Goal: Task Accomplishment & Management: Manage account settings

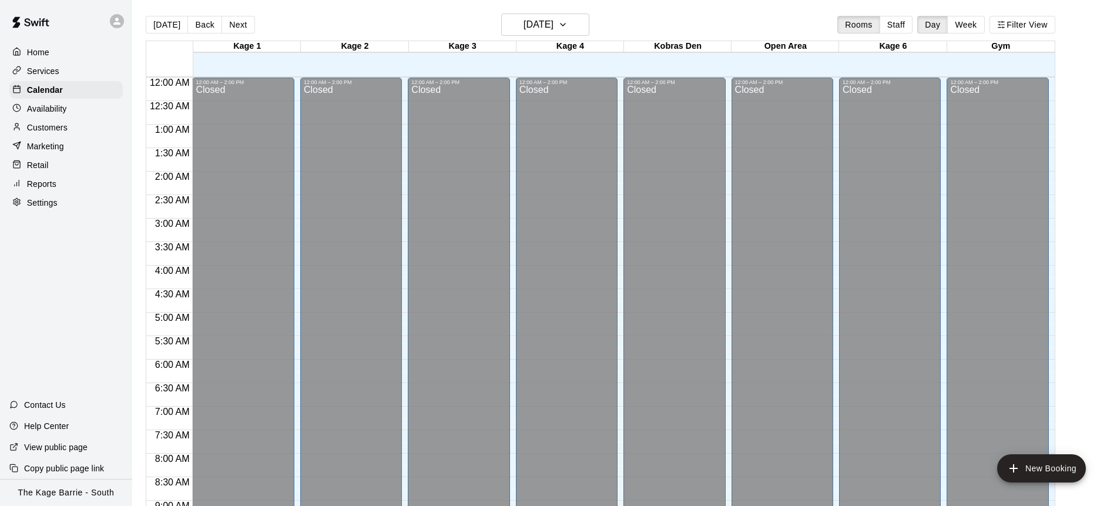
scroll to position [604, 0]
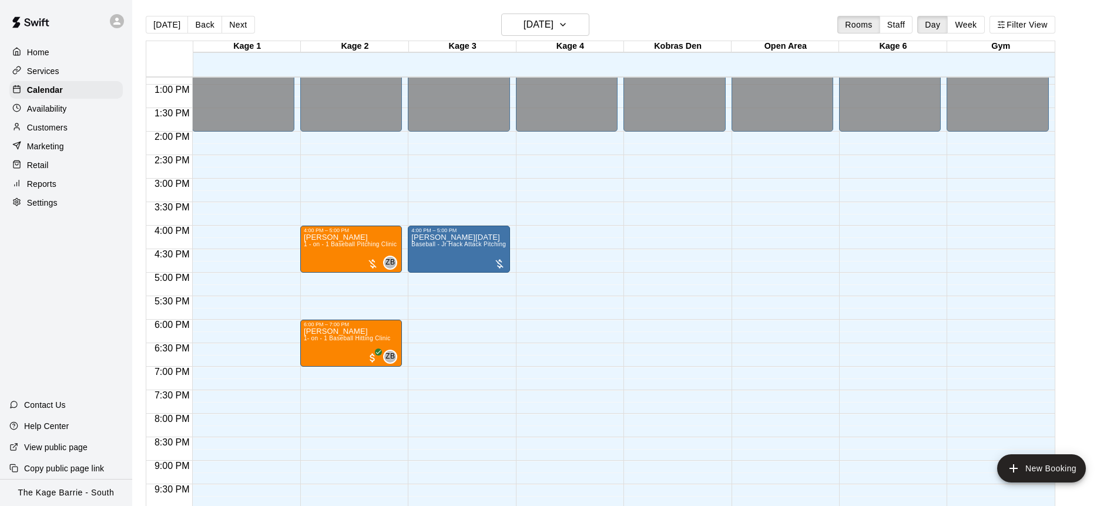
click at [239, 26] on button "Next" at bounding box center [237, 25] width 33 height 18
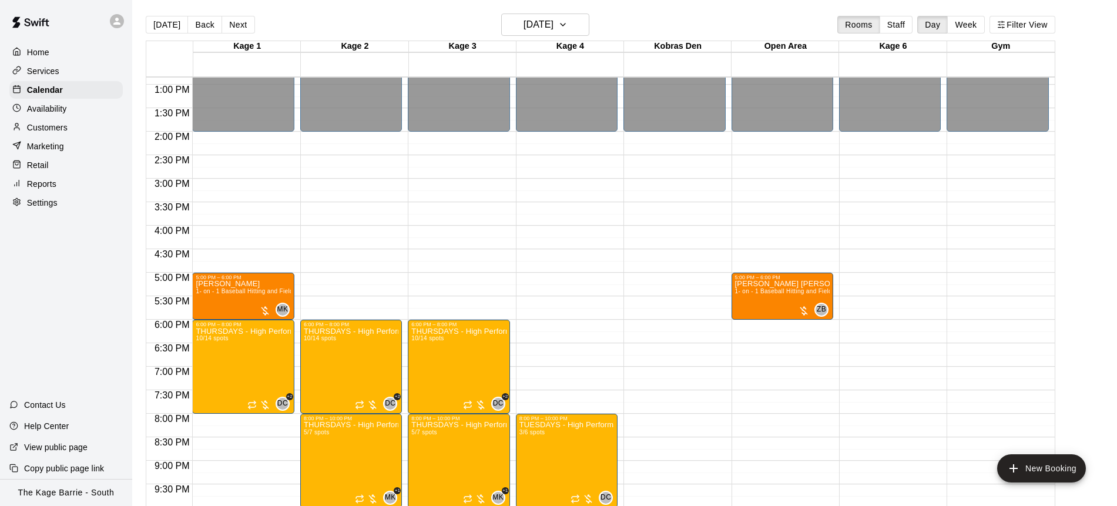
scroll to position [687, 0]
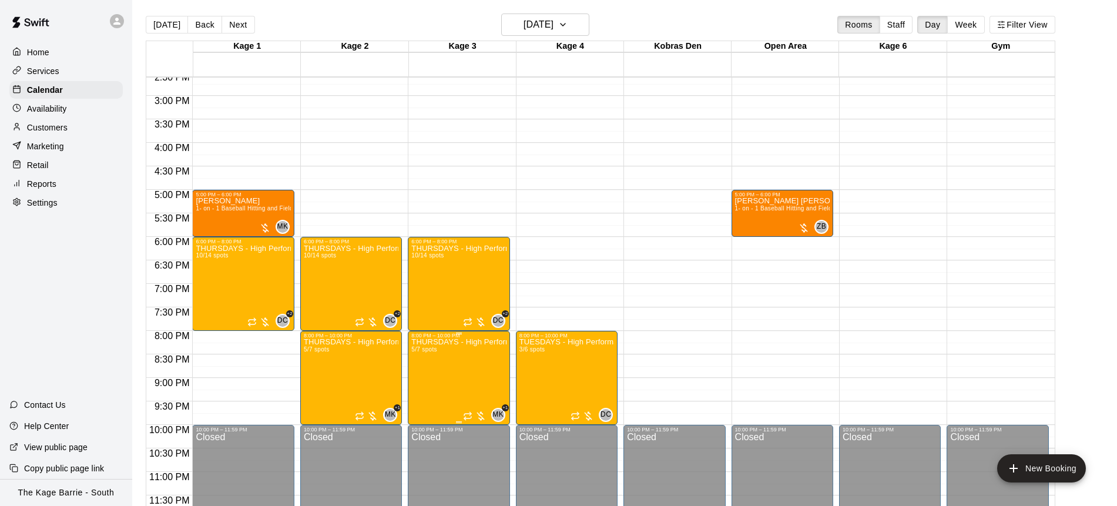
click at [428, 384] on img "edit" at bounding box center [424, 379] width 14 height 14
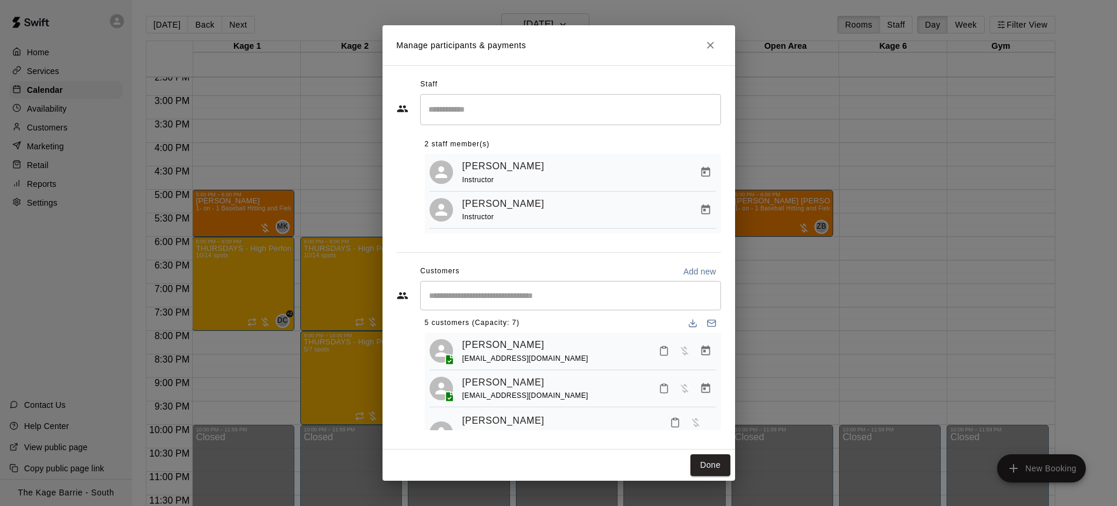
scroll to position [0, 0]
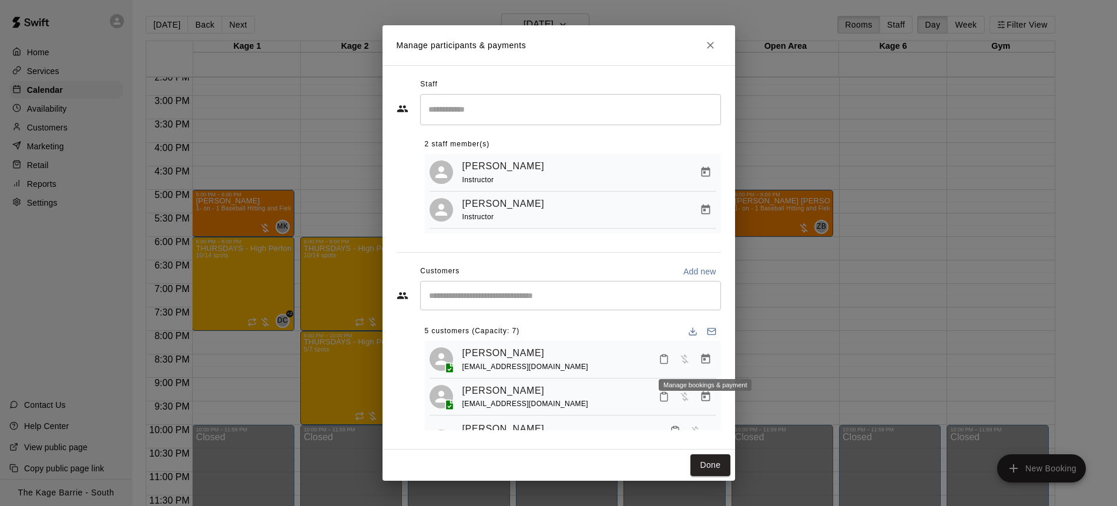
click at [705, 361] on icon "Manage bookings & payment" at bounding box center [706, 359] width 12 height 12
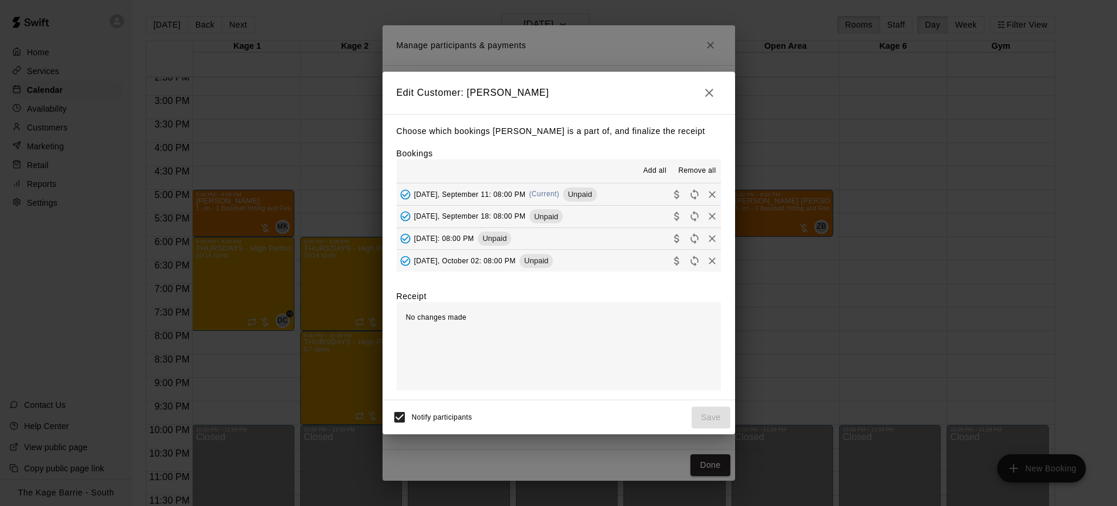
click at [699, 172] on span "Remove all" at bounding box center [697, 171] width 38 height 12
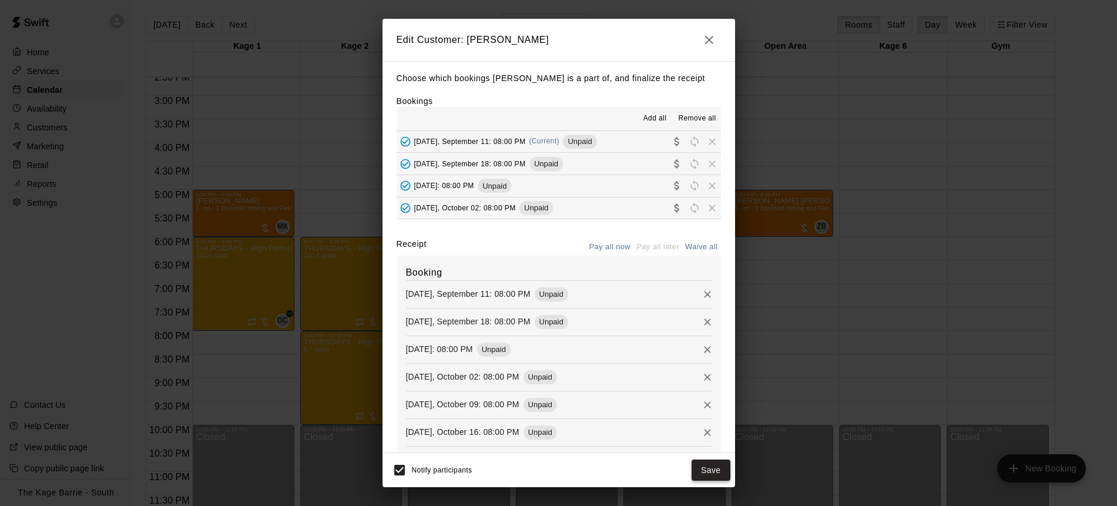
click at [718, 471] on button "Save" at bounding box center [710, 470] width 39 height 22
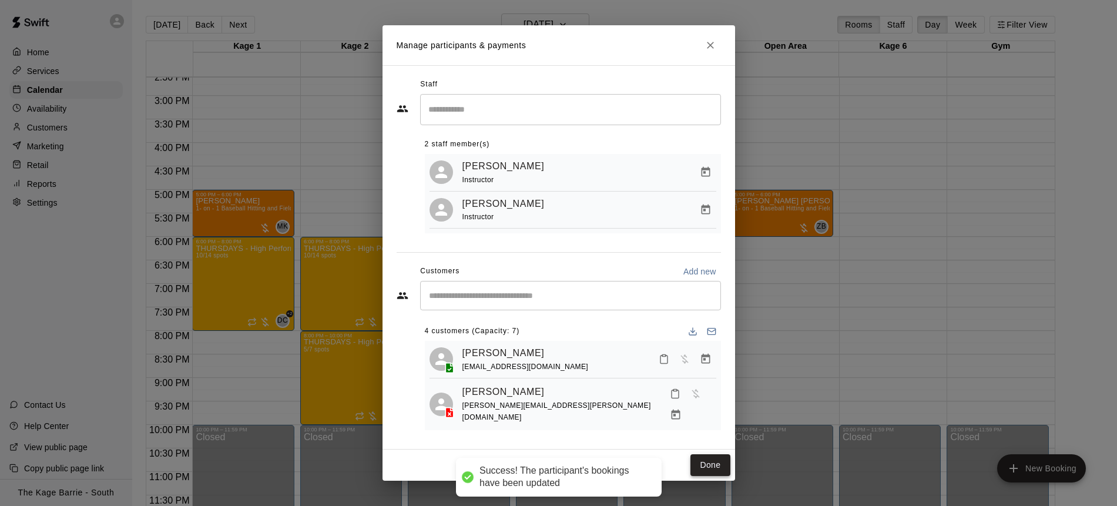
click at [713, 467] on button "Done" at bounding box center [709, 465] width 39 height 22
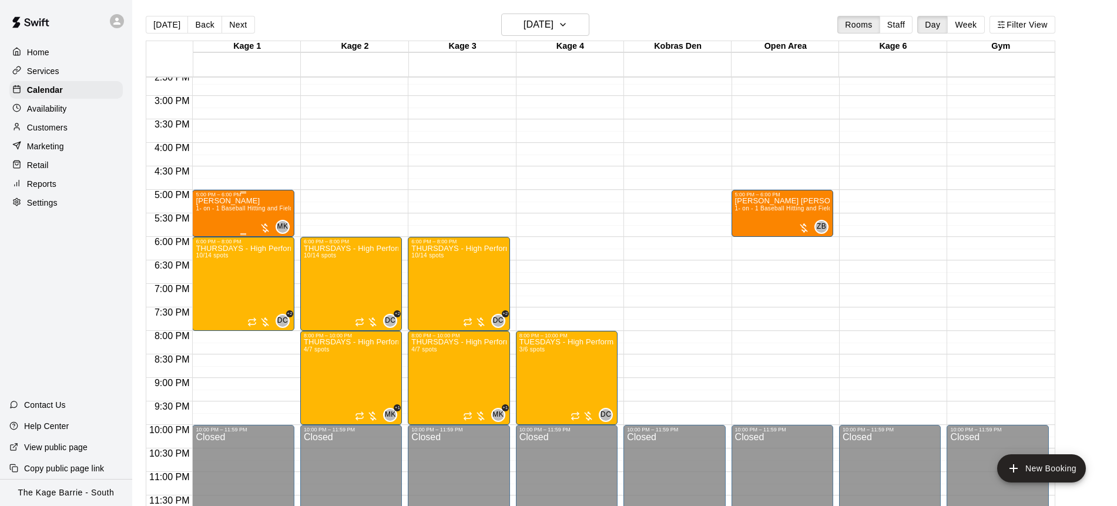
scroll to position [2, 0]
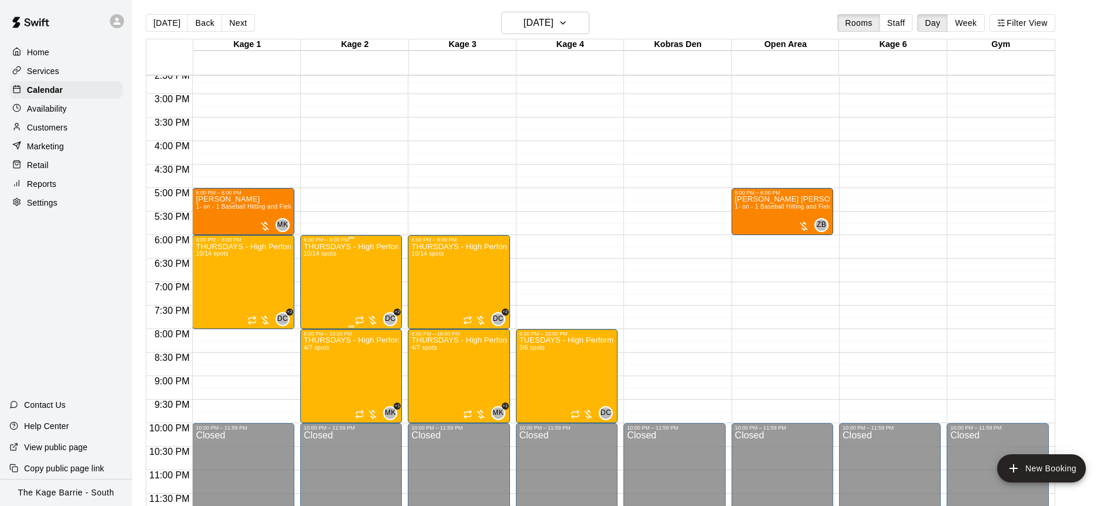
click at [331, 281] on div "THURSDAYS - High Performance Hitting Program - Baseball Program - 12U - 14U 10/…" at bounding box center [351, 496] width 95 height 506
click at [323, 283] on button "edit" at bounding box center [315, 282] width 23 height 23
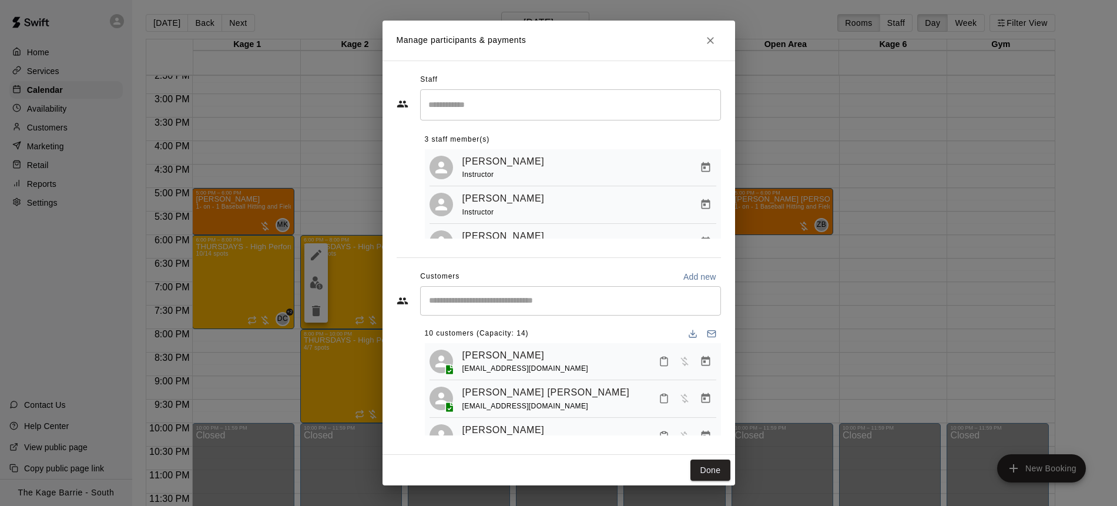
scroll to position [0, 0]
click at [711, 45] on icon "Close" at bounding box center [710, 41] width 12 height 12
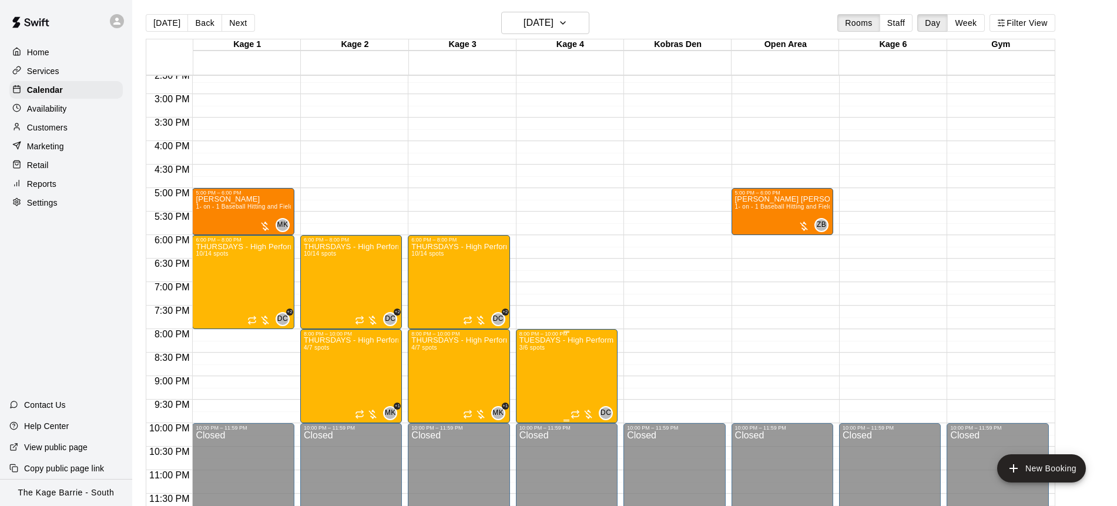
click at [534, 377] on img "edit" at bounding box center [532, 377] width 14 height 14
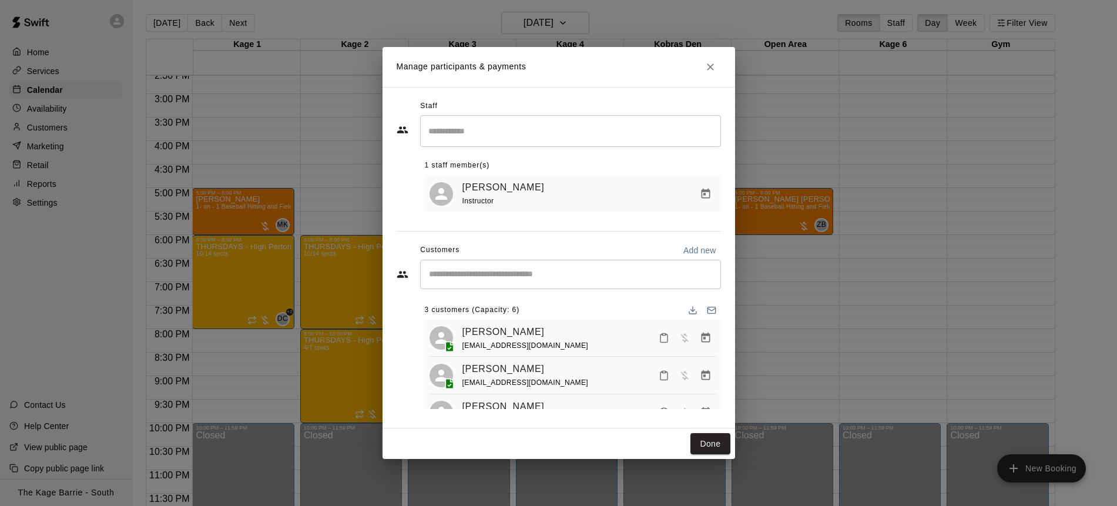
scroll to position [29, 0]
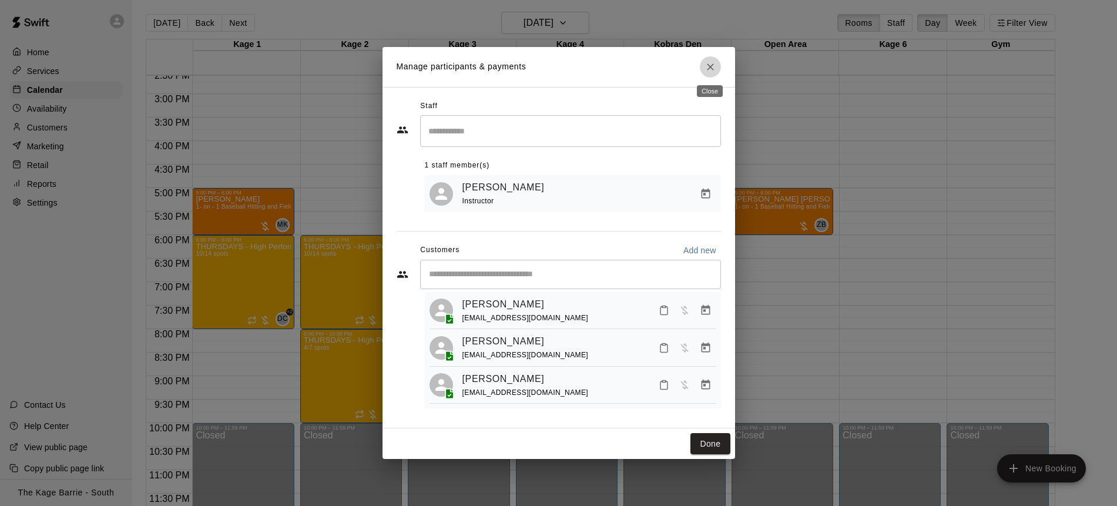
click at [712, 68] on icon "Close" at bounding box center [710, 67] width 12 height 12
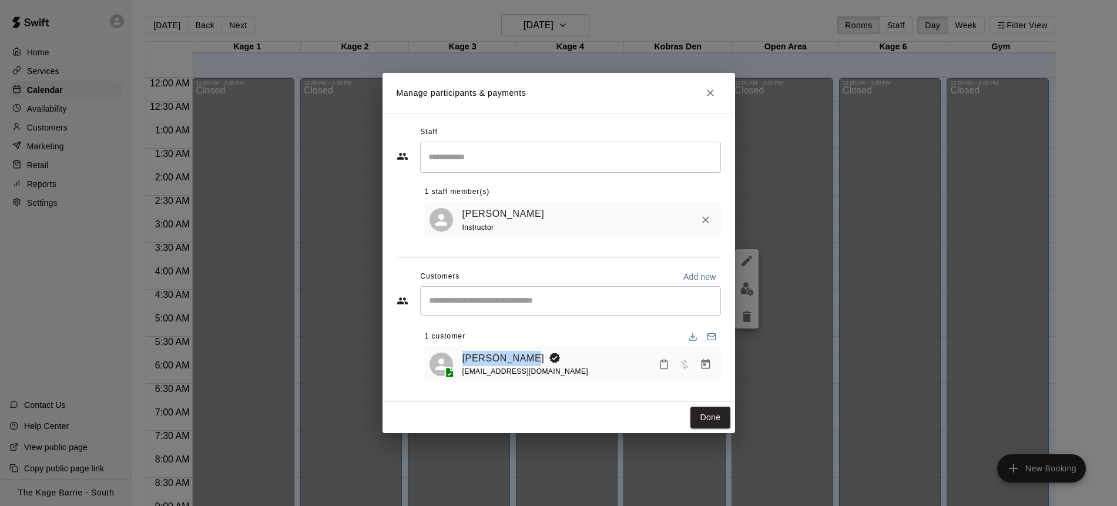
scroll to position [636, 0]
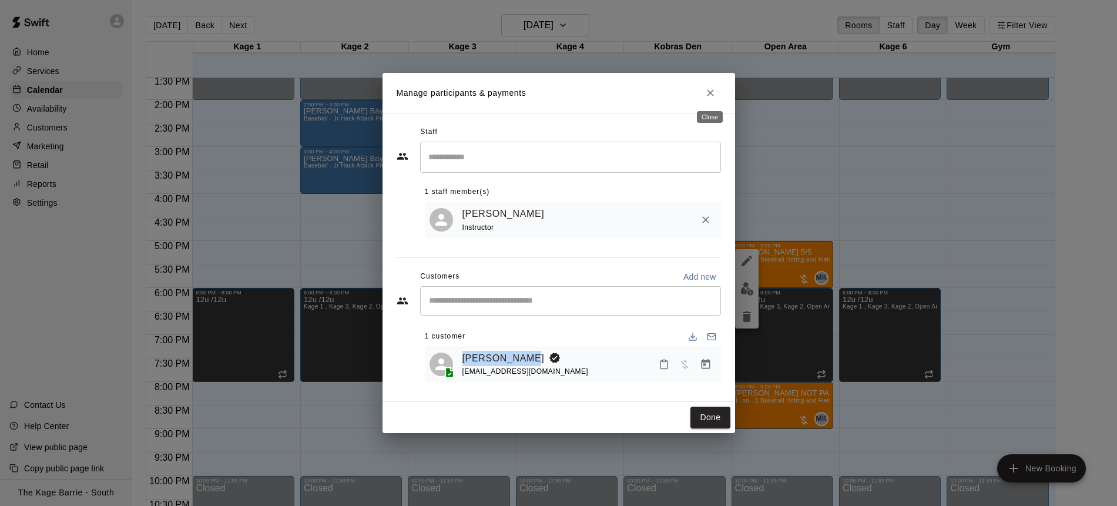
click at [709, 96] on icon "Close" at bounding box center [710, 93] width 12 height 12
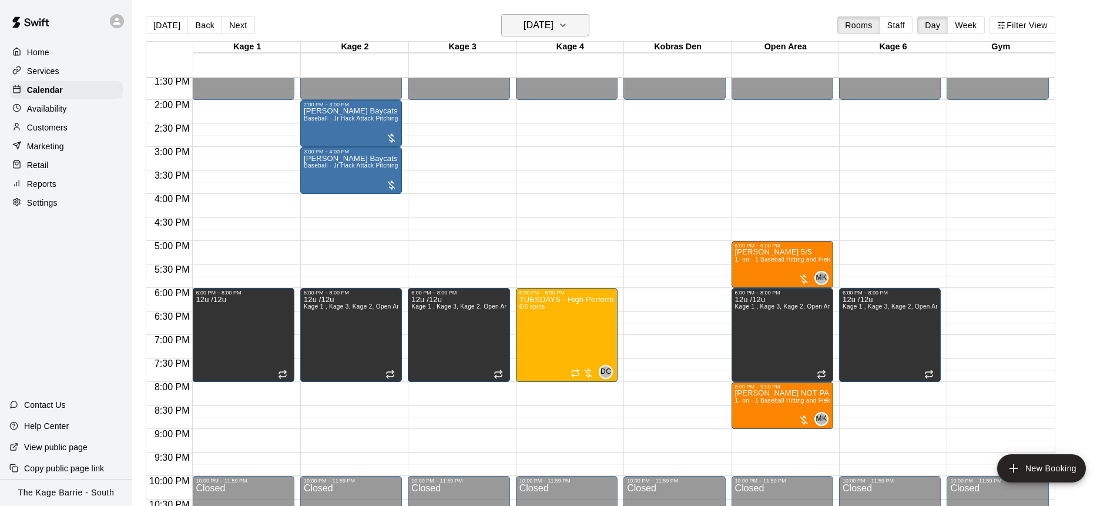
click at [565, 25] on icon "button" at bounding box center [562, 25] width 5 height 2
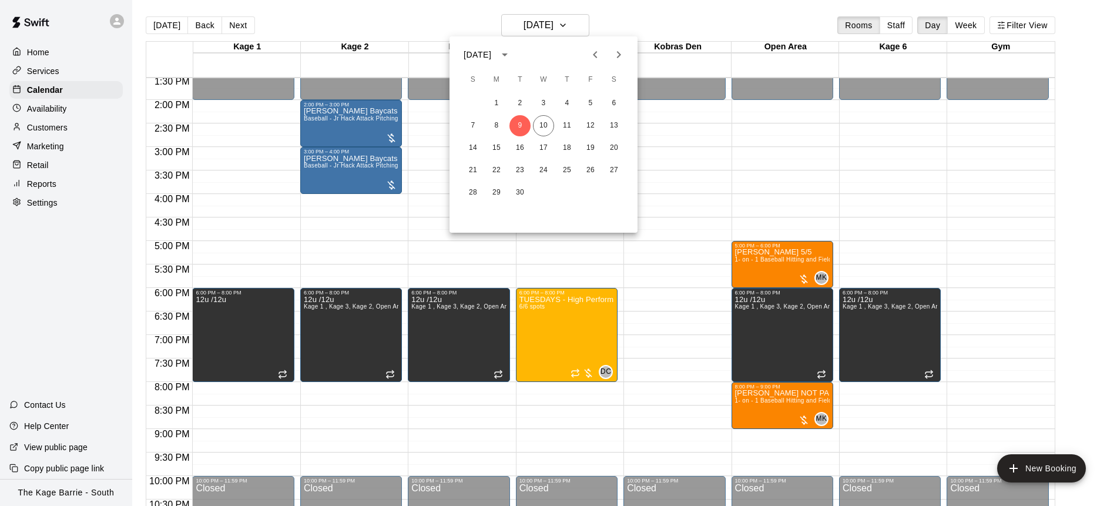
click at [614, 54] on icon "Next month" at bounding box center [619, 55] width 14 height 14
click at [501, 193] on button "27" at bounding box center [496, 192] width 21 height 21
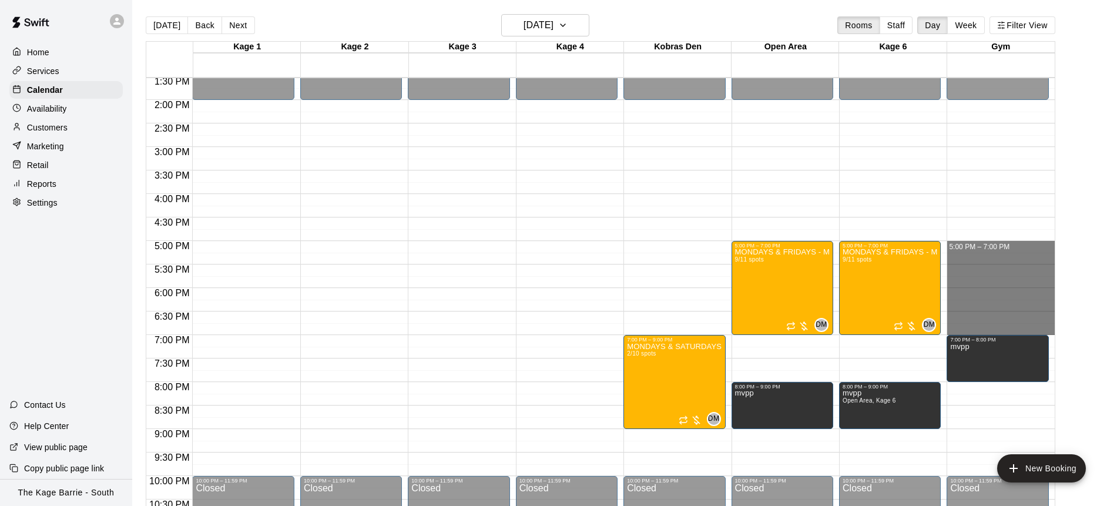
drag, startPoint x: 1011, startPoint y: 243, endPoint x: 1015, endPoint y: 327, distance: 84.7
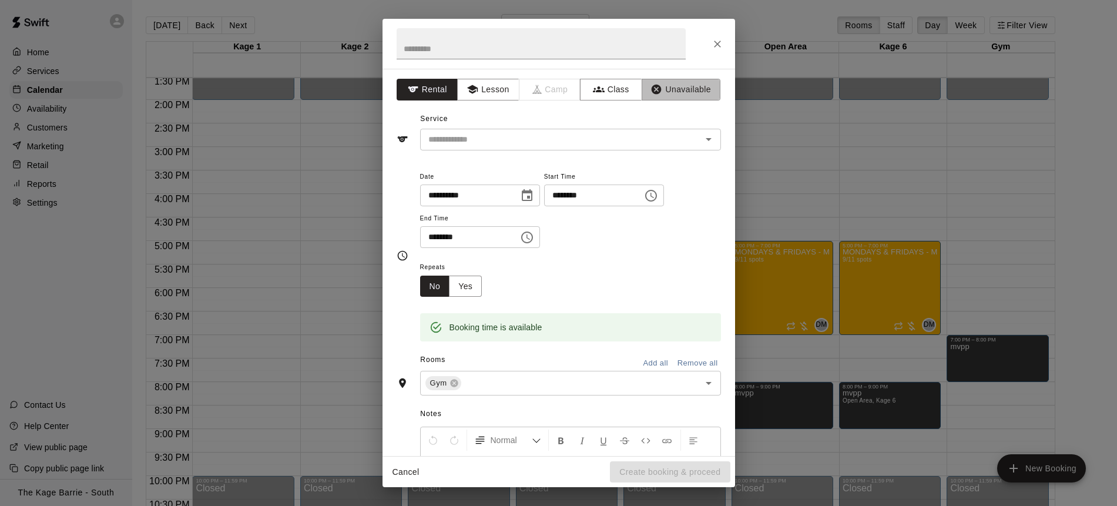
drag, startPoint x: 691, startPoint y: 95, endPoint x: 632, endPoint y: 77, distance: 61.5
click at [688, 95] on button "Unavailable" at bounding box center [681, 90] width 79 height 22
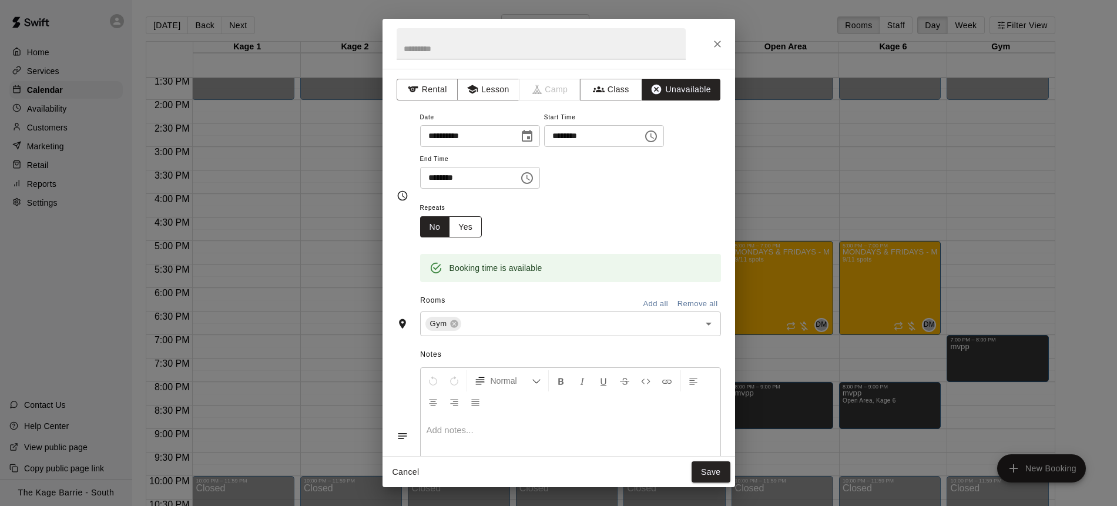
drag, startPoint x: 467, startPoint y: 226, endPoint x: 481, endPoint y: 224, distance: 14.2
click at [466, 226] on button "Yes" at bounding box center [465, 227] width 33 height 22
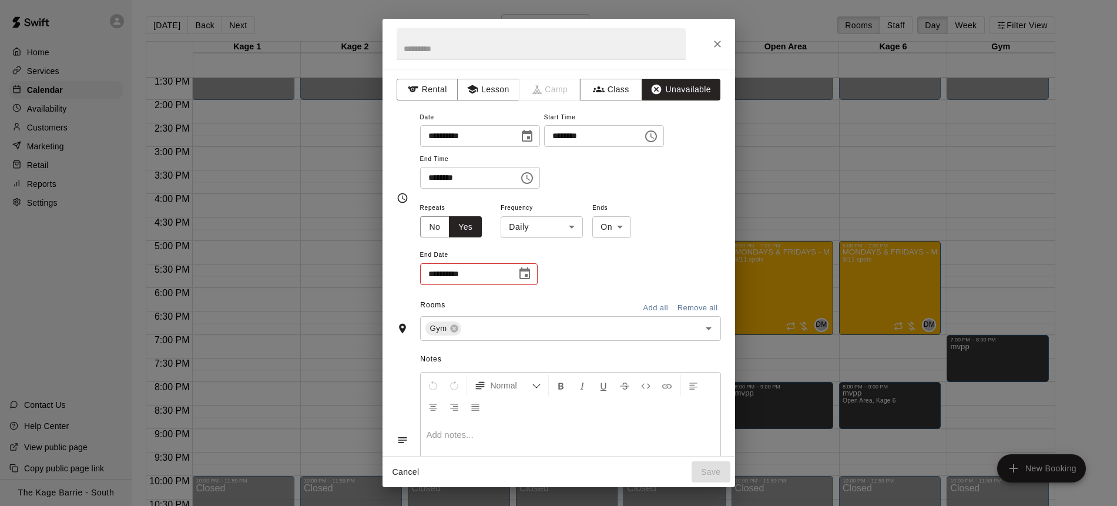
click at [566, 221] on body "Home Services Calendar Availability Customers Marketing Retail Reports Settings…" at bounding box center [558, 262] width 1117 height 525
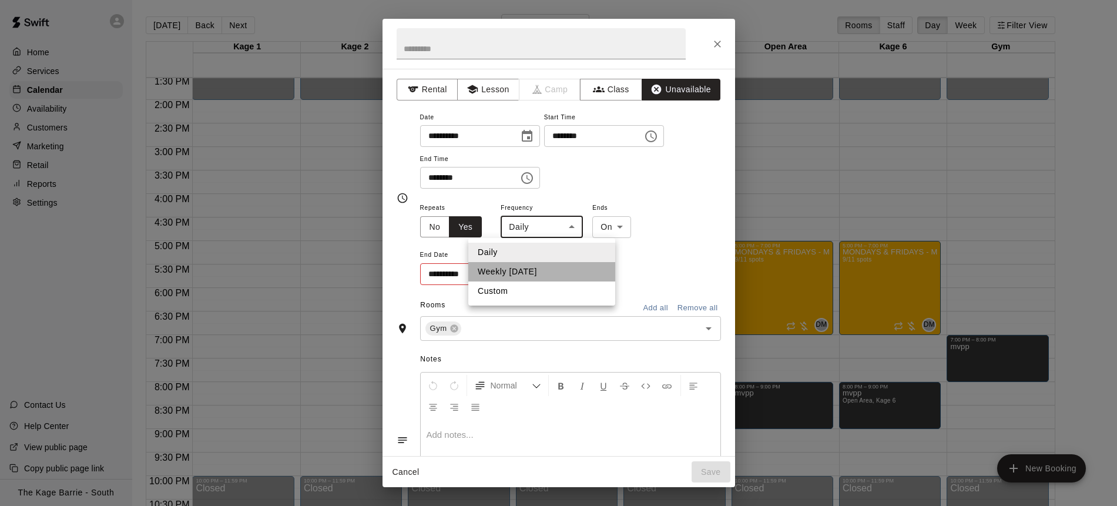
click at [550, 268] on li "Weekly [DATE]" at bounding box center [541, 271] width 147 height 19
type input "******"
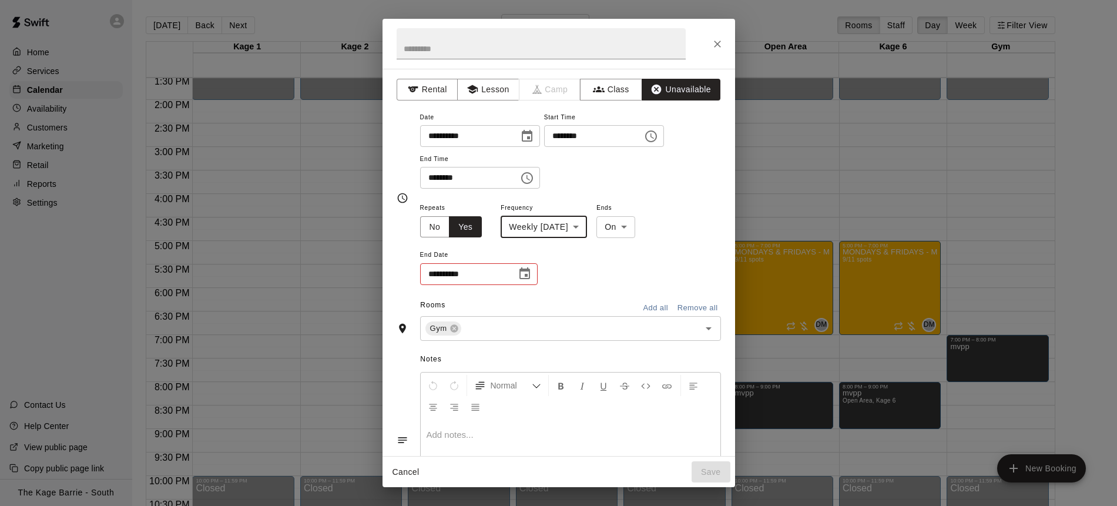
click at [526, 274] on icon "Choose date" at bounding box center [525, 274] width 14 height 14
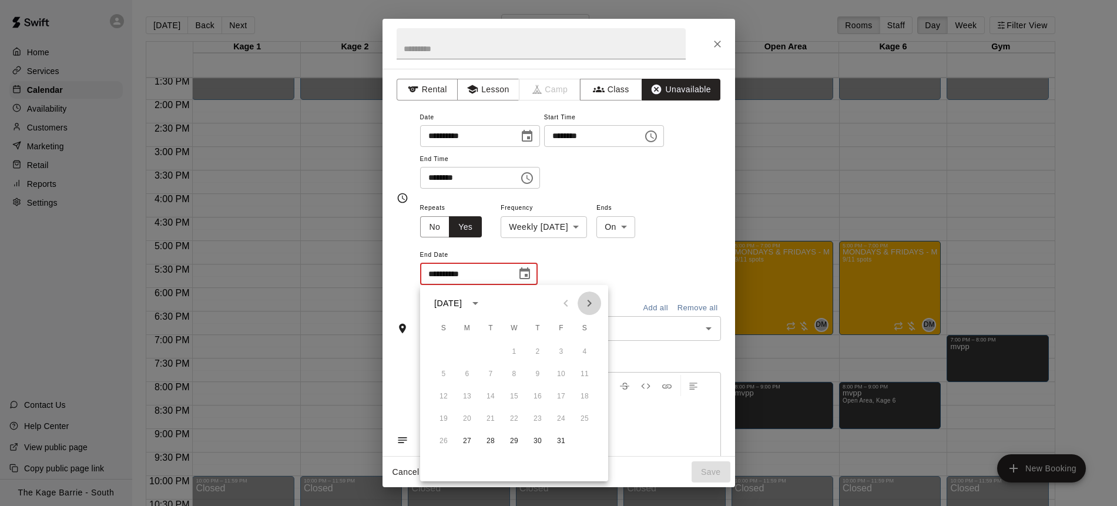
click at [589, 303] on icon "Next month" at bounding box center [589, 303] width 14 height 14
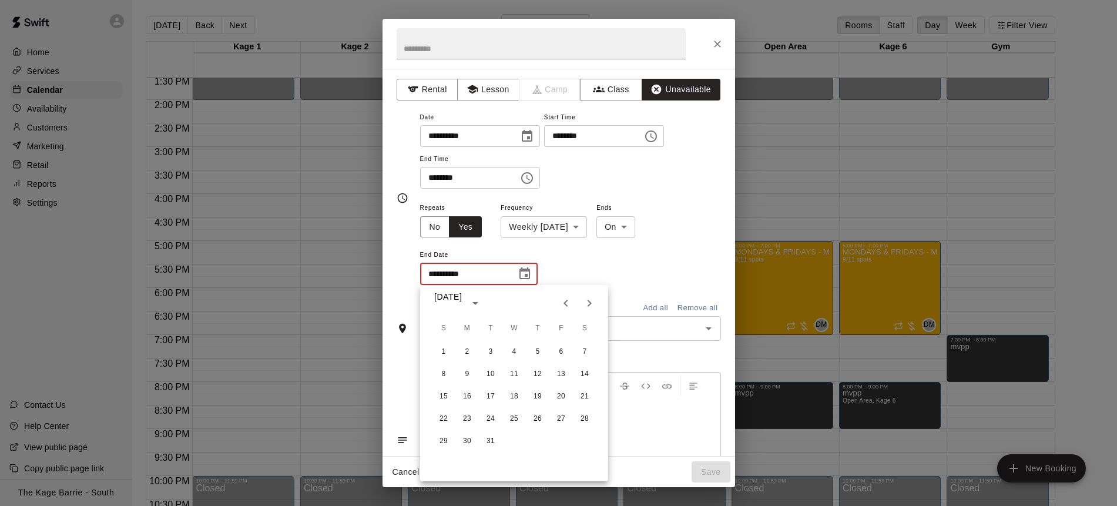
click at [589, 303] on icon "Next month" at bounding box center [589, 303] width 14 height 14
click at [468, 441] on button "27" at bounding box center [466, 441] width 21 height 21
type input "**********"
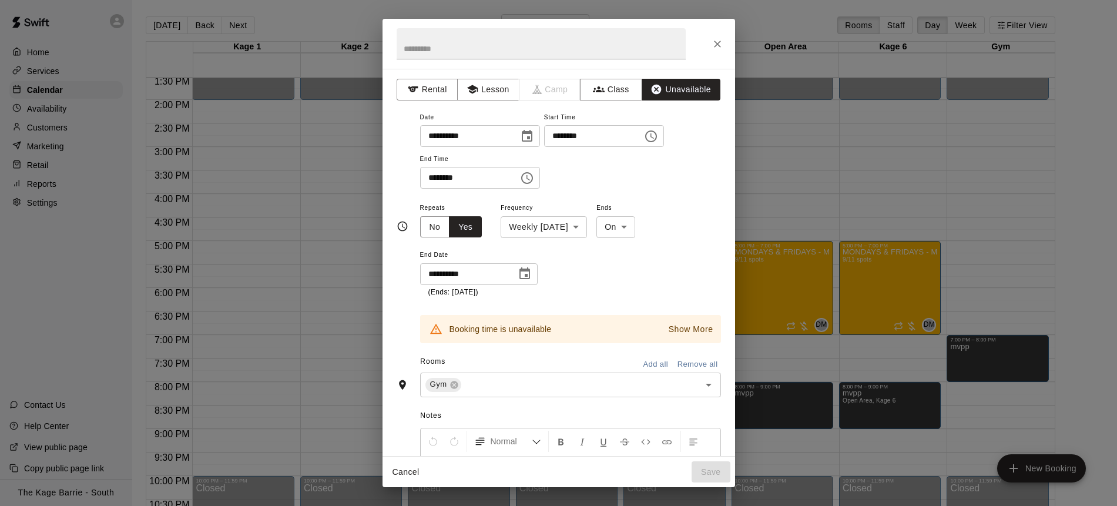
click at [690, 332] on p "Show More" at bounding box center [691, 329] width 45 height 12
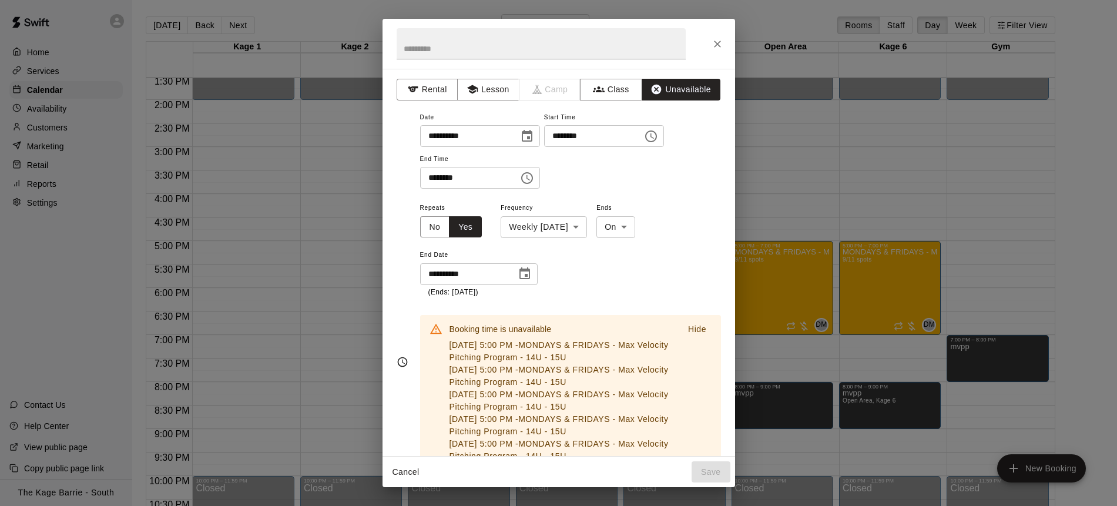
click at [718, 48] on icon "Close" at bounding box center [717, 44] width 12 height 12
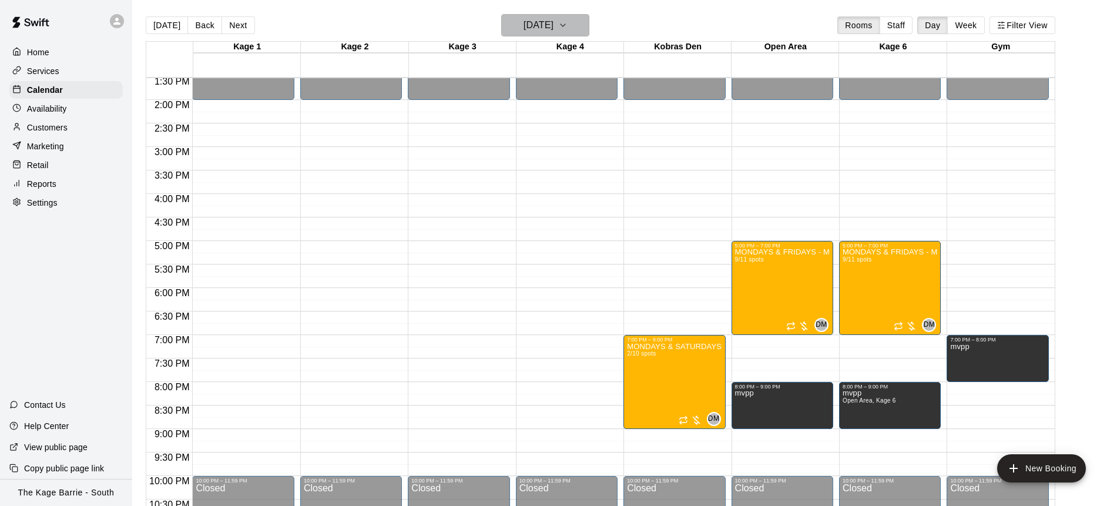
click at [567, 26] on icon "button" at bounding box center [562, 25] width 9 height 14
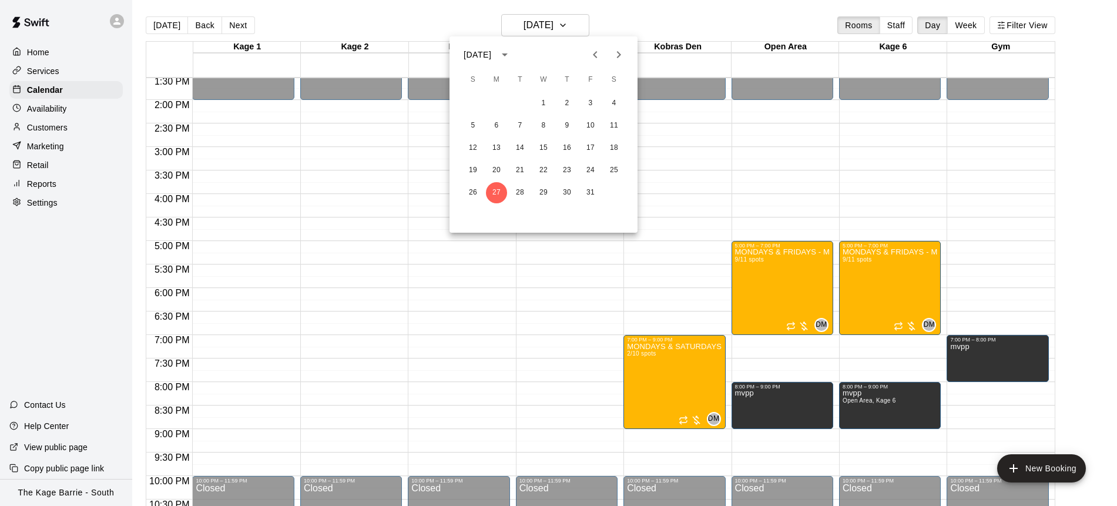
click at [616, 55] on icon "Next month" at bounding box center [619, 55] width 14 height 14
click at [500, 126] on button "3" at bounding box center [496, 125] width 21 height 21
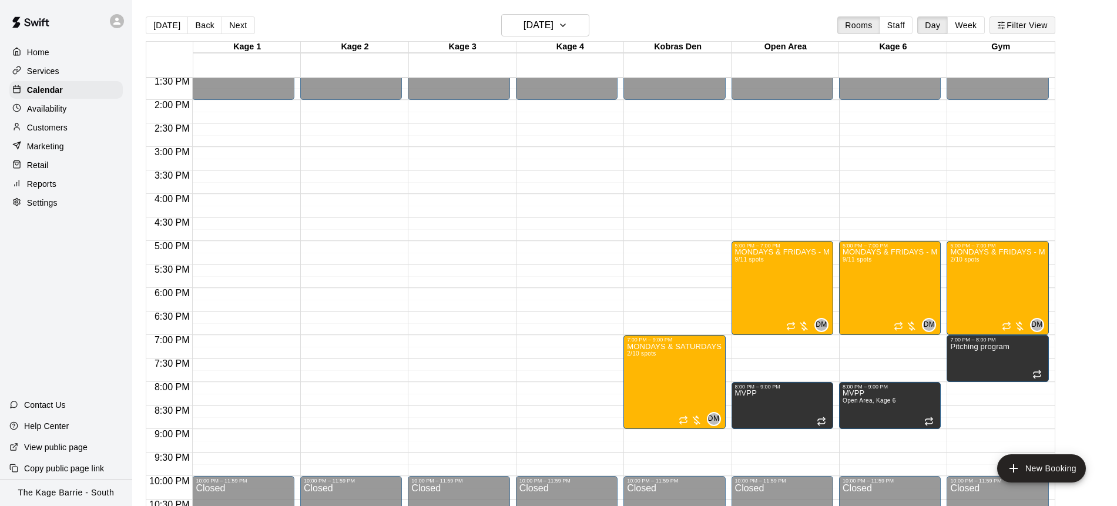
click at [1030, 28] on button "Filter View" at bounding box center [1022, 25] width 66 height 18
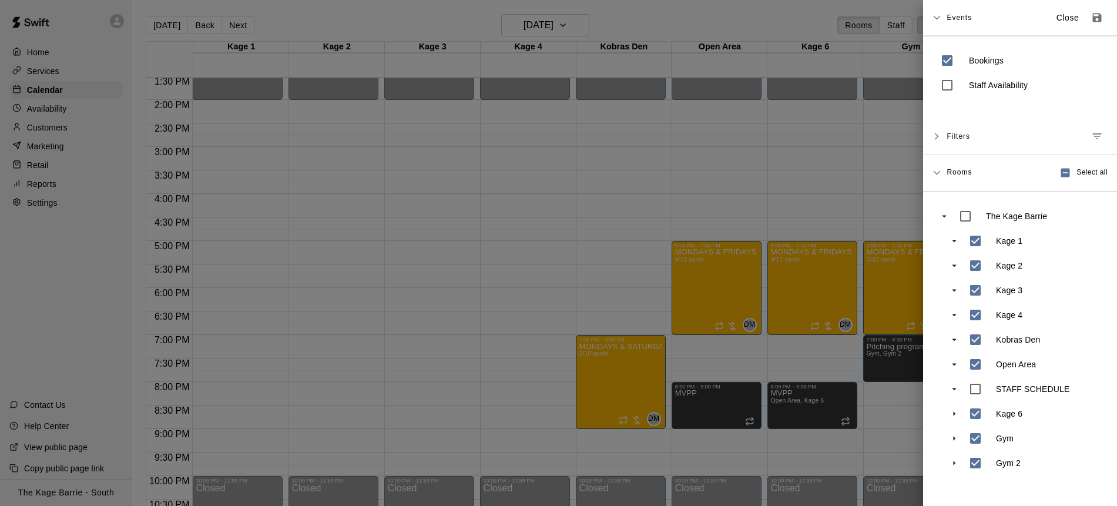
click at [554, 199] on div at bounding box center [558, 253] width 1117 height 506
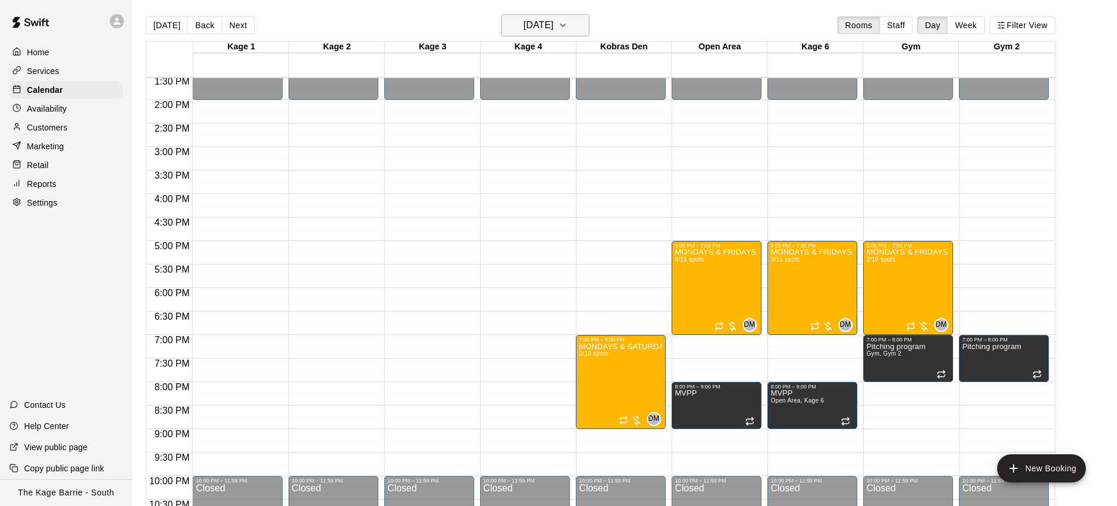
click at [567, 29] on icon "button" at bounding box center [562, 25] width 9 height 14
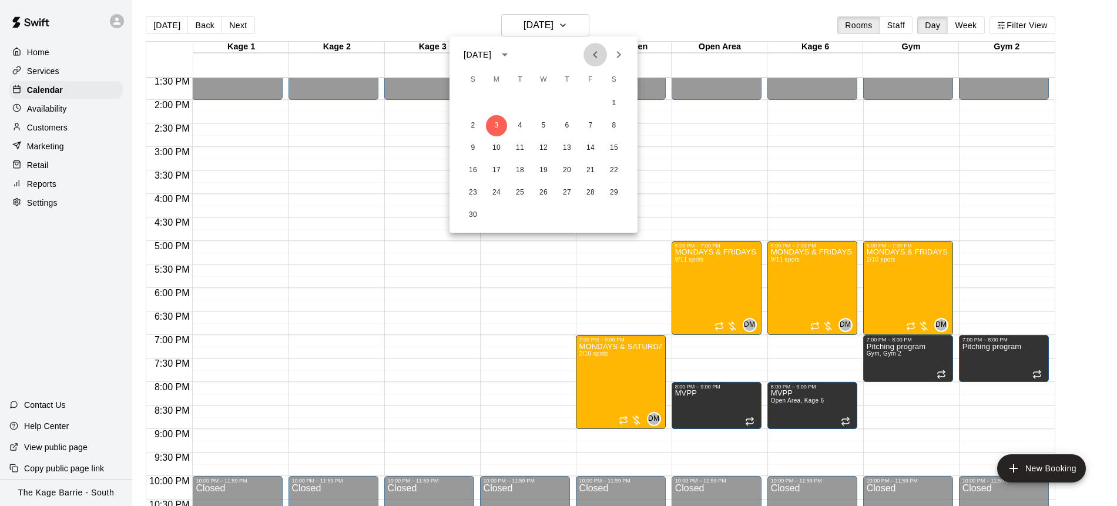
click at [592, 58] on icon "Previous month" at bounding box center [595, 55] width 14 height 14
click at [501, 196] on button "27" at bounding box center [496, 192] width 21 height 21
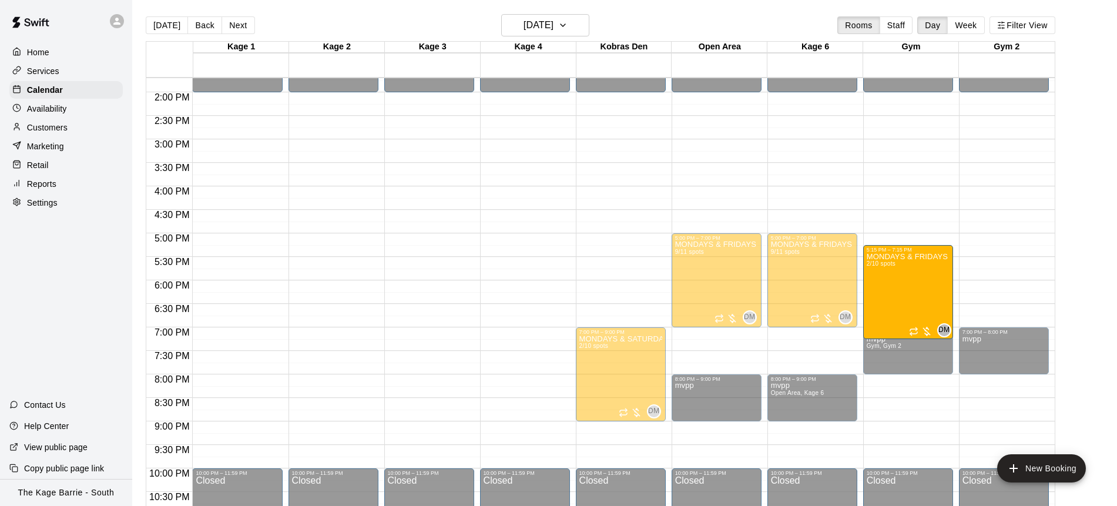
scroll to position [644, 0]
drag, startPoint x: 1004, startPoint y: 273, endPoint x: 934, endPoint y: 273, distance: 69.9
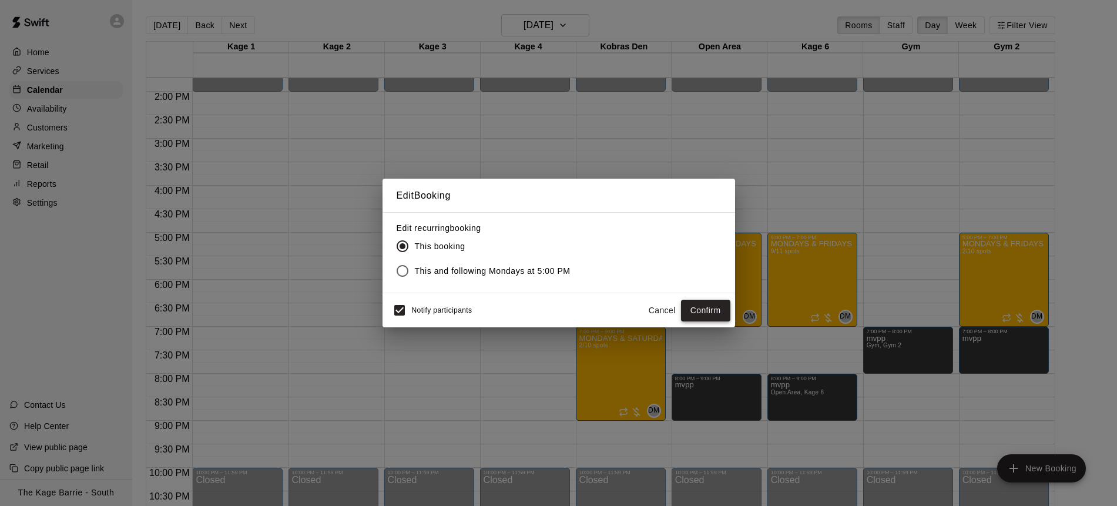
click at [712, 314] on button "Confirm" at bounding box center [705, 311] width 49 height 22
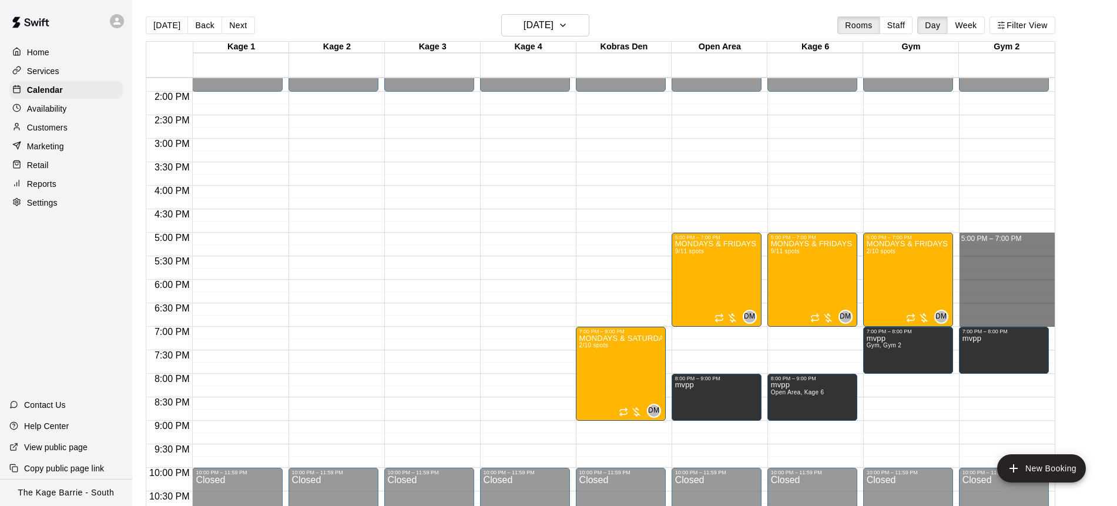
drag, startPoint x: 1000, startPoint y: 234, endPoint x: 1006, endPoint y: 325, distance: 90.6
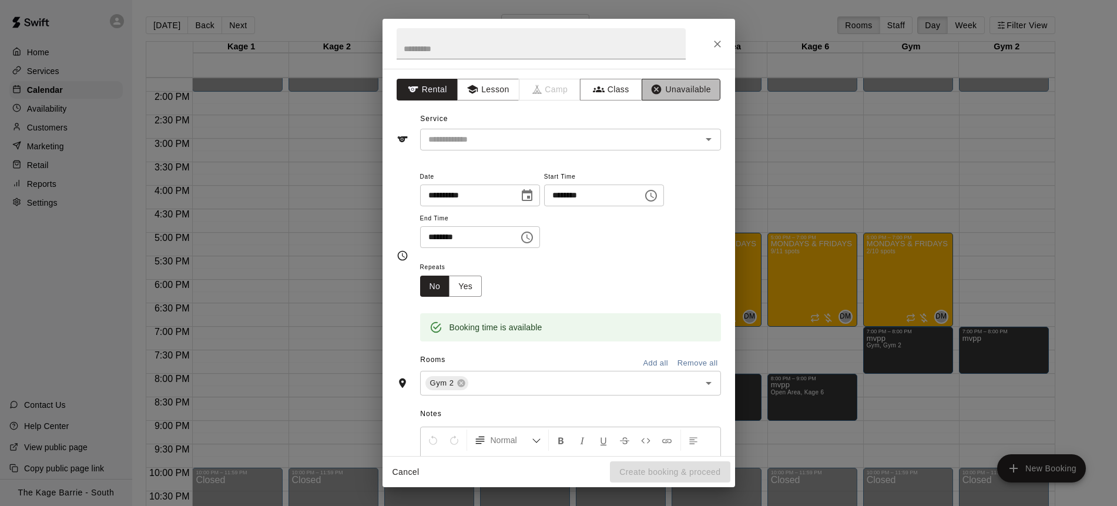
click at [684, 89] on button "Unavailable" at bounding box center [681, 90] width 79 height 22
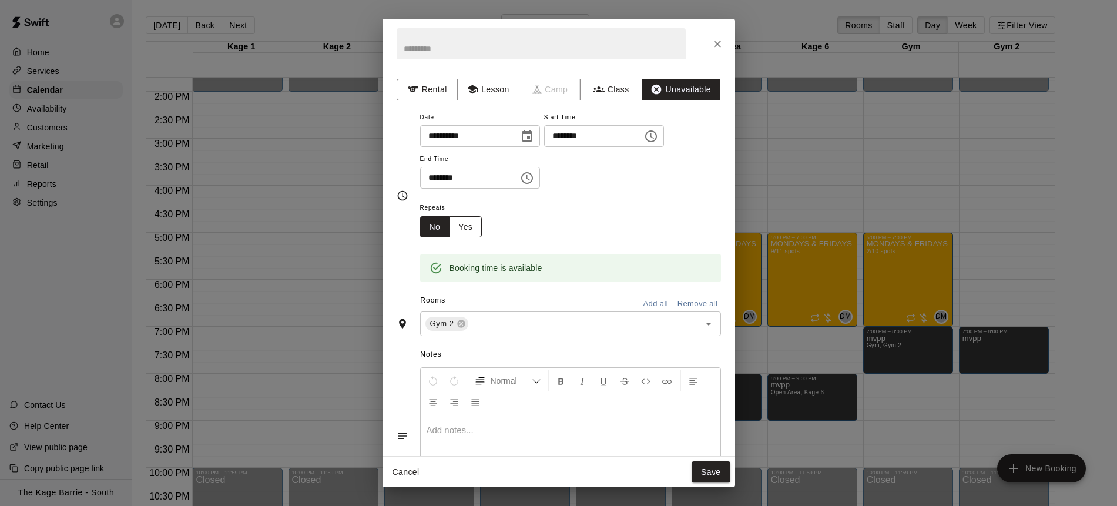
click at [471, 227] on button "Yes" at bounding box center [465, 227] width 33 height 22
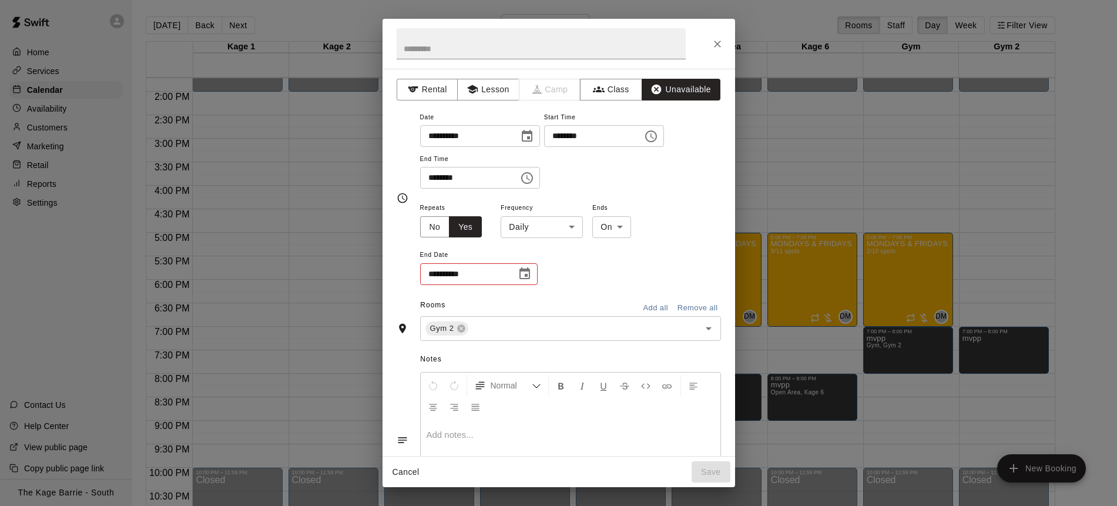
click at [571, 228] on body "Home Services Calendar Availability Customers Marketing Retail Reports Settings…" at bounding box center [558, 262] width 1117 height 525
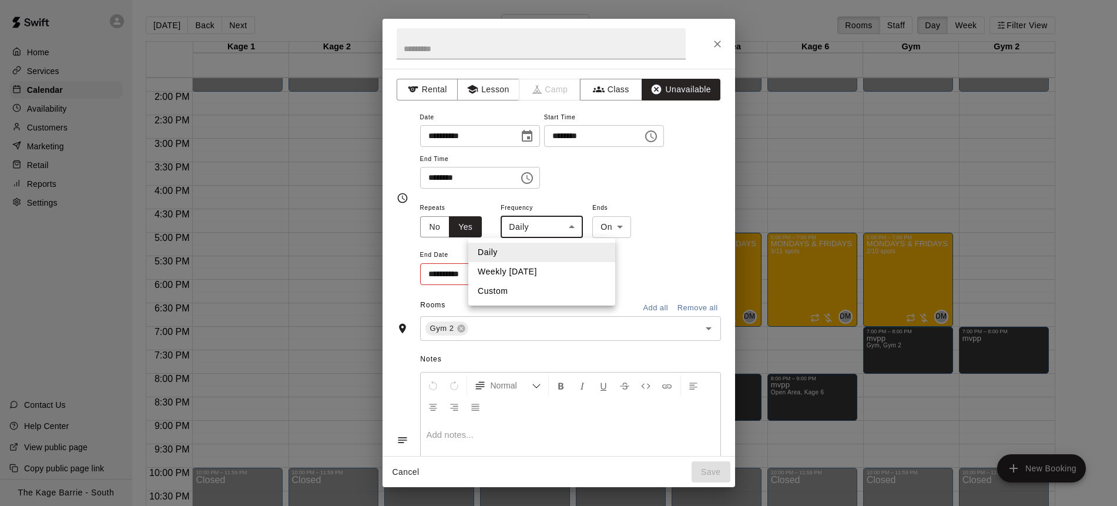
drag, startPoint x: 550, startPoint y: 275, endPoint x: 536, endPoint y: 277, distance: 14.8
click at [549, 275] on li "Weekly [DATE]" at bounding box center [541, 271] width 147 height 19
type input "******"
click at [525, 276] on icon "Choose date" at bounding box center [524, 273] width 11 height 12
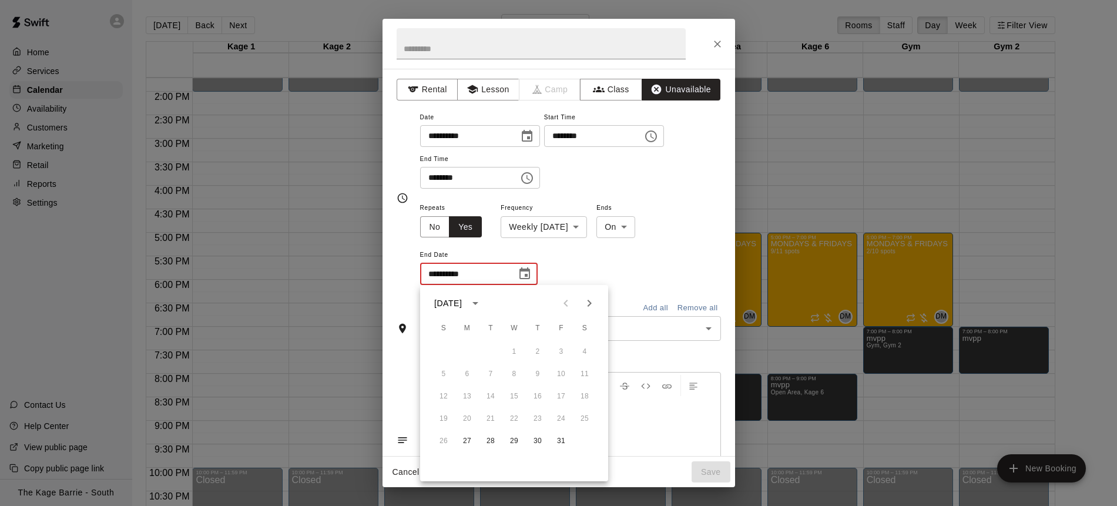
click at [592, 306] on icon "Next month" at bounding box center [589, 303] width 14 height 14
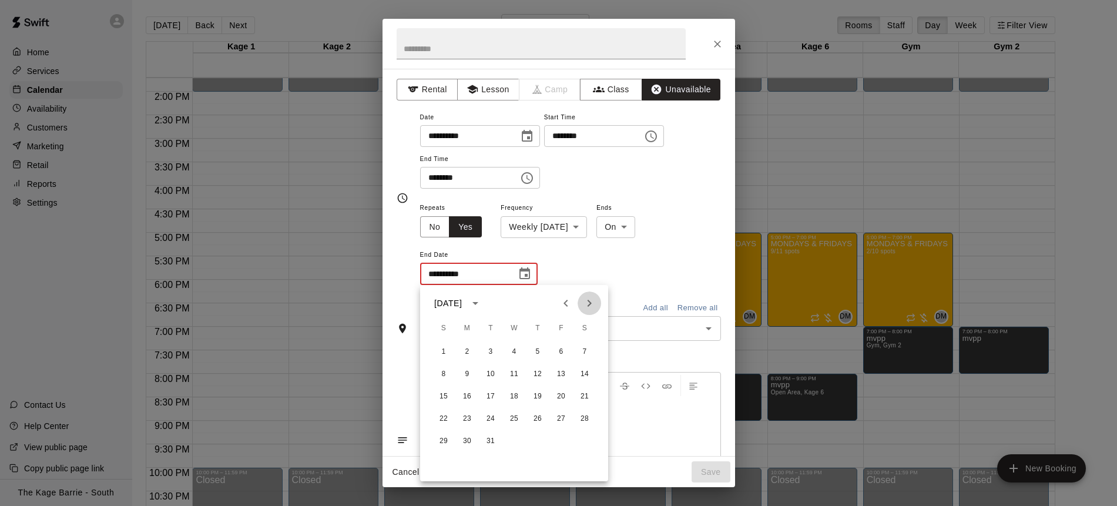
click at [592, 306] on icon "Next month" at bounding box center [589, 303] width 14 height 14
click at [469, 441] on button "27" at bounding box center [466, 441] width 21 height 21
type input "**********"
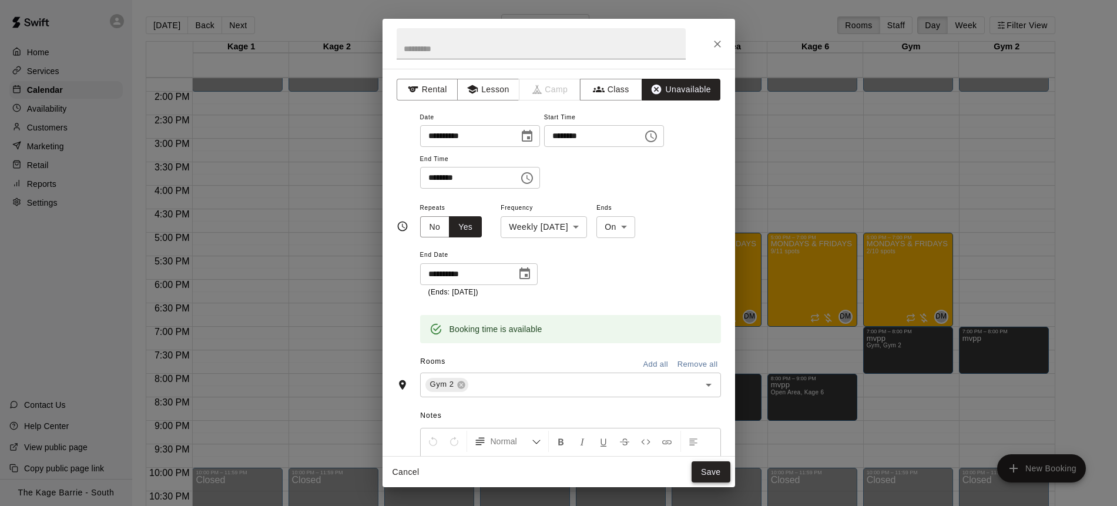
click at [712, 469] on button "Save" at bounding box center [710, 472] width 39 height 22
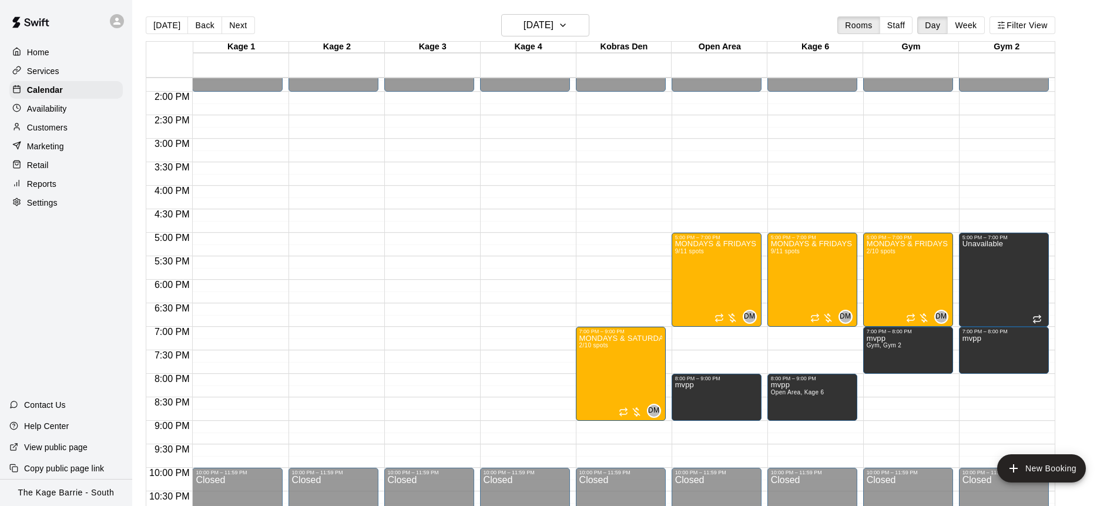
click at [77, 107] on div "Availability" at bounding box center [65, 109] width 113 height 18
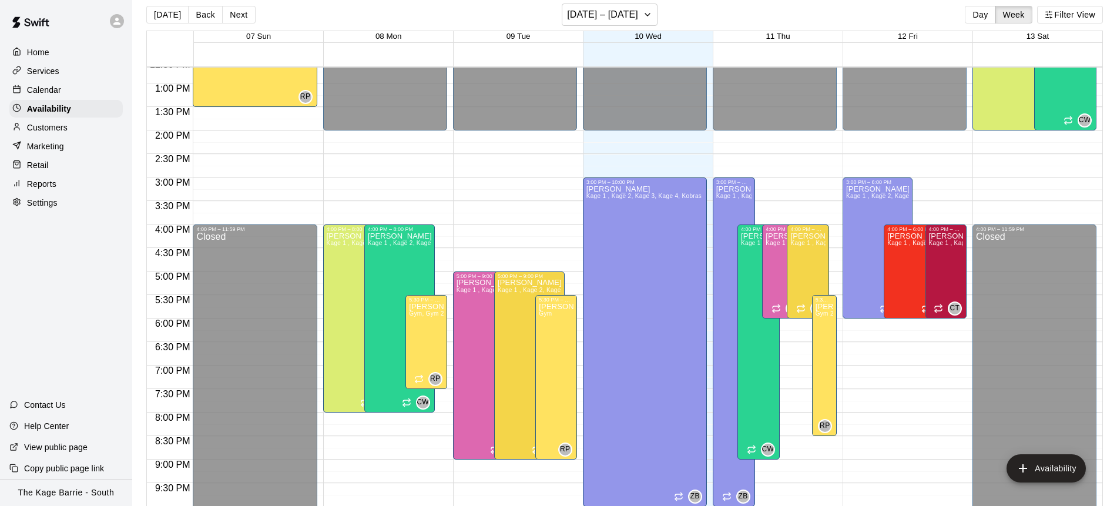
scroll to position [12, 0]
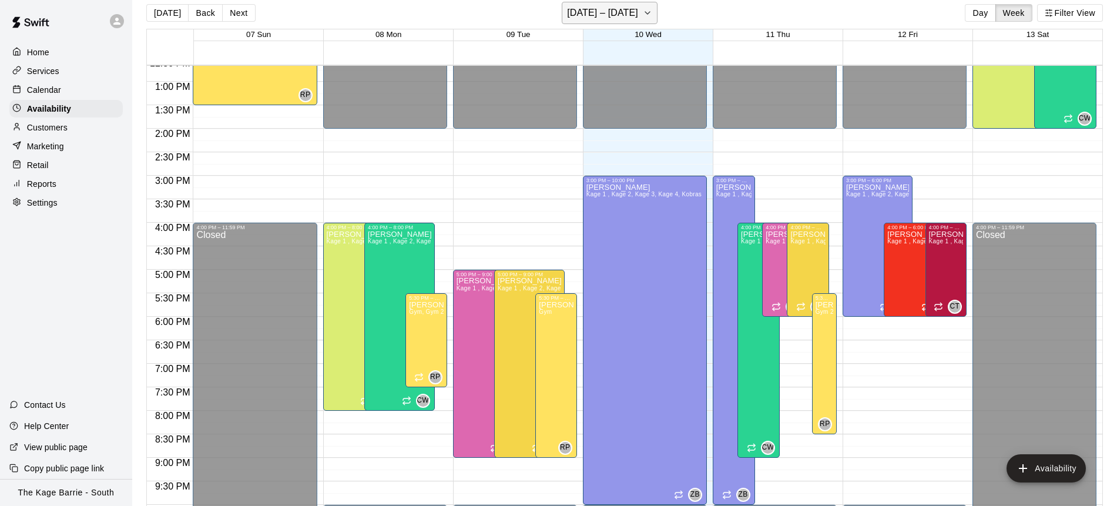
click at [652, 15] on icon "button" at bounding box center [647, 13] width 9 height 14
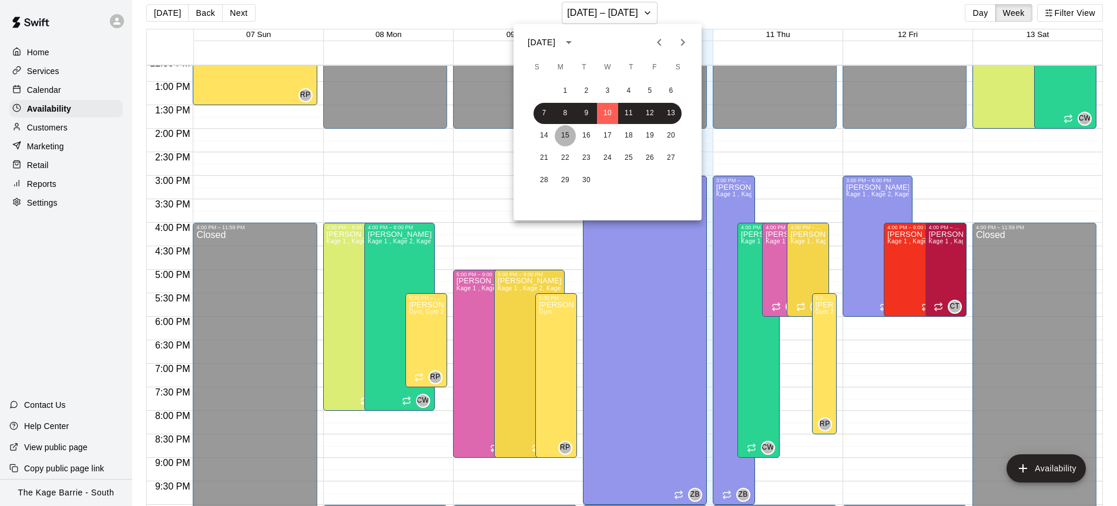
click at [572, 141] on button "15" at bounding box center [565, 135] width 21 height 21
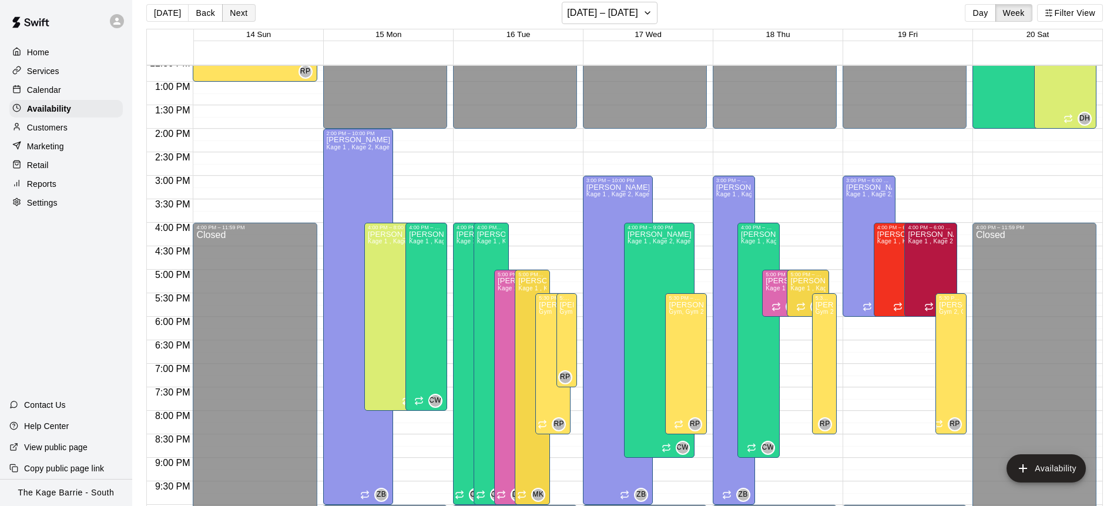
click at [239, 18] on button "Next" at bounding box center [238, 13] width 33 height 18
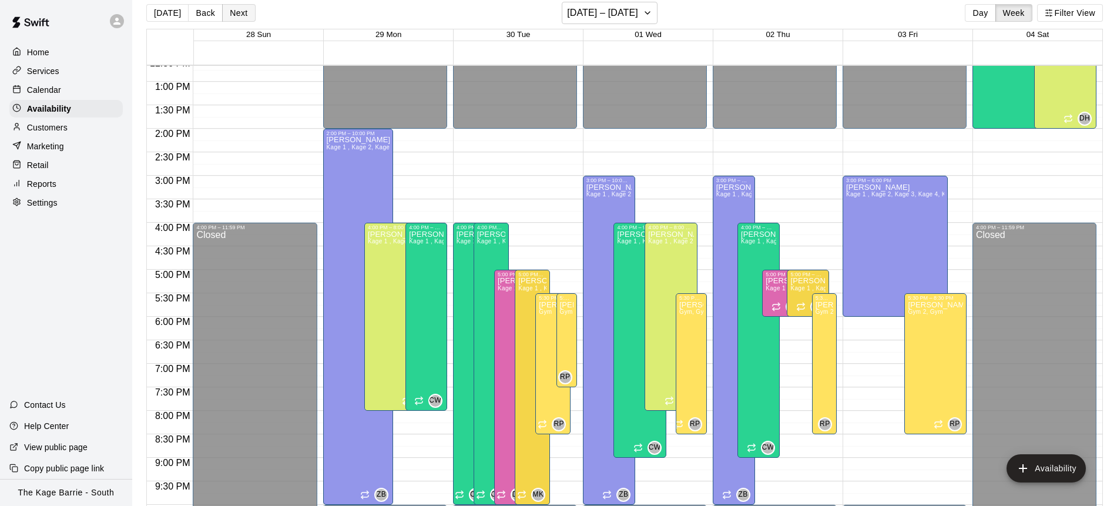
click at [239, 18] on button "Next" at bounding box center [238, 13] width 33 height 18
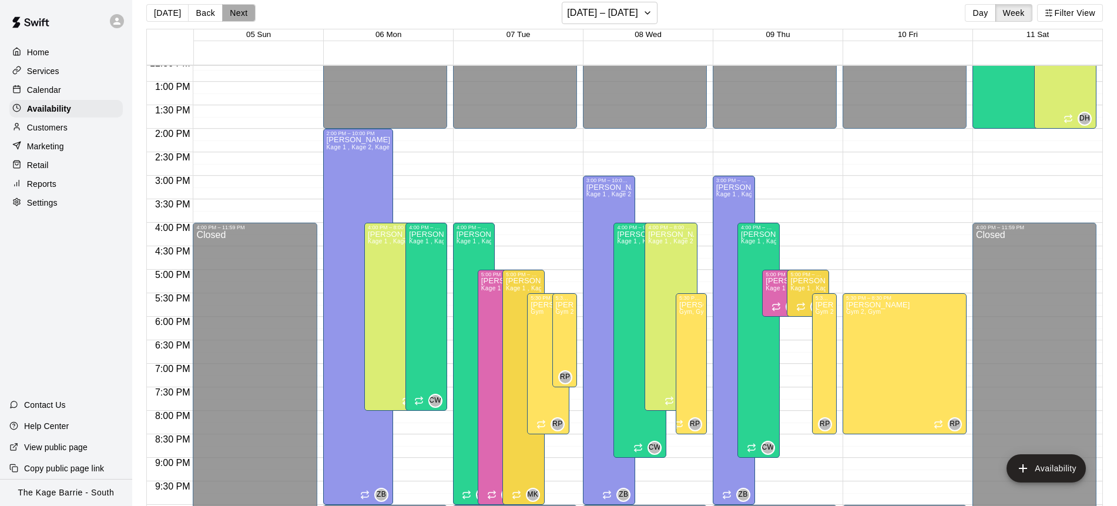
click at [239, 18] on button "Next" at bounding box center [238, 13] width 33 height 18
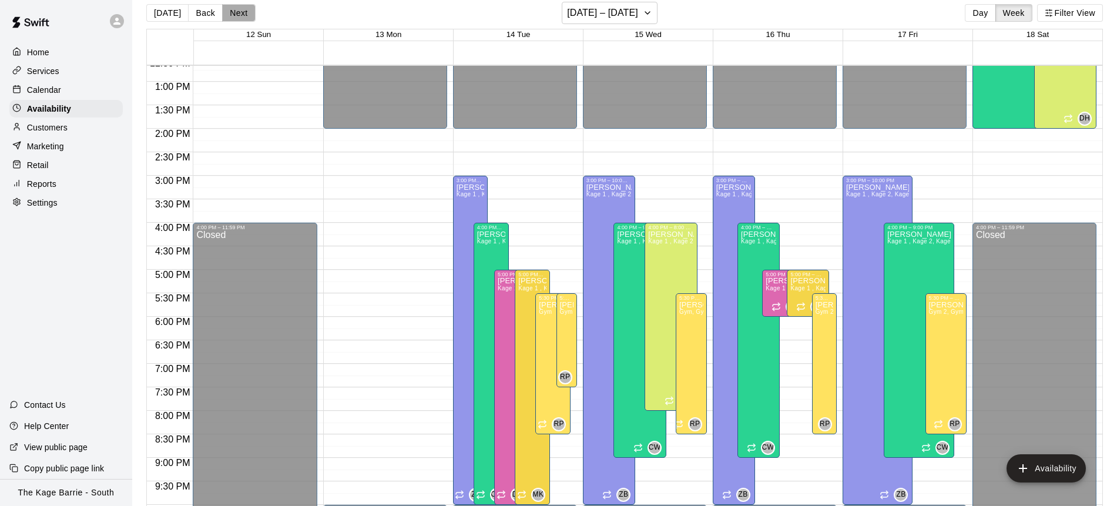
click at [239, 18] on button "Next" at bounding box center [238, 13] width 33 height 18
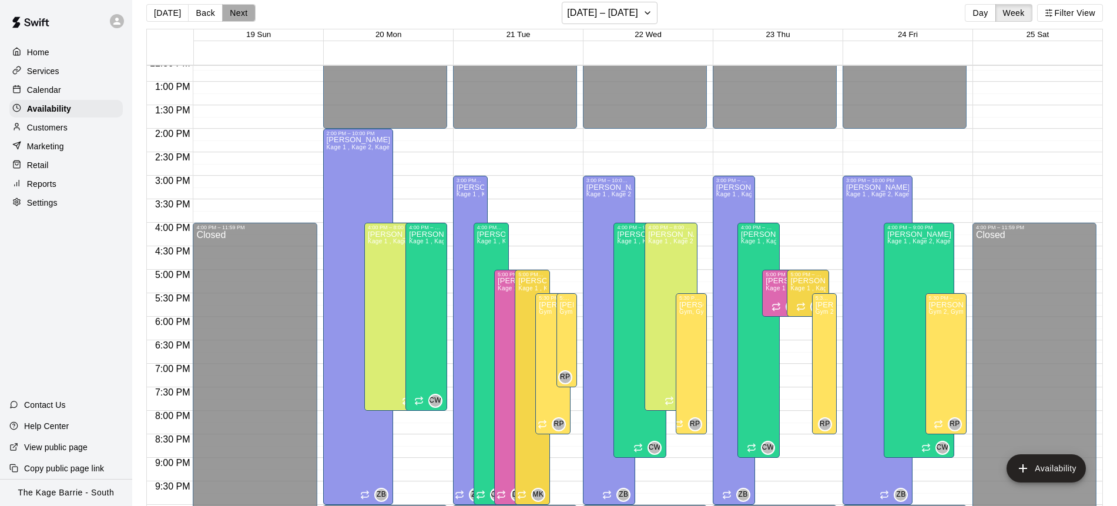
click at [239, 18] on button "Next" at bounding box center [238, 13] width 33 height 18
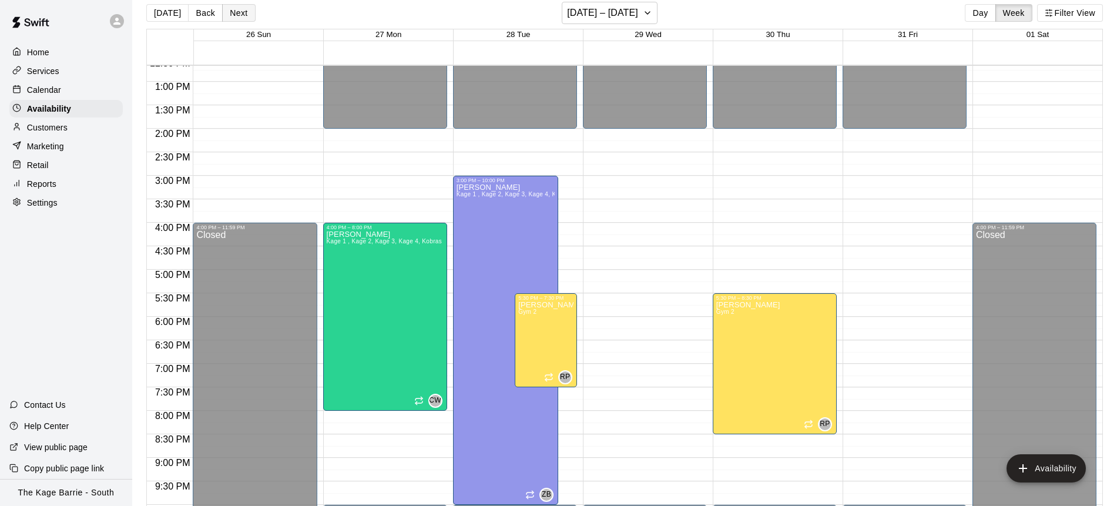
click at [239, 18] on button "Next" at bounding box center [238, 13] width 33 height 18
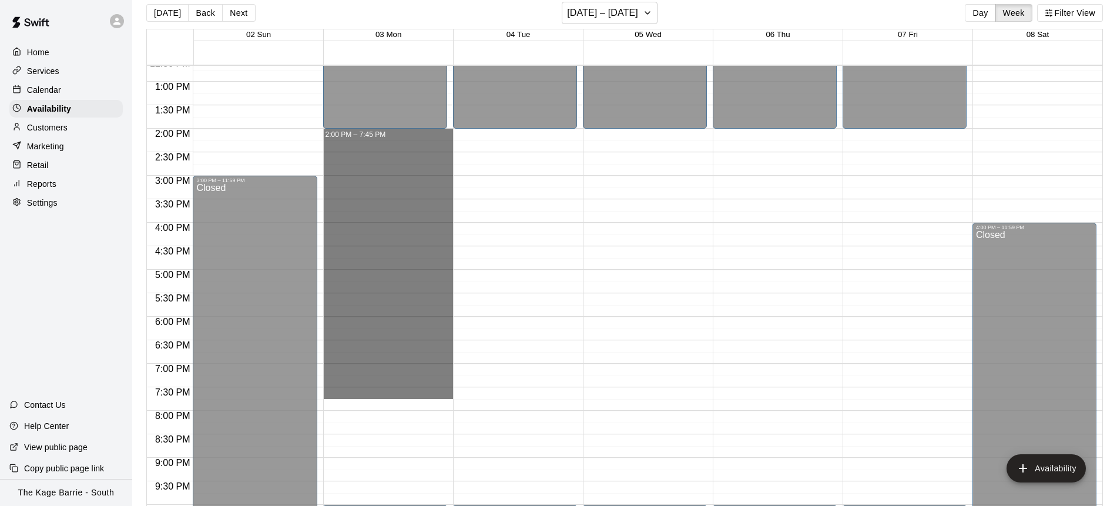
drag, startPoint x: 402, startPoint y: 132, endPoint x: 408, endPoint y: 384, distance: 251.5
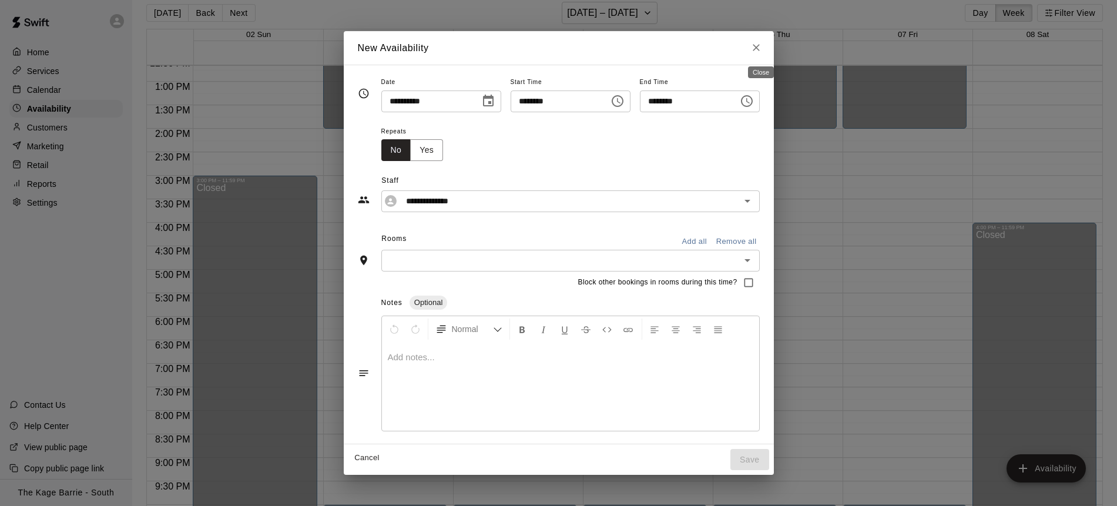
click at [760, 51] on icon "Close" at bounding box center [756, 48] width 12 height 12
type input "**********"
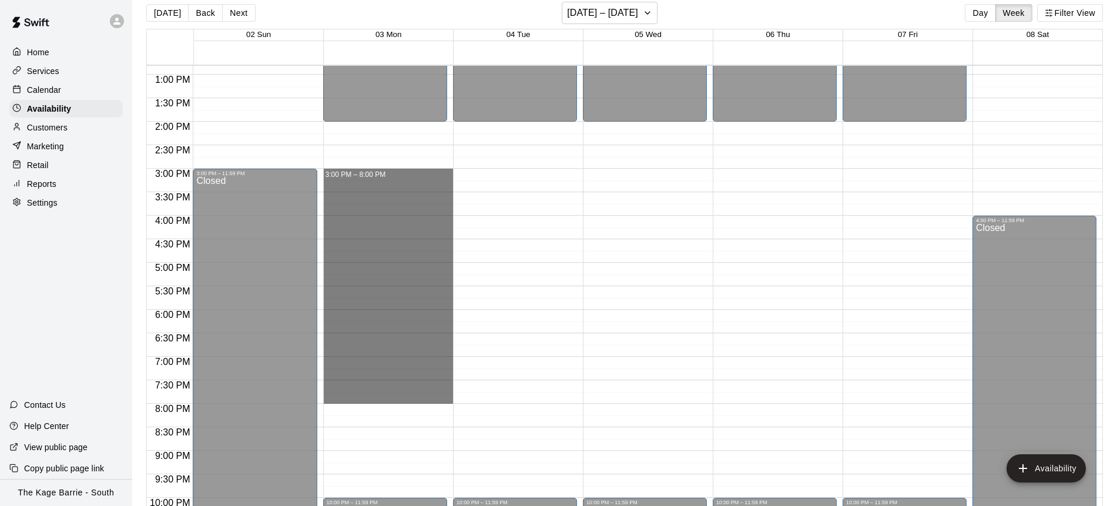
scroll to position [603, 0]
drag, startPoint x: 377, startPoint y: 179, endPoint x: 392, endPoint y: 402, distance: 224.3
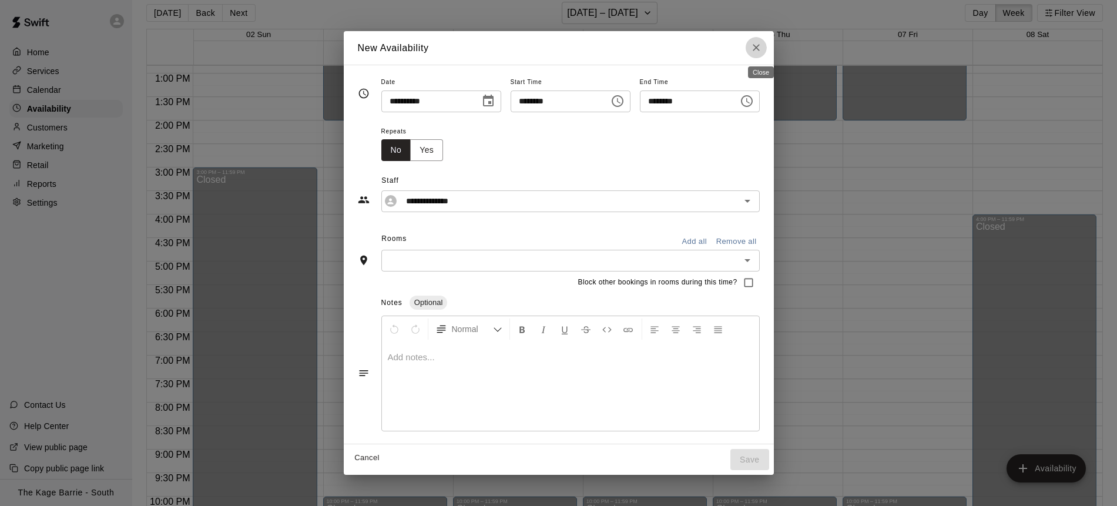
click at [762, 44] on icon "Close" at bounding box center [756, 48] width 12 height 12
type input "**********"
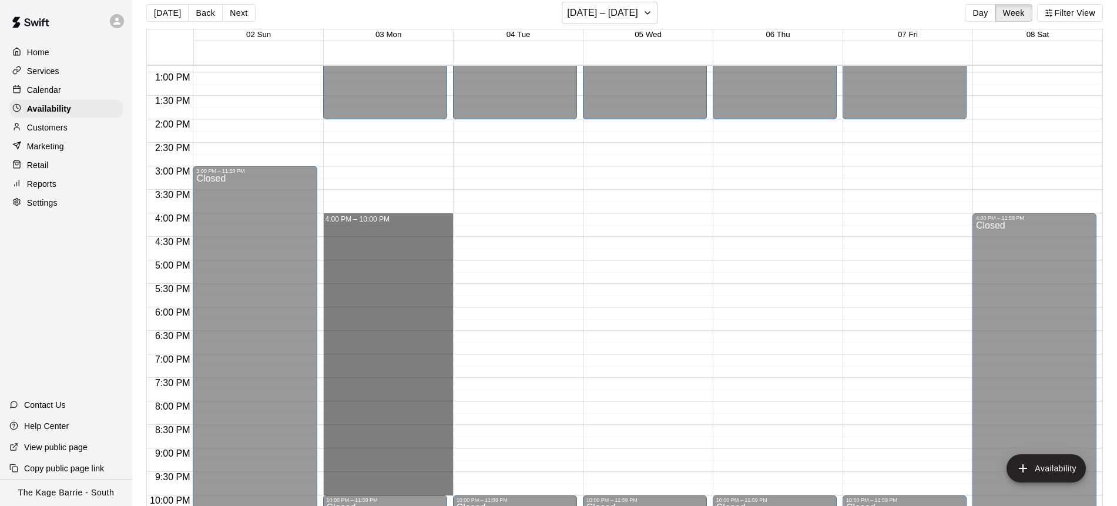
scroll to position [606, 0]
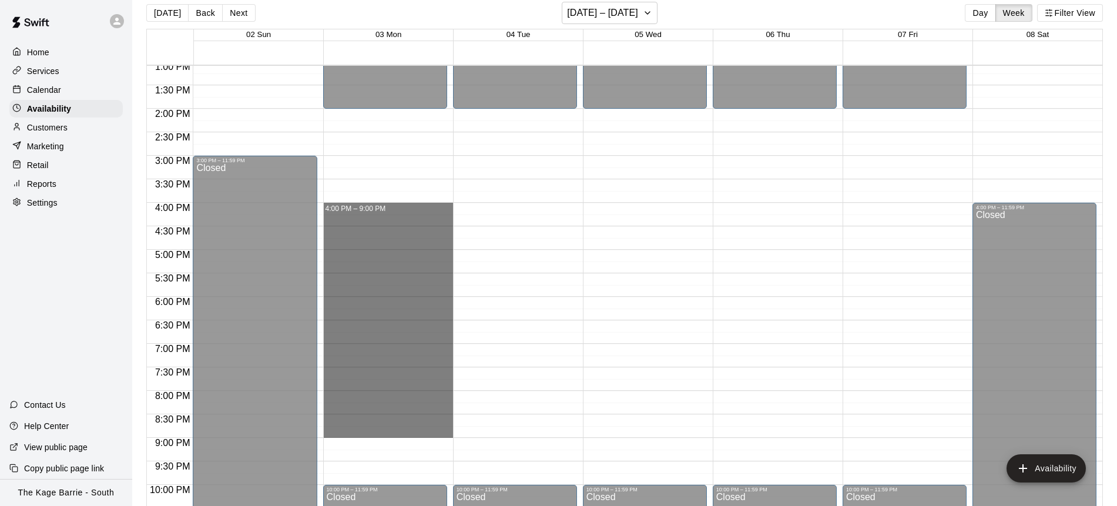
drag, startPoint x: 409, startPoint y: 217, endPoint x: 395, endPoint y: 434, distance: 216.6
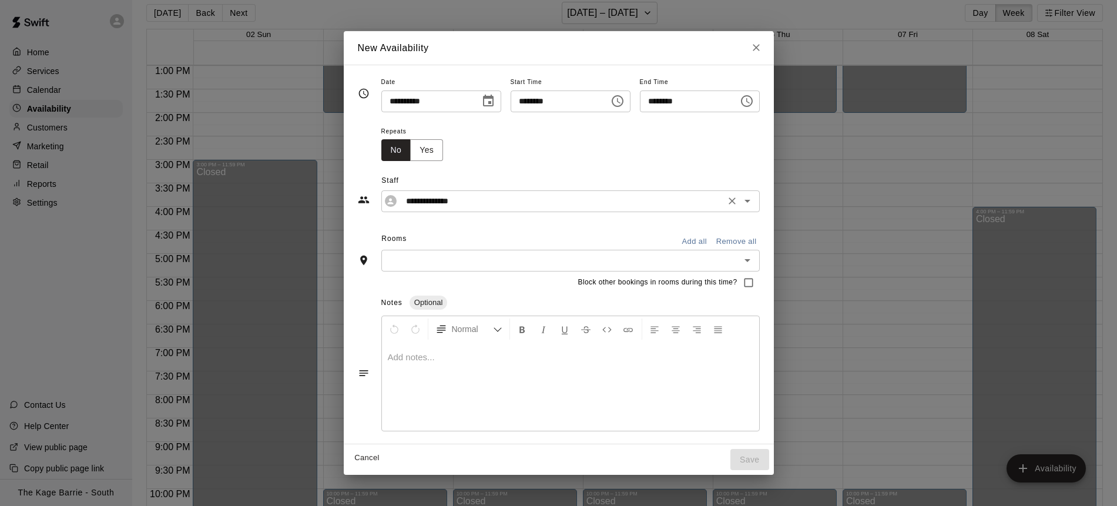
click at [493, 206] on input "**********" at bounding box center [561, 201] width 320 height 15
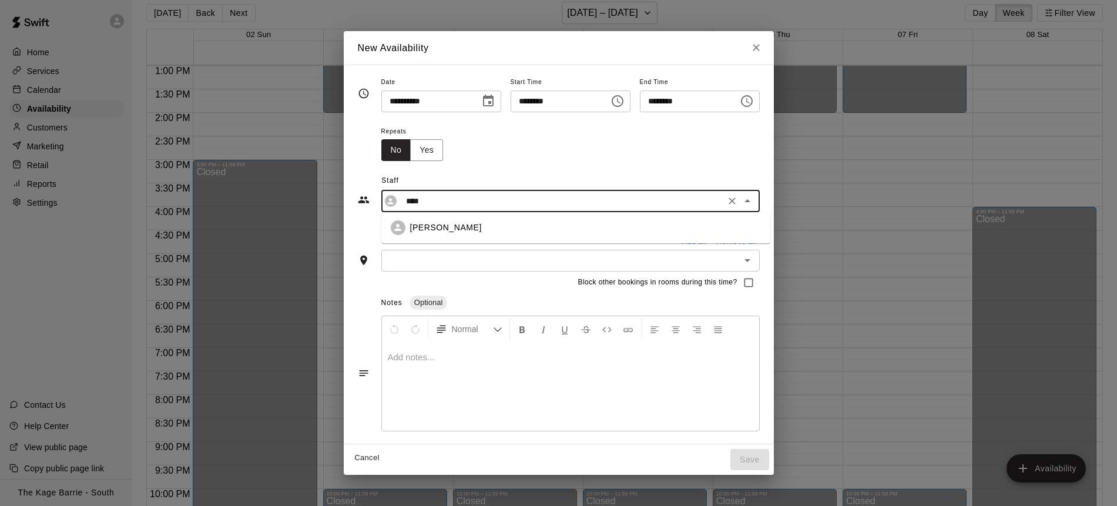
click at [501, 238] on li "[PERSON_NAME]" at bounding box center [575, 228] width 389 height 22
type input "**********"
click at [697, 243] on button "Add all" at bounding box center [695, 242] width 38 height 18
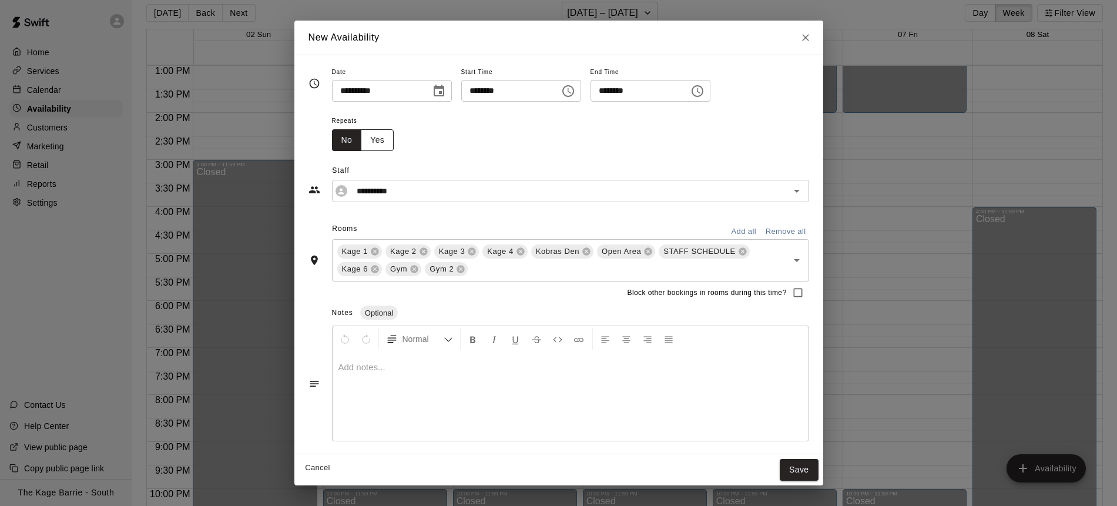
click at [386, 143] on button "Yes" at bounding box center [377, 140] width 33 height 22
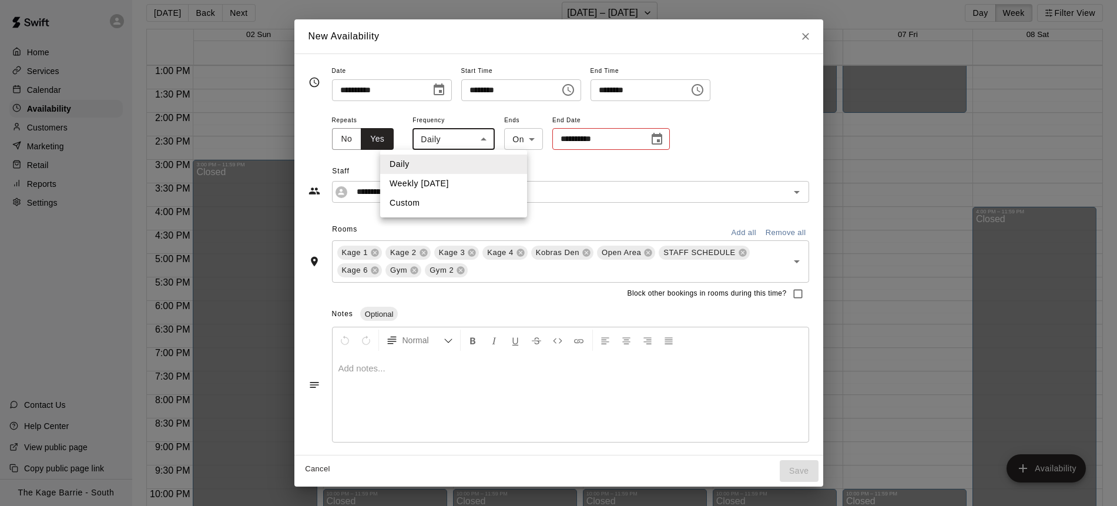
click at [486, 139] on body "Home Services Calendar Availability Customers Marketing Retail Reports Settings…" at bounding box center [558, 250] width 1117 height 525
click at [485, 182] on li "Weekly [DATE]" at bounding box center [453, 183] width 147 height 19
type input "******"
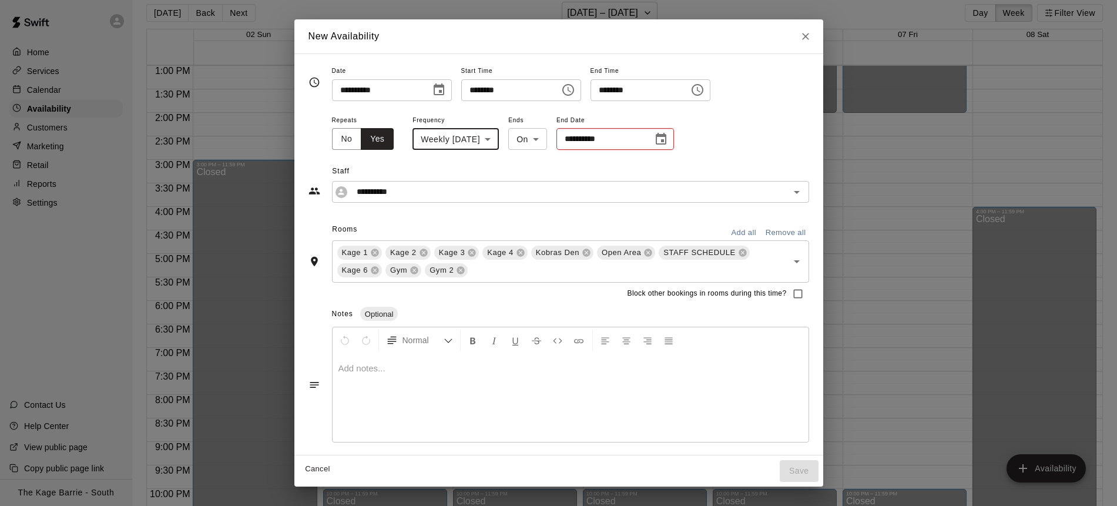
click at [666, 140] on icon "Choose date" at bounding box center [661, 139] width 11 height 12
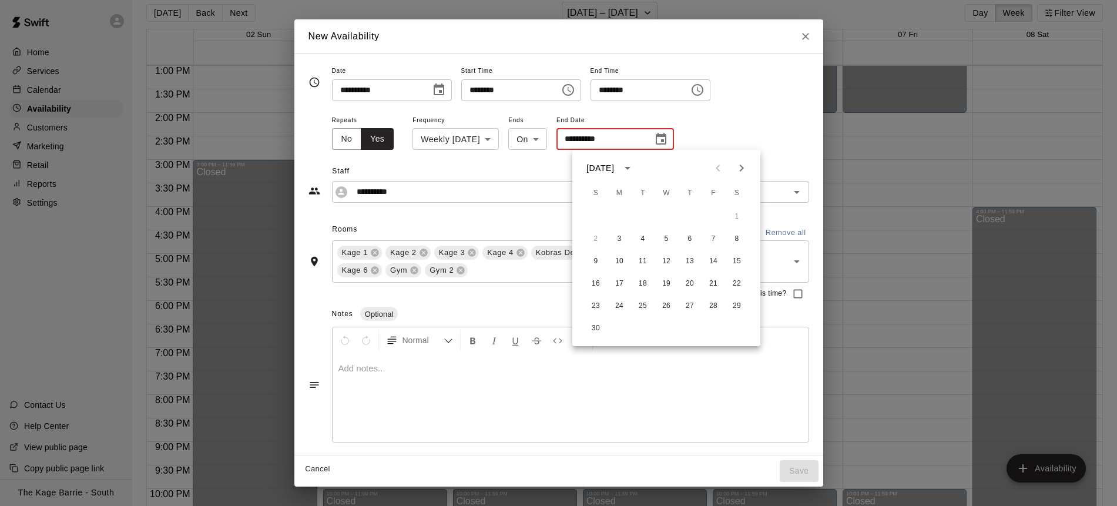
click at [745, 171] on icon "Next month" at bounding box center [741, 168] width 14 height 14
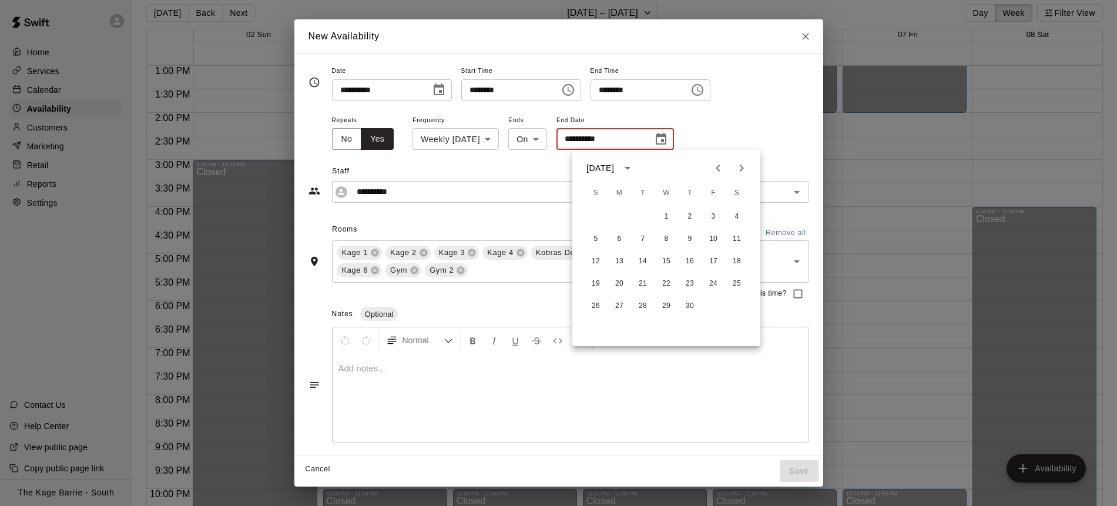
click at [745, 171] on icon "Next month" at bounding box center [741, 168] width 14 height 14
click at [723, 165] on icon "Previous month" at bounding box center [718, 168] width 14 height 14
click at [622, 301] on button "27" at bounding box center [619, 305] width 21 height 21
type input "**********"
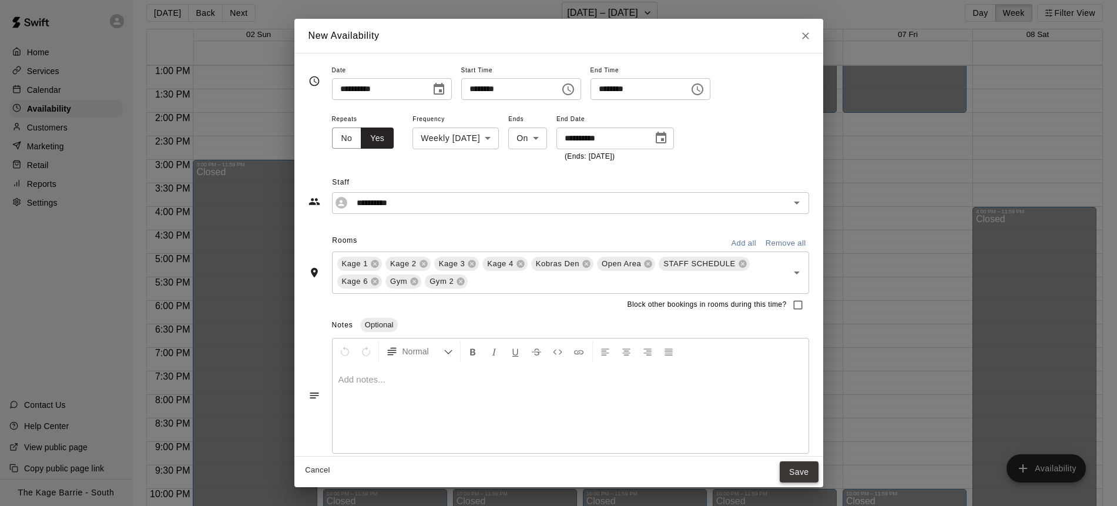
click at [799, 470] on button "Save" at bounding box center [799, 472] width 39 height 22
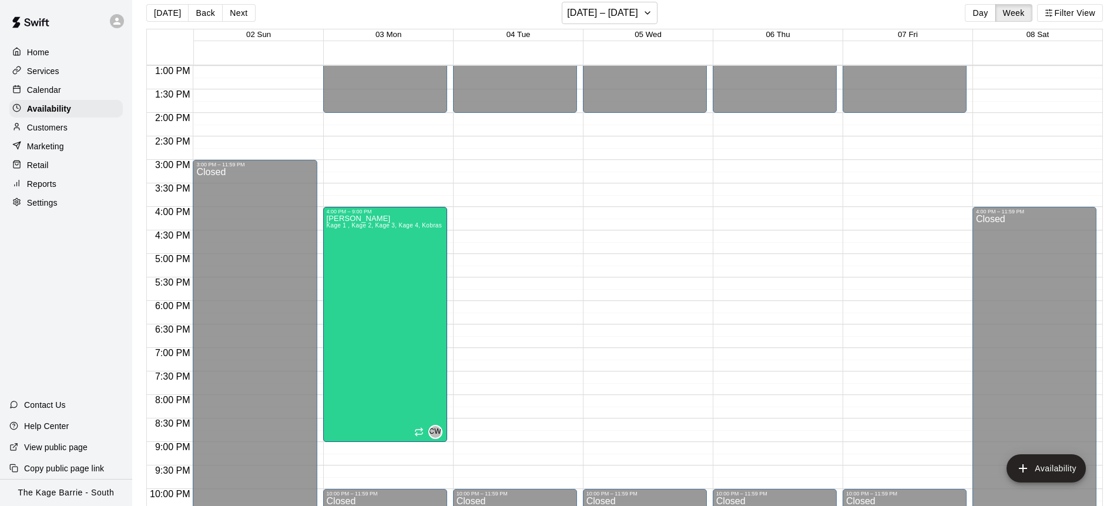
click at [163, 17] on button "[DATE]" at bounding box center [167, 13] width 42 height 18
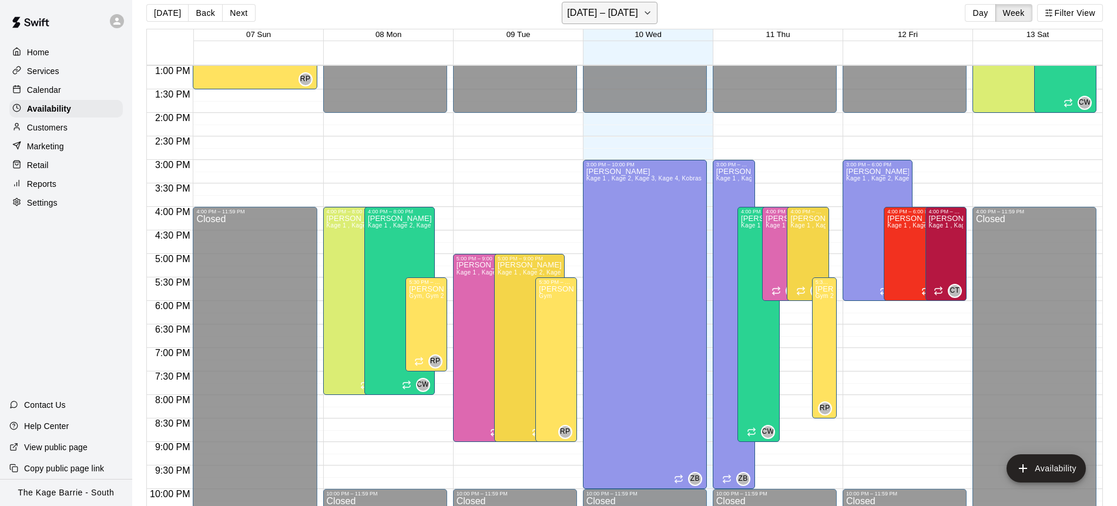
click at [650, 14] on icon "button" at bounding box center [647, 13] width 5 height 2
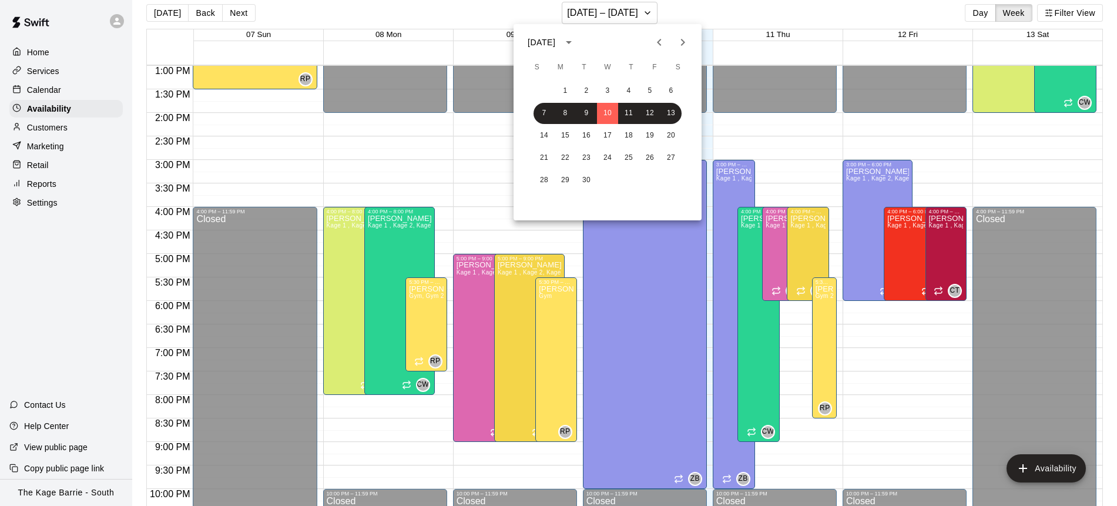
click at [683, 45] on icon "Next month" at bounding box center [683, 42] width 14 height 14
click at [565, 176] on button "27" at bounding box center [565, 180] width 21 height 21
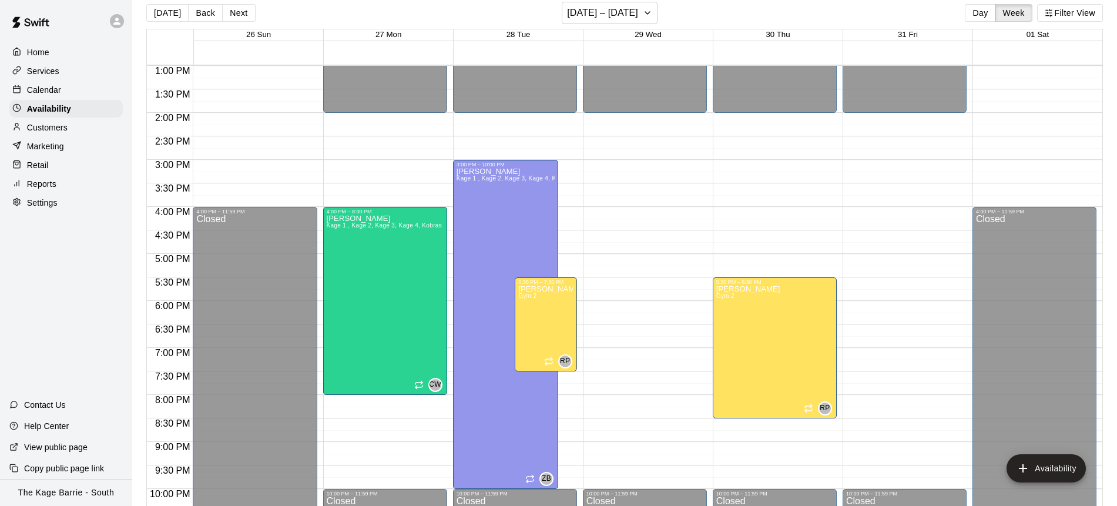
click at [92, 90] on div "Calendar" at bounding box center [65, 90] width 113 height 18
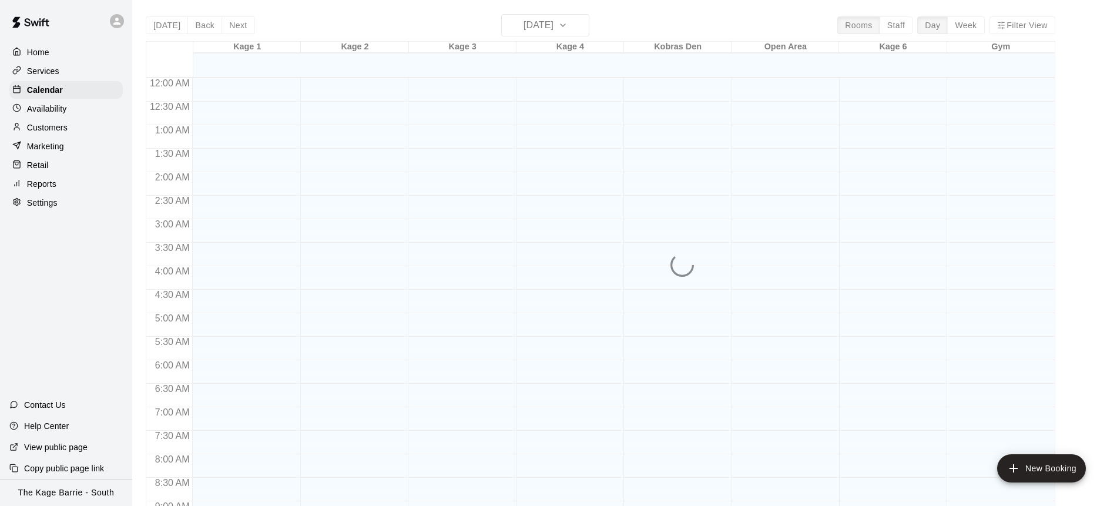
scroll to position [597, 0]
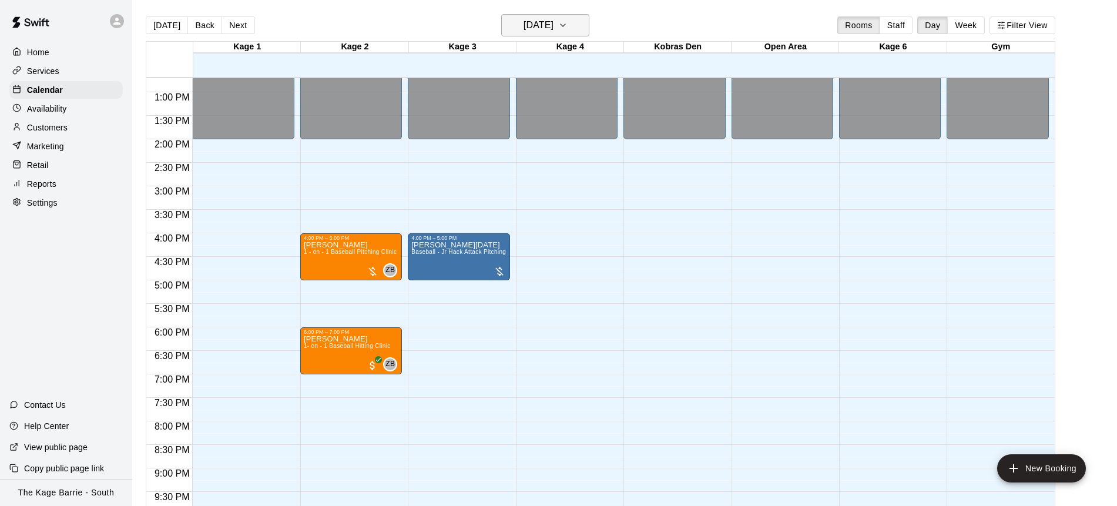
click at [589, 23] on button "[DATE]" at bounding box center [545, 25] width 88 height 22
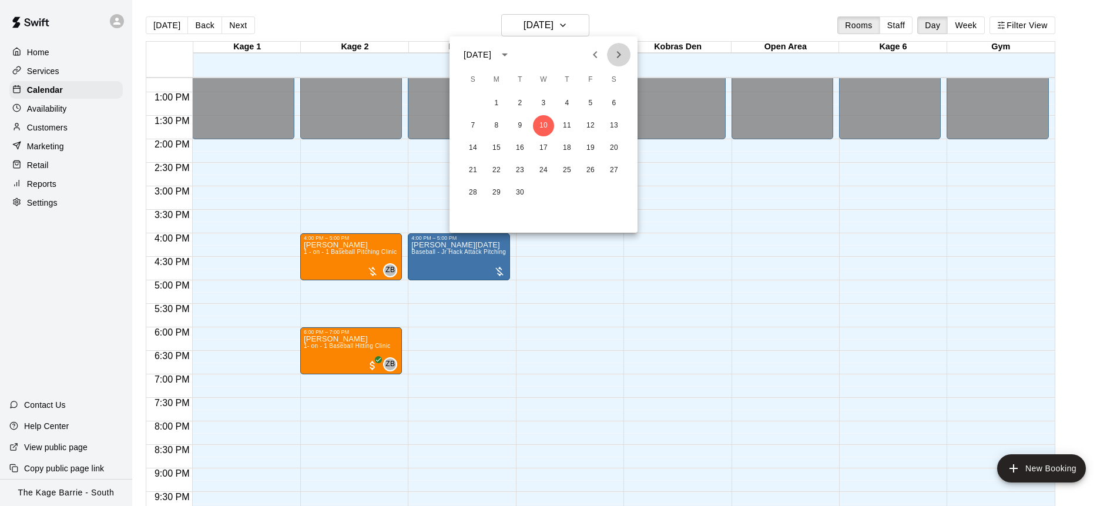
click at [617, 55] on icon "Next month" at bounding box center [619, 55] width 14 height 14
click at [499, 193] on button "27" at bounding box center [496, 192] width 21 height 21
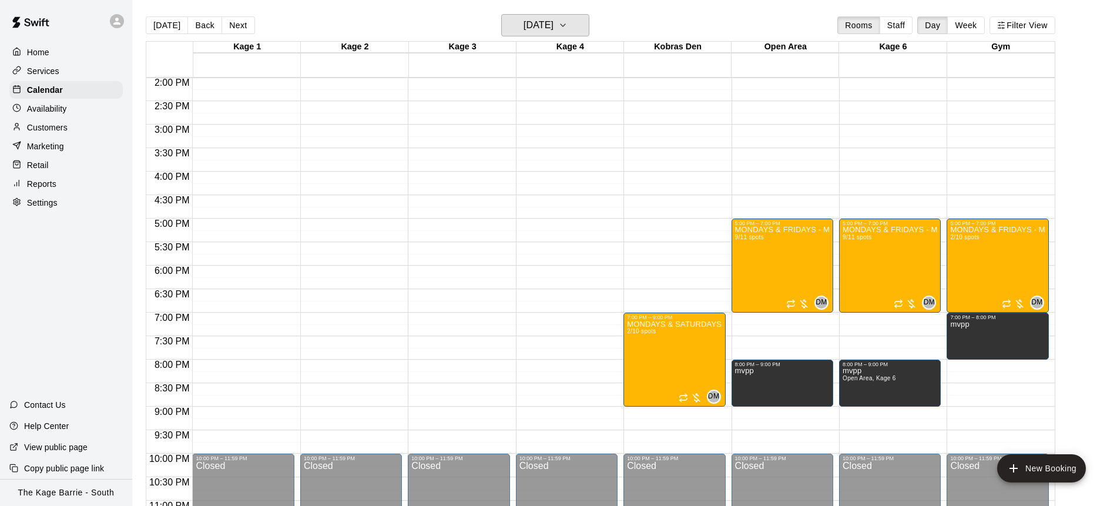
scroll to position [653, 0]
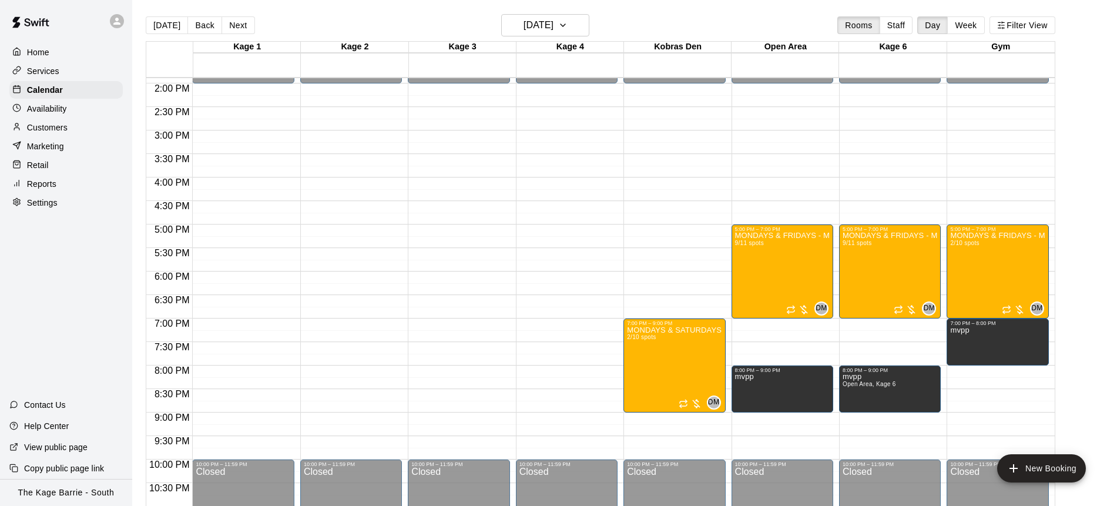
click at [169, 27] on button "[DATE]" at bounding box center [167, 25] width 42 height 18
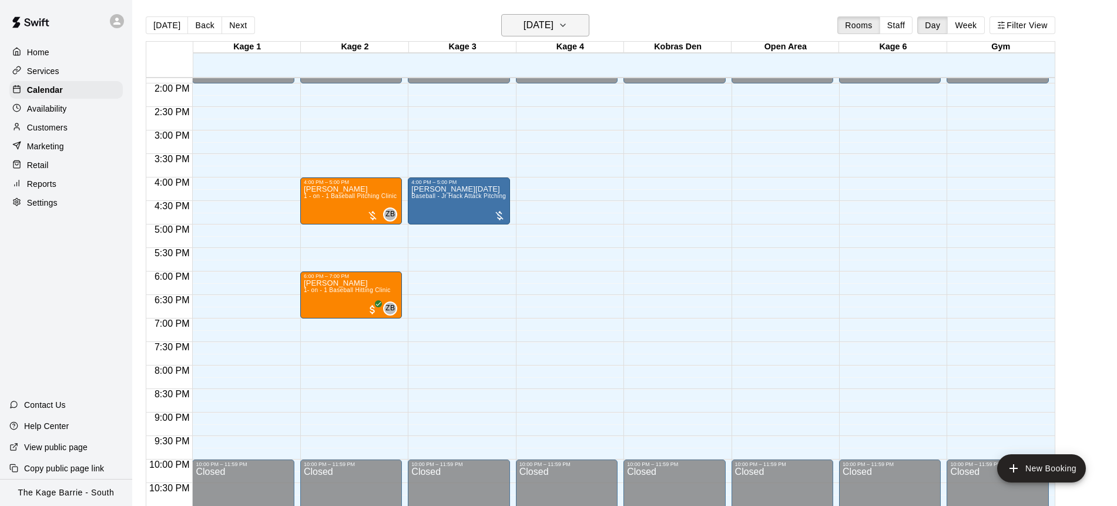
click at [567, 30] on icon "button" at bounding box center [562, 25] width 9 height 14
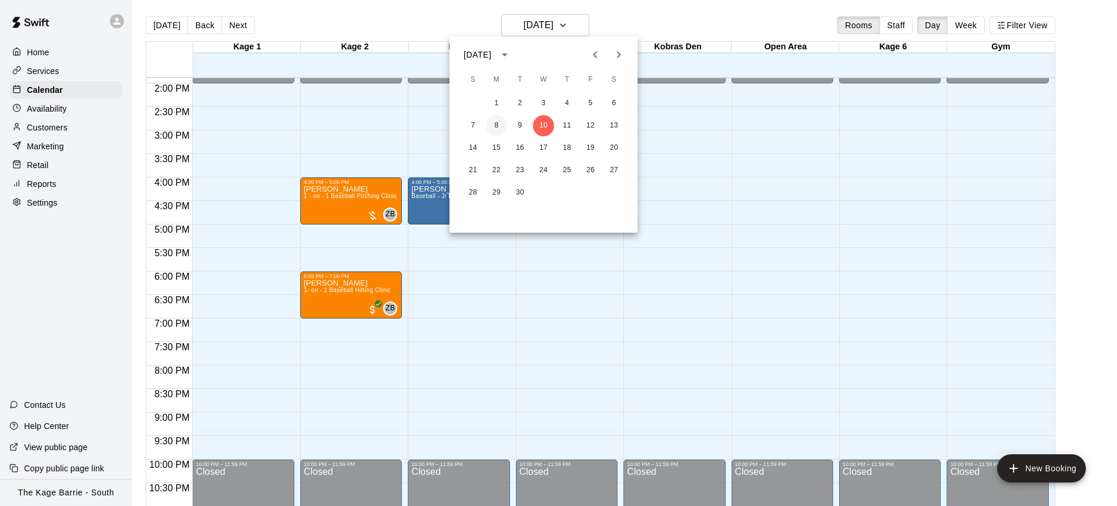
click at [501, 127] on button "8" at bounding box center [496, 125] width 21 height 21
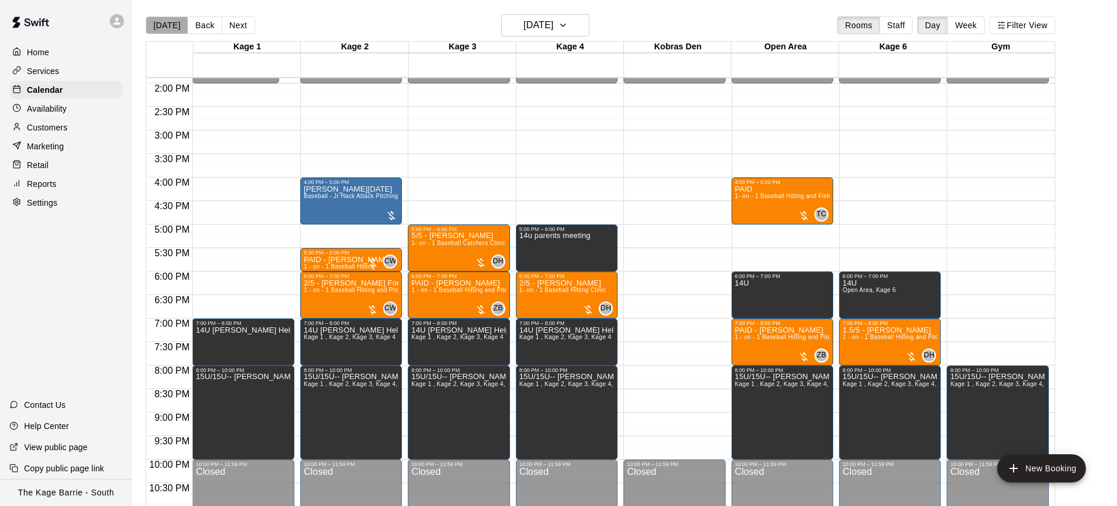
click at [169, 26] on button "[DATE]" at bounding box center [167, 25] width 42 height 18
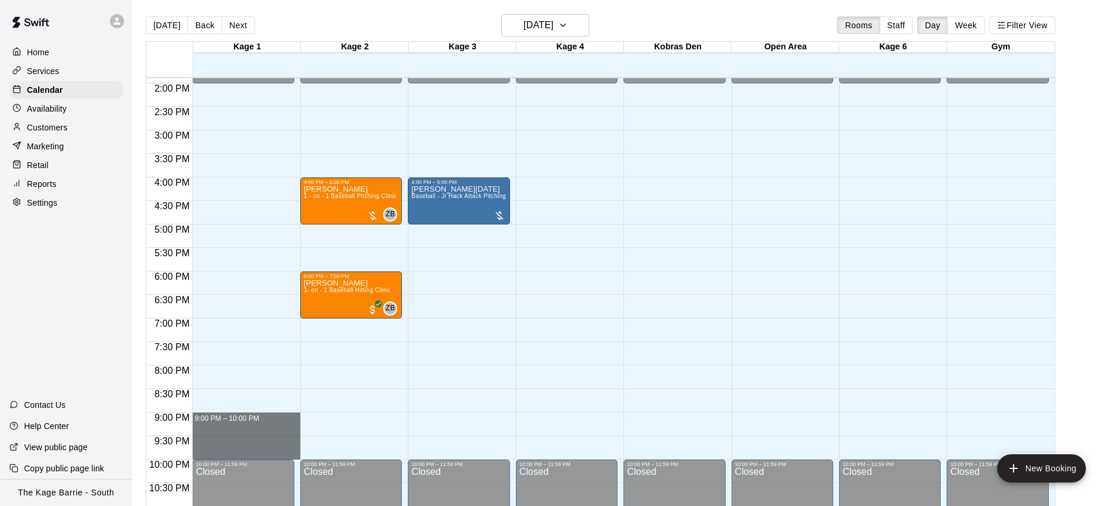
drag, startPoint x: 216, startPoint y: 415, endPoint x: 237, endPoint y: 451, distance: 41.6
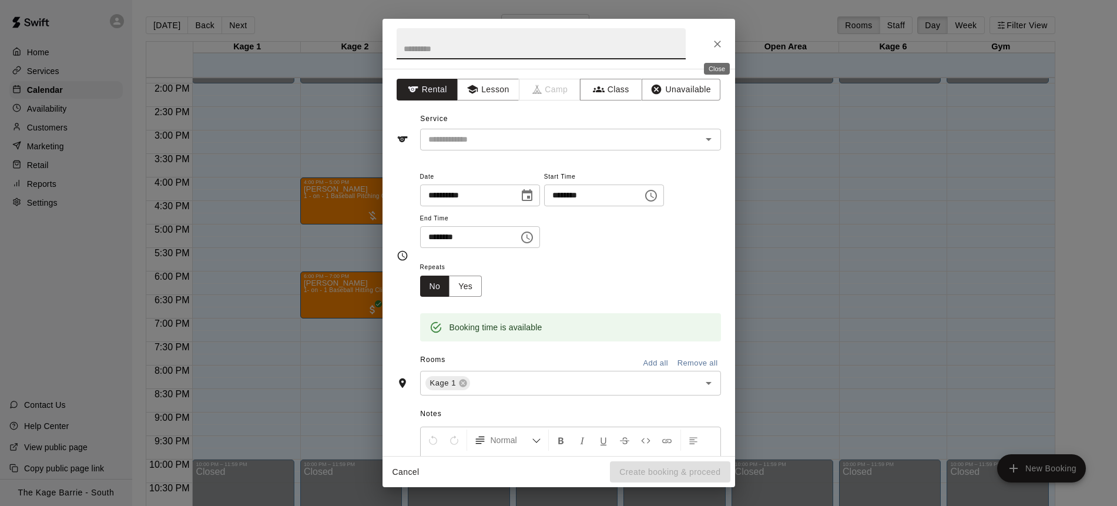
click at [721, 42] on icon "Close" at bounding box center [717, 44] width 12 height 12
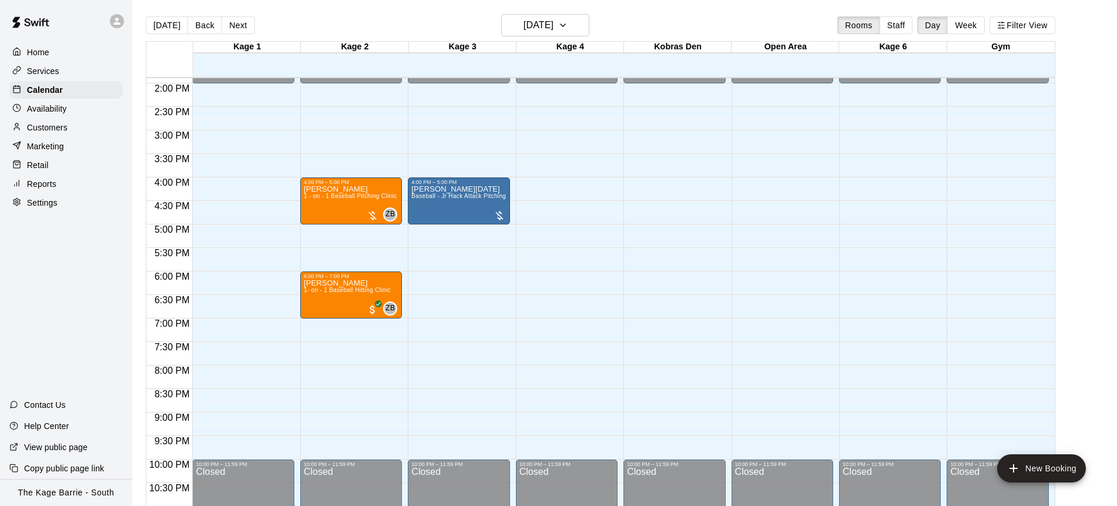
click at [210, 22] on button "Back" at bounding box center [204, 25] width 35 height 18
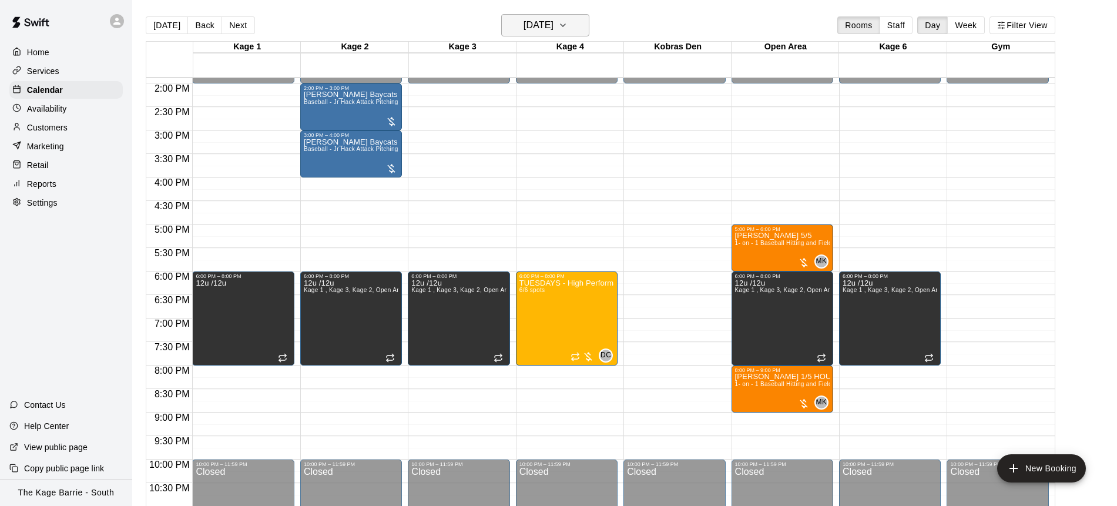
click at [567, 28] on icon "button" at bounding box center [562, 25] width 9 height 14
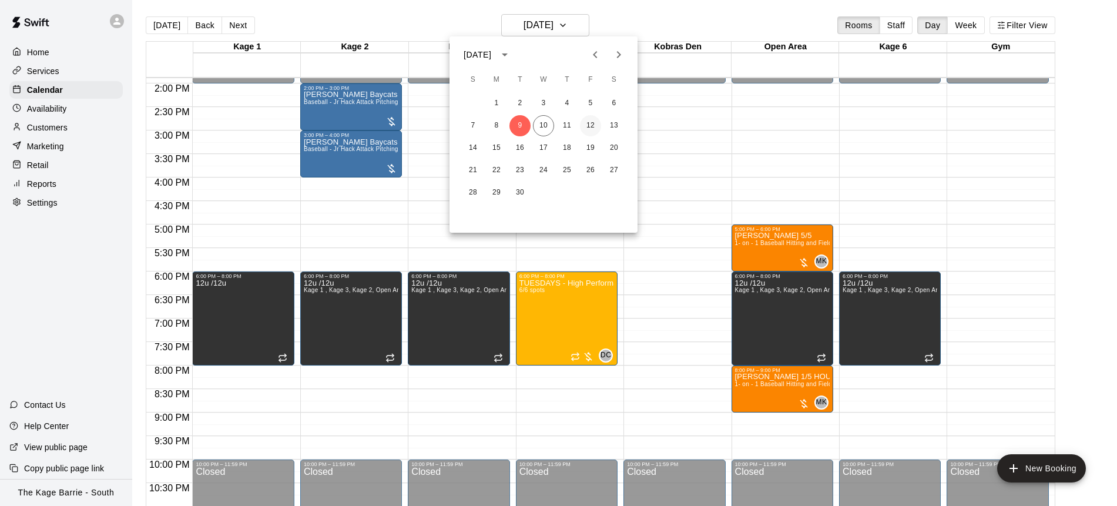
click at [592, 124] on button "12" at bounding box center [590, 125] width 21 height 21
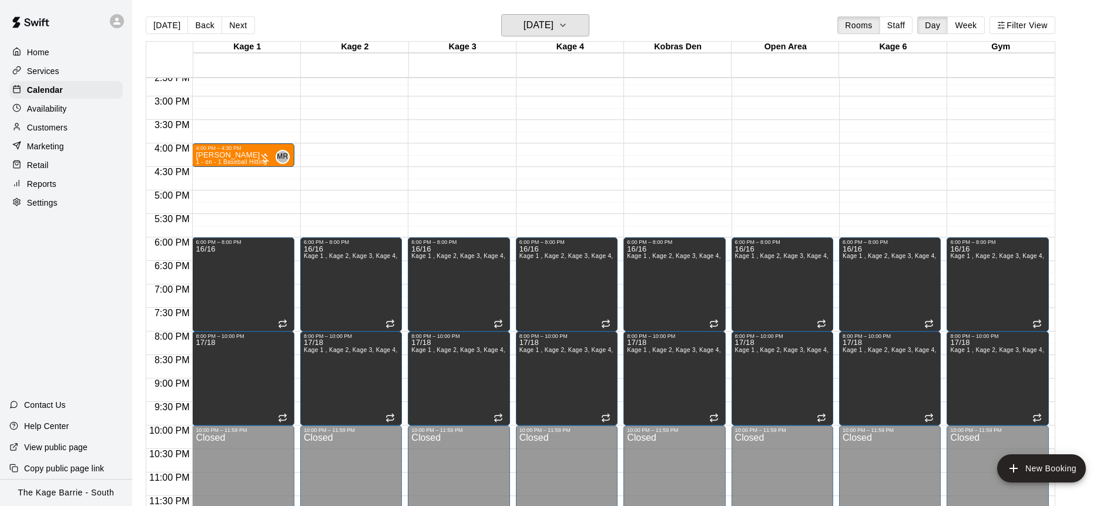
scroll to position [662, 0]
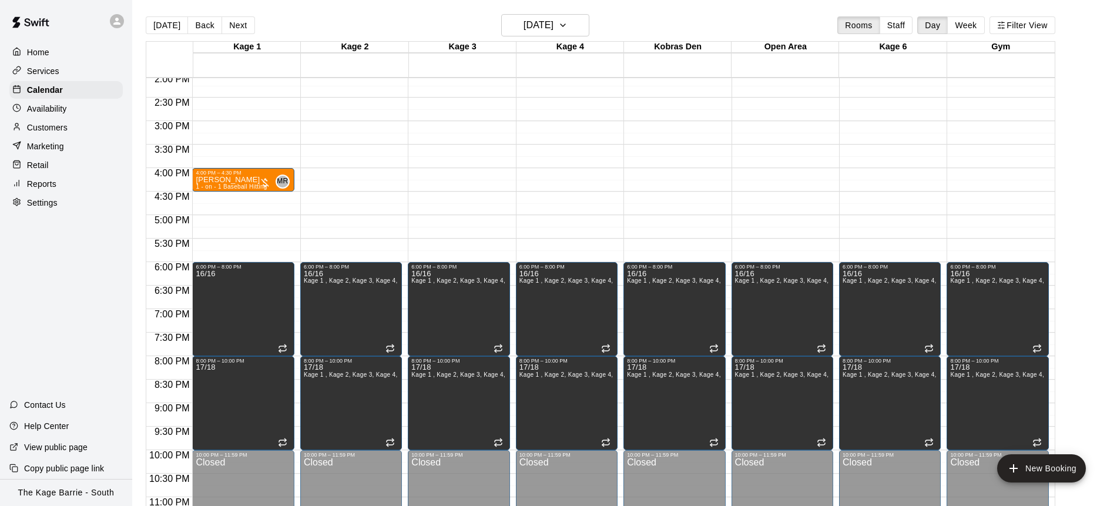
click at [82, 106] on div "Availability" at bounding box center [65, 109] width 113 height 18
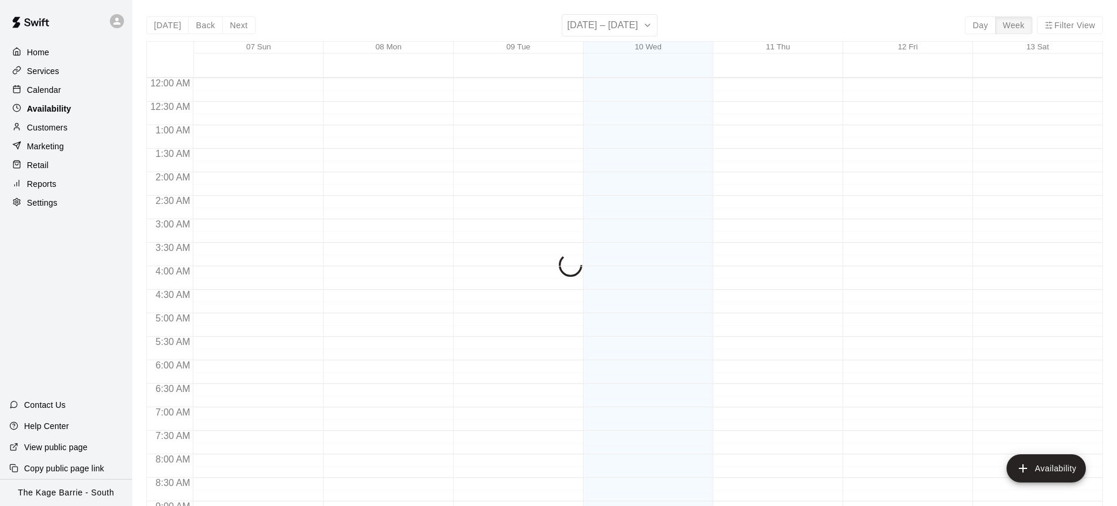
scroll to position [605, 0]
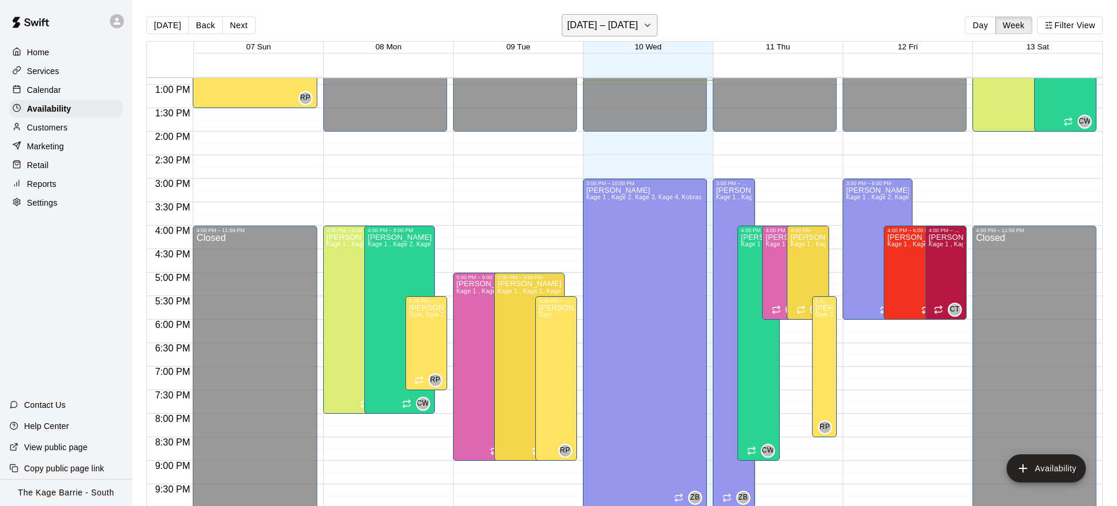
click at [652, 26] on icon "button" at bounding box center [647, 25] width 9 height 14
click at [650, 26] on icon "button" at bounding box center [647, 25] width 5 height 2
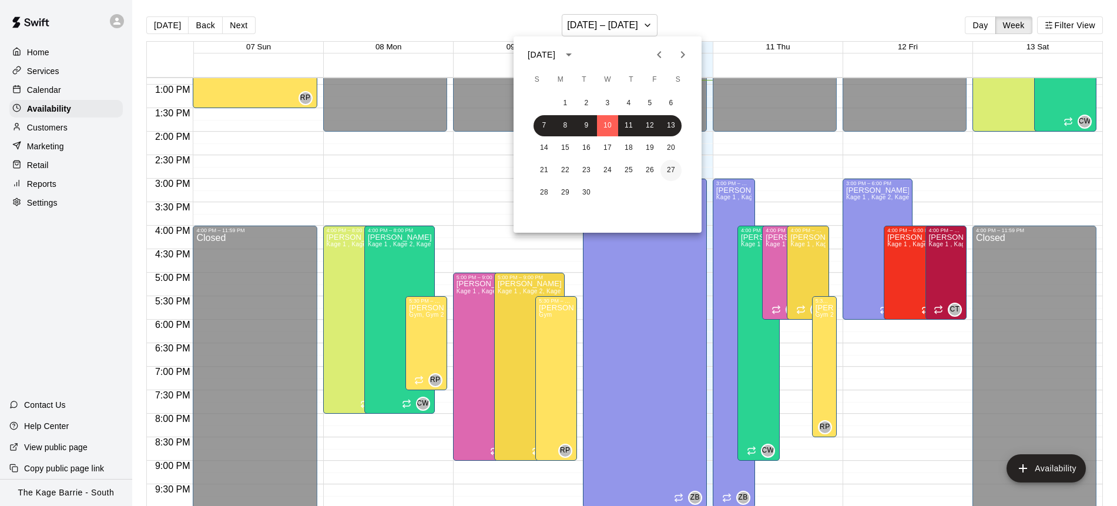
click at [671, 175] on button "27" at bounding box center [670, 170] width 21 height 21
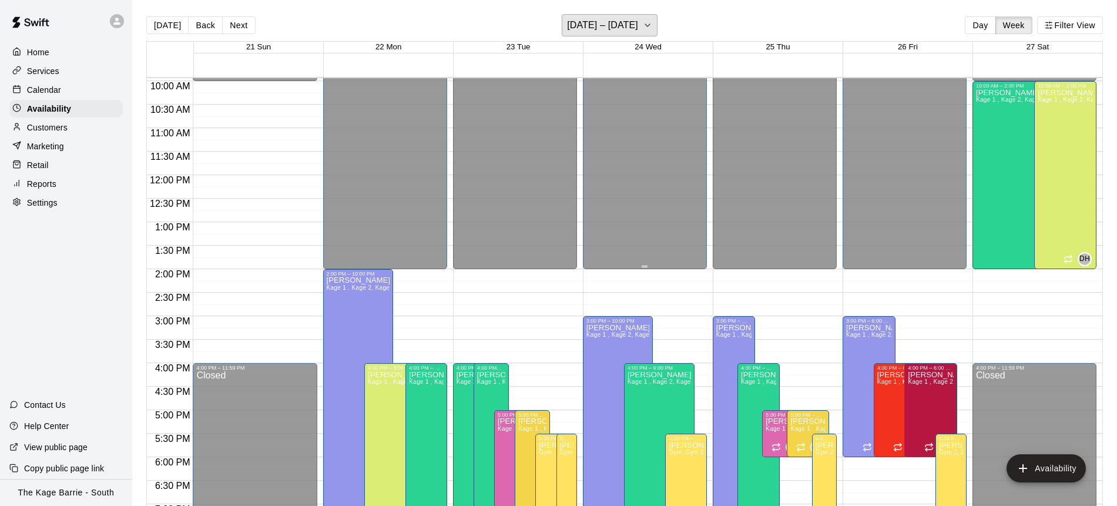
scroll to position [314, 0]
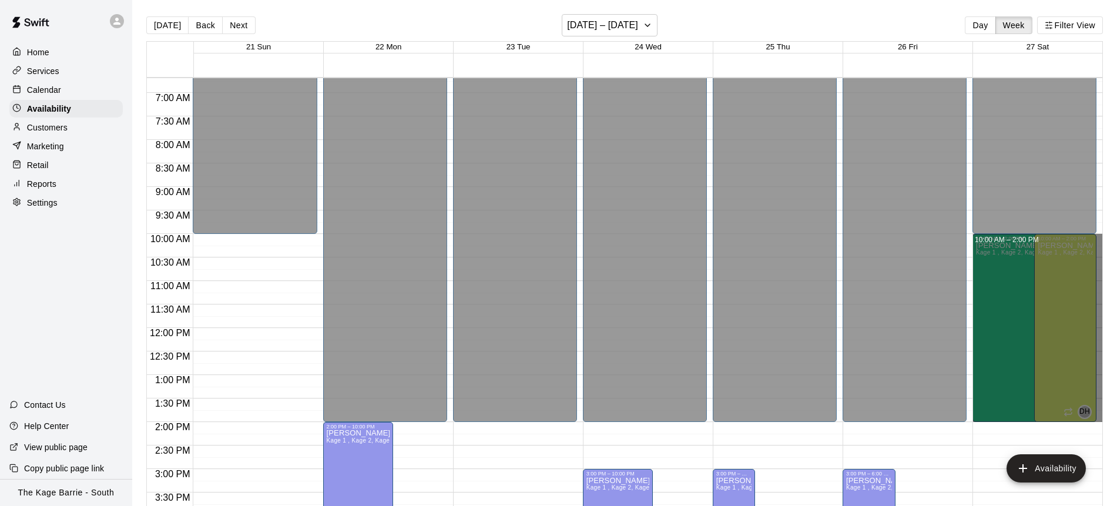
drag, startPoint x: 1098, startPoint y: 235, endPoint x: 1094, endPoint y: 414, distance: 178.6
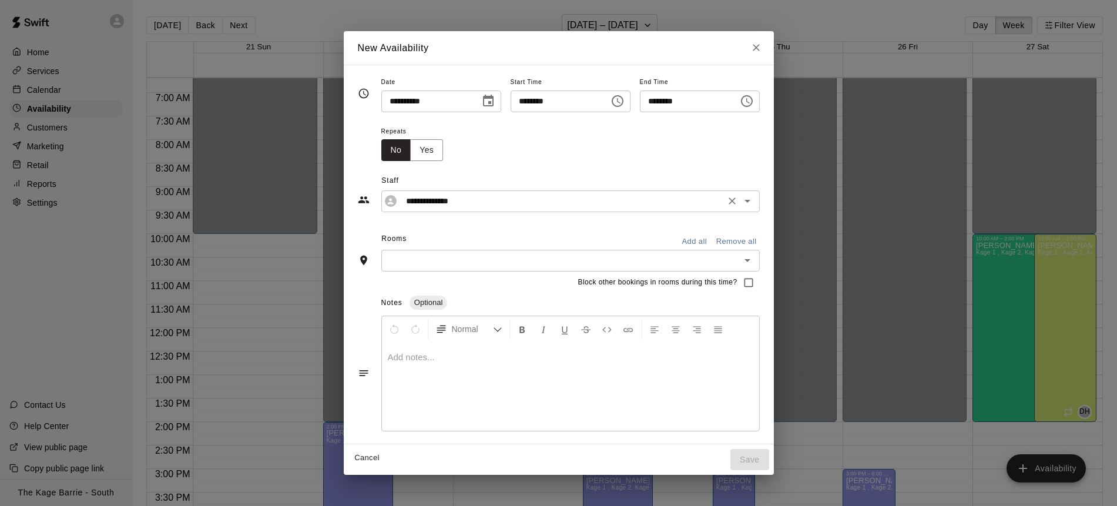
click at [501, 203] on input "**********" at bounding box center [561, 201] width 320 height 15
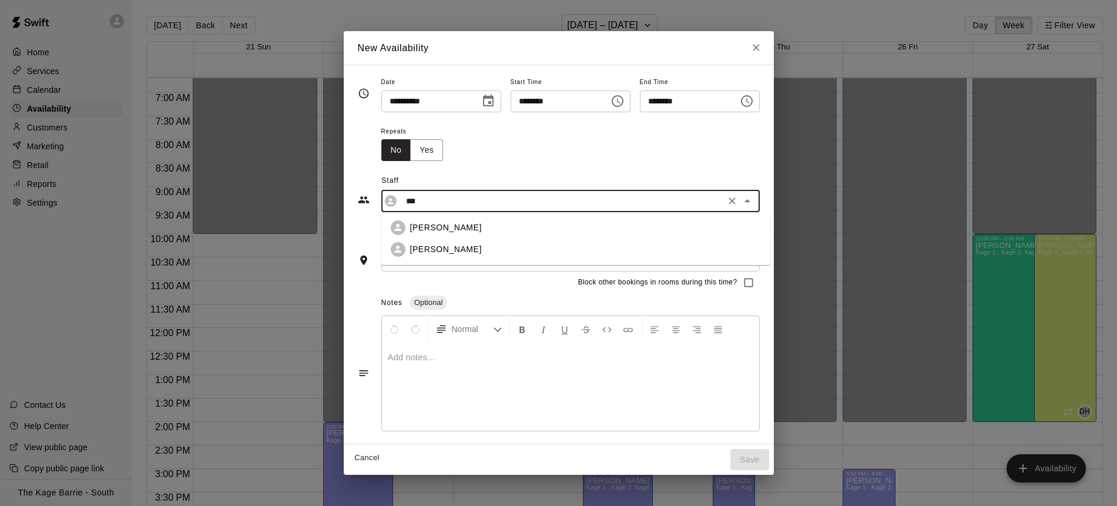
click at [486, 221] on div "[PERSON_NAME]" at bounding box center [585, 227] width 351 height 12
type input "**********"
click at [767, 46] on button "Close" at bounding box center [756, 47] width 21 height 21
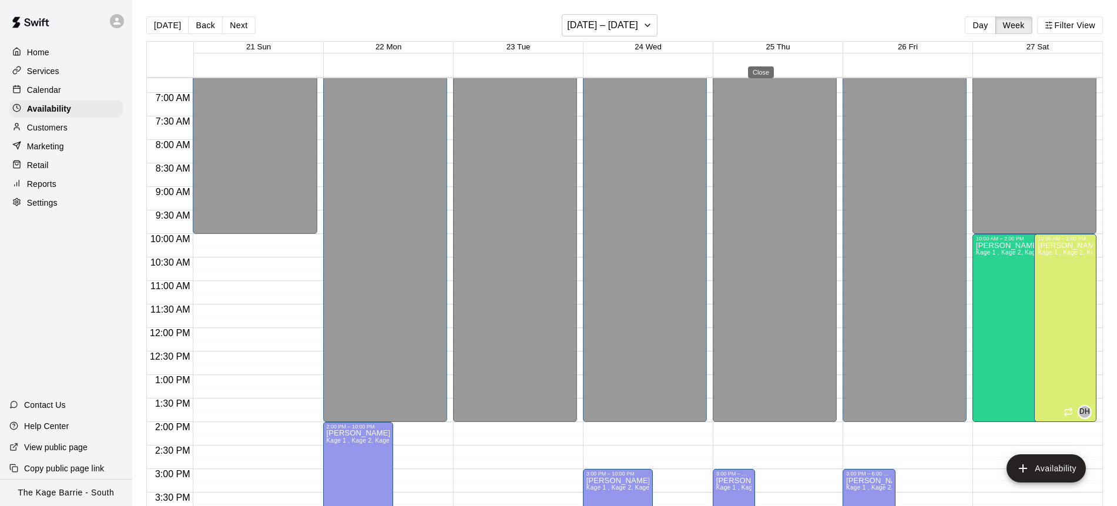
type input "**********"
click at [241, 26] on button "Next" at bounding box center [238, 25] width 33 height 18
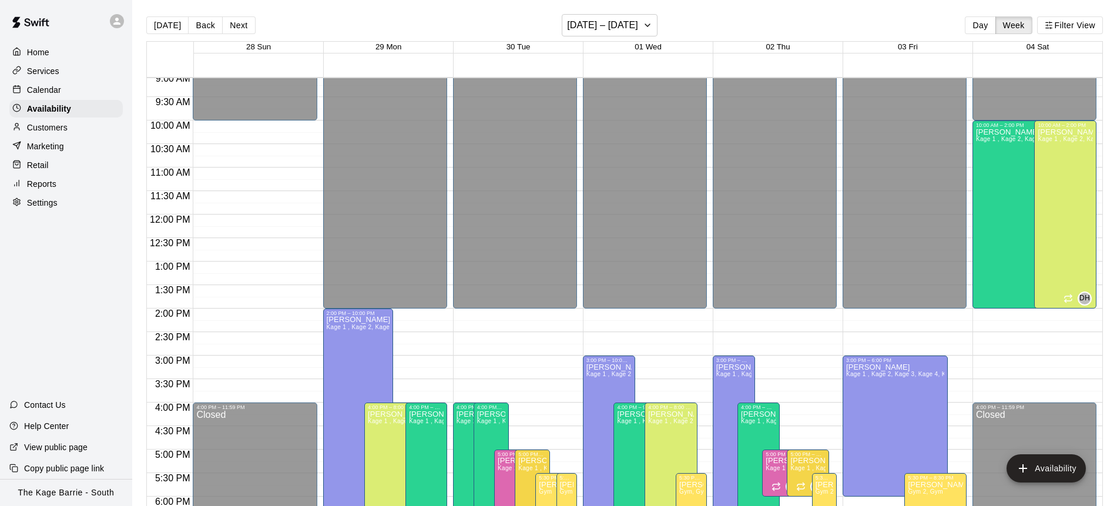
scroll to position [453, 0]
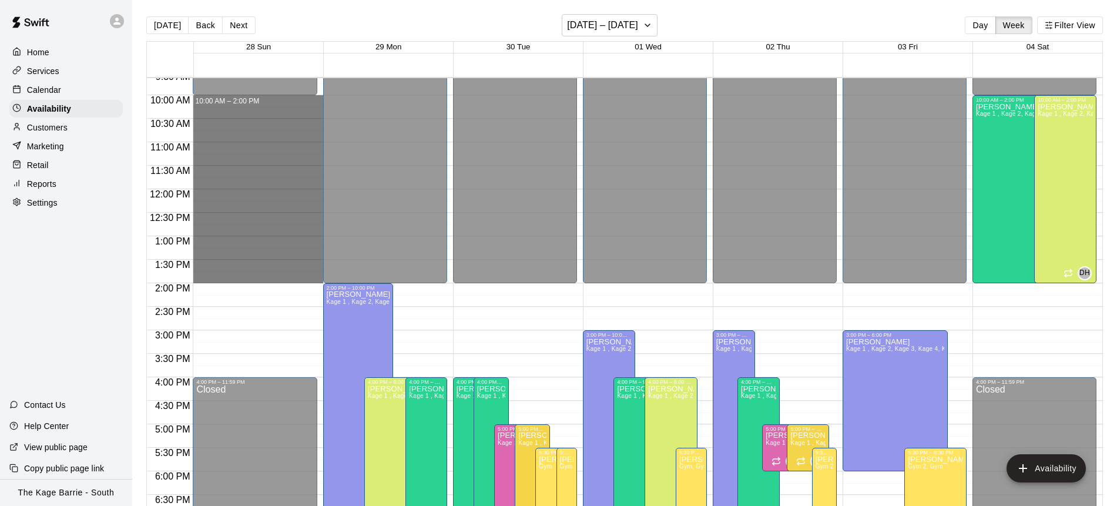
drag, startPoint x: 294, startPoint y: 98, endPoint x: 274, endPoint y: 277, distance: 180.4
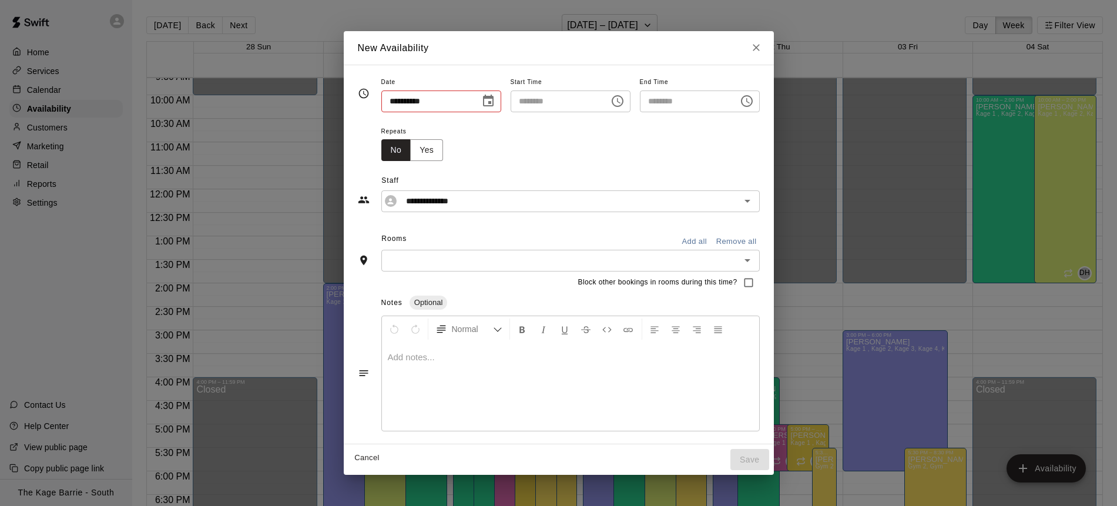
type input "**********"
type input "********"
click at [556, 202] on input "**********" at bounding box center [561, 201] width 320 height 15
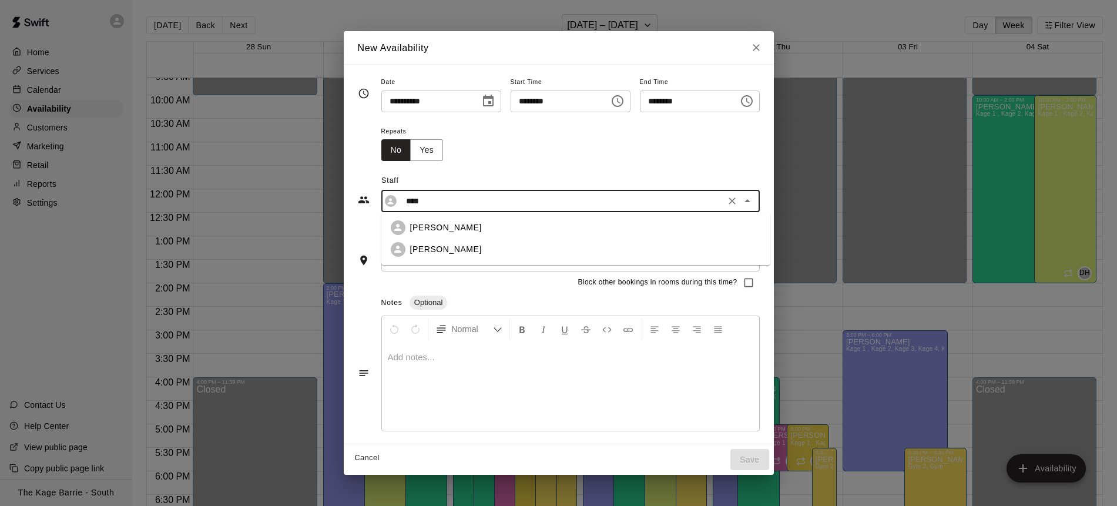
click at [548, 227] on div "[PERSON_NAME]" at bounding box center [585, 227] width 351 height 12
type input "**********"
click at [705, 241] on button "Add all" at bounding box center [695, 242] width 38 height 18
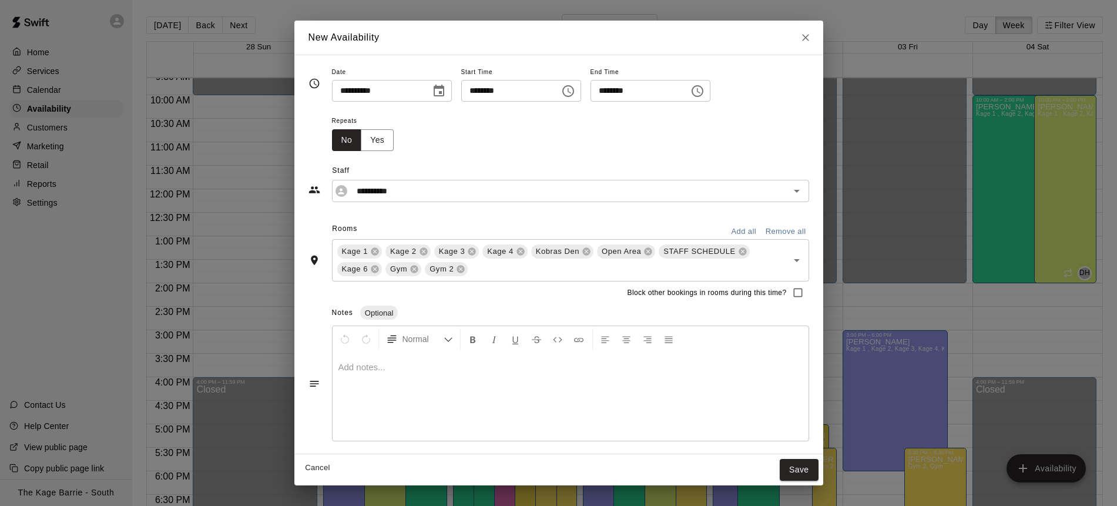
click at [804, 470] on button "Save" at bounding box center [799, 470] width 39 height 22
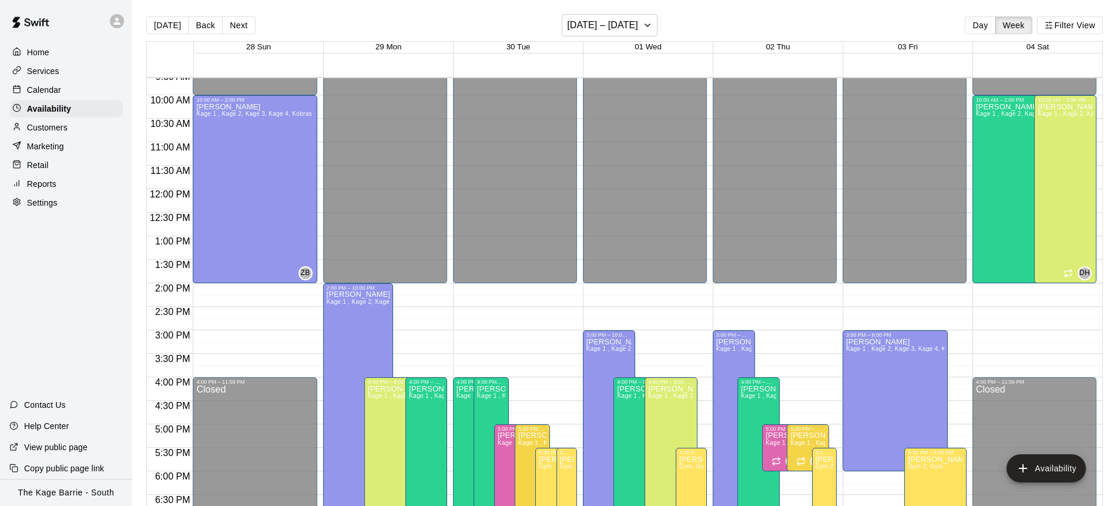
click at [174, 26] on button "[DATE]" at bounding box center [167, 25] width 42 height 18
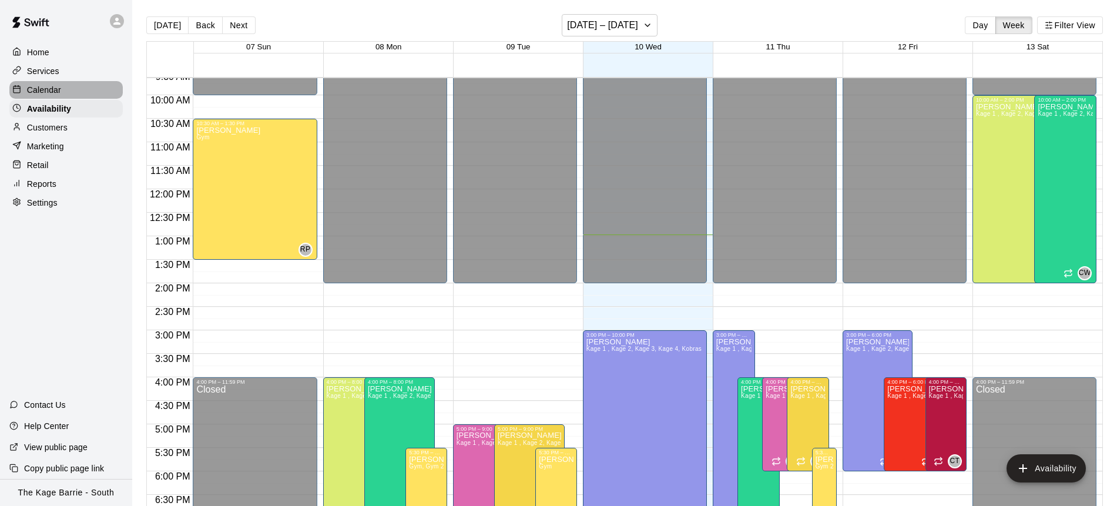
click at [72, 96] on div "Calendar" at bounding box center [65, 90] width 113 height 18
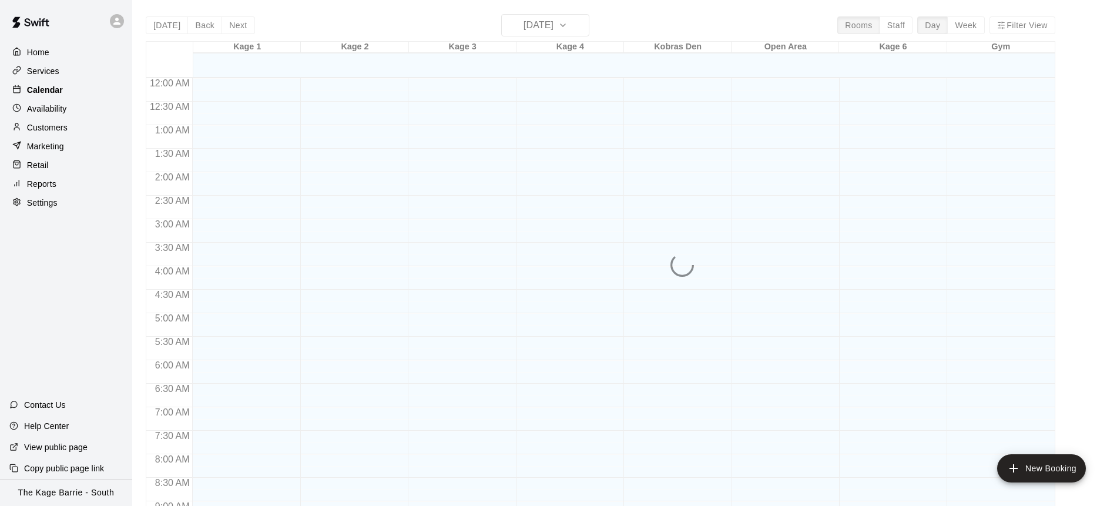
scroll to position [610, 0]
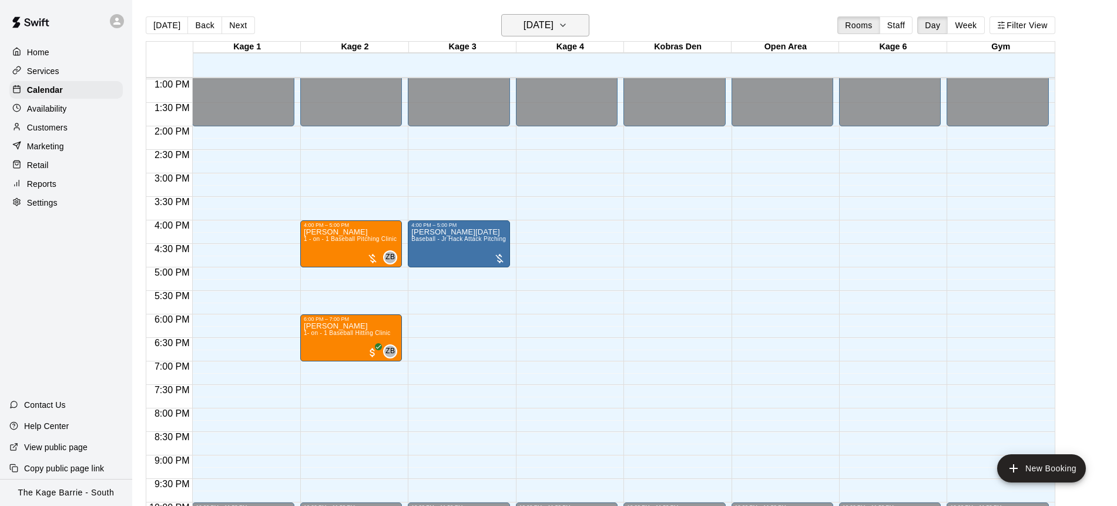
click at [567, 24] on icon "button" at bounding box center [562, 25] width 9 height 14
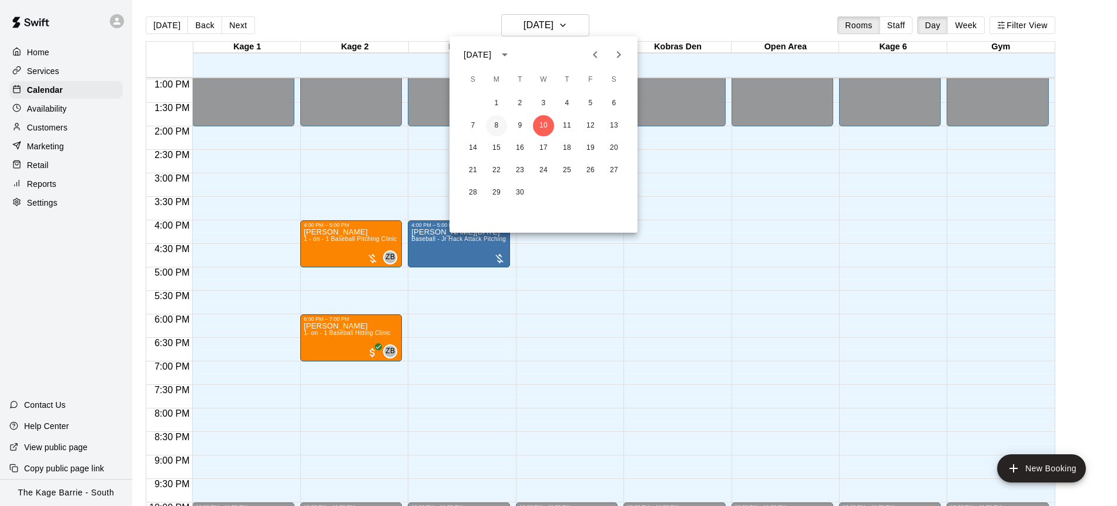
click at [499, 127] on button "8" at bounding box center [496, 125] width 21 height 21
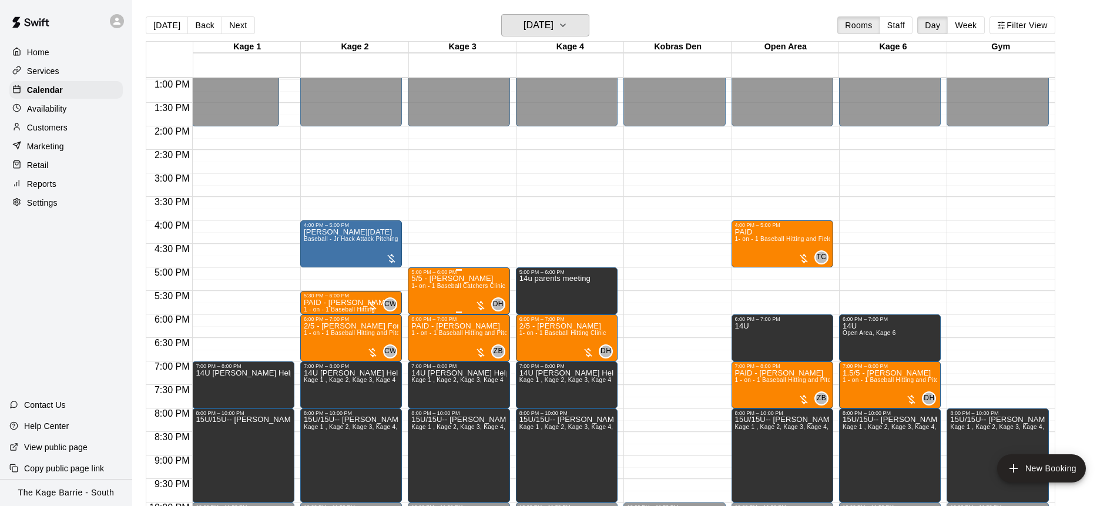
scroll to position [687, 0]
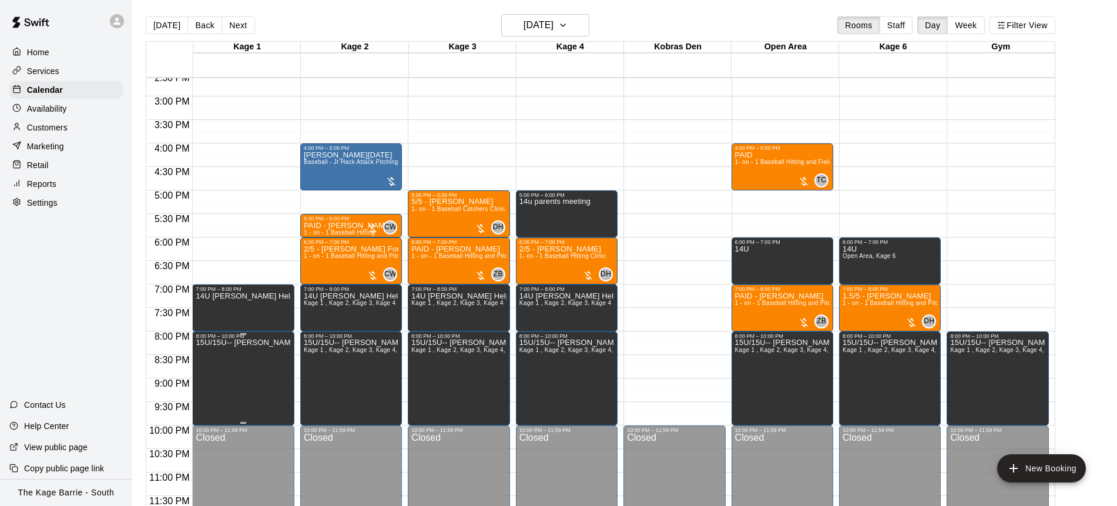
click at [215, 348] on button "edit" at bounding box center [207, 351] width 23 height 23
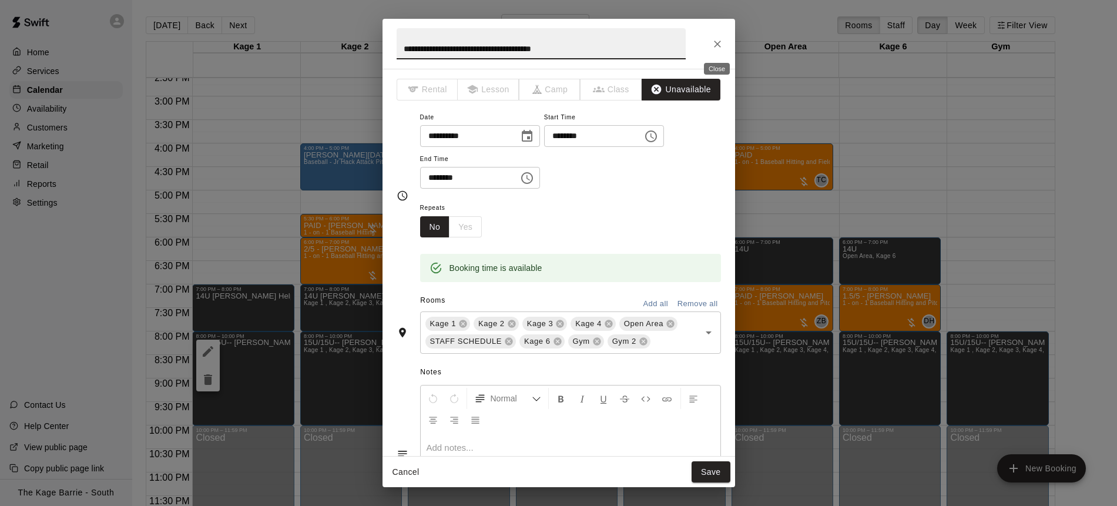
click at [713, 44] on icon "Close" at bounding box center [717, 44] width 12 height 12
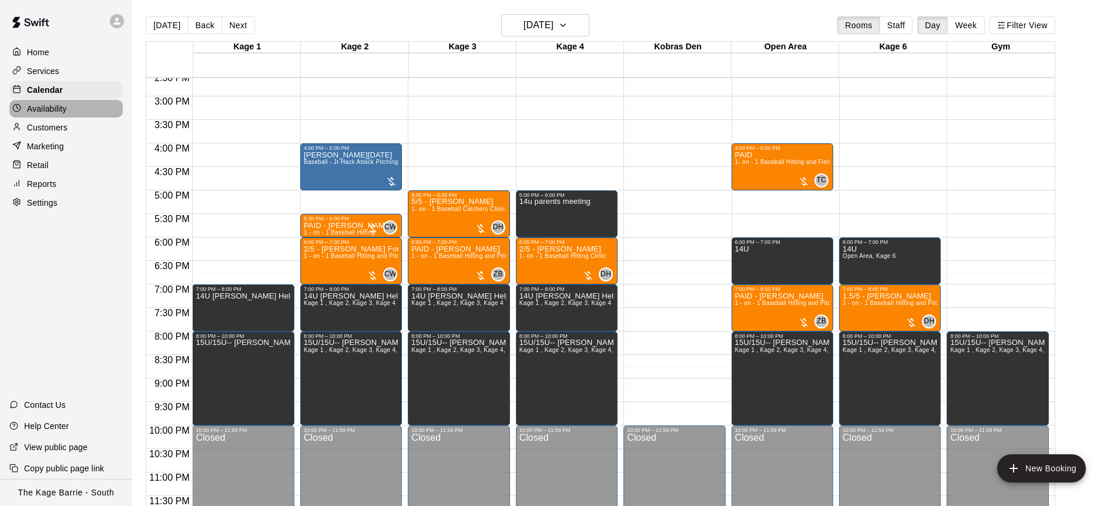
click at [75, 111] on div "Availability" at bounding box center [65, 109] width 113 height 18
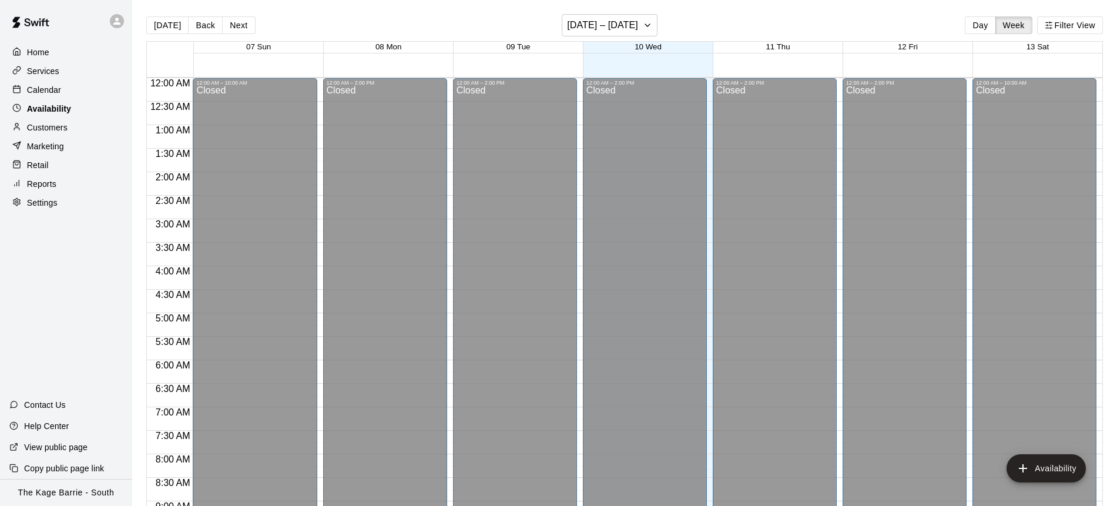
scroll to position [612, 0]
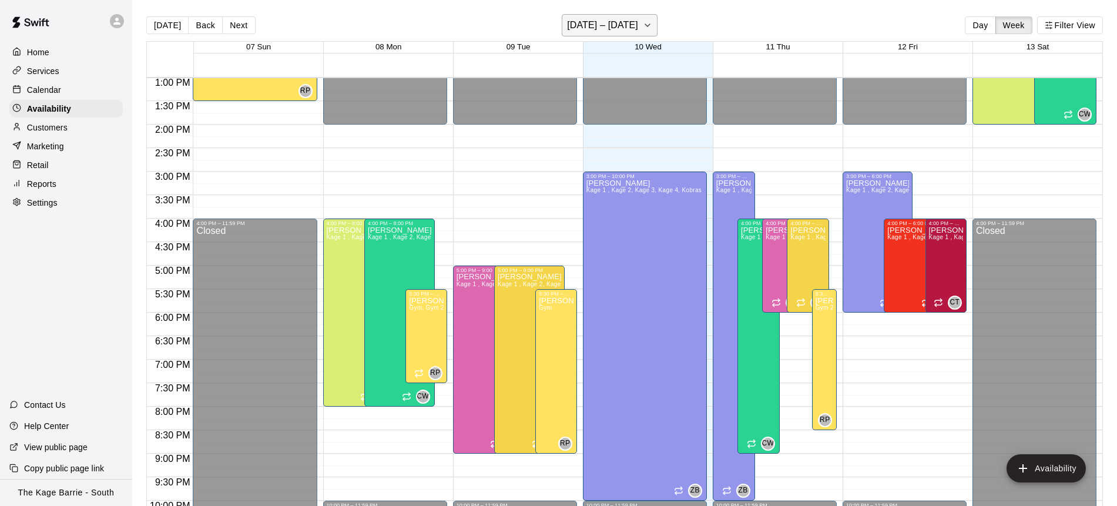
click at [638, 26] on h6 "[DATE] – [DATE]" at bounding box center [602, 25] width 71 height 16
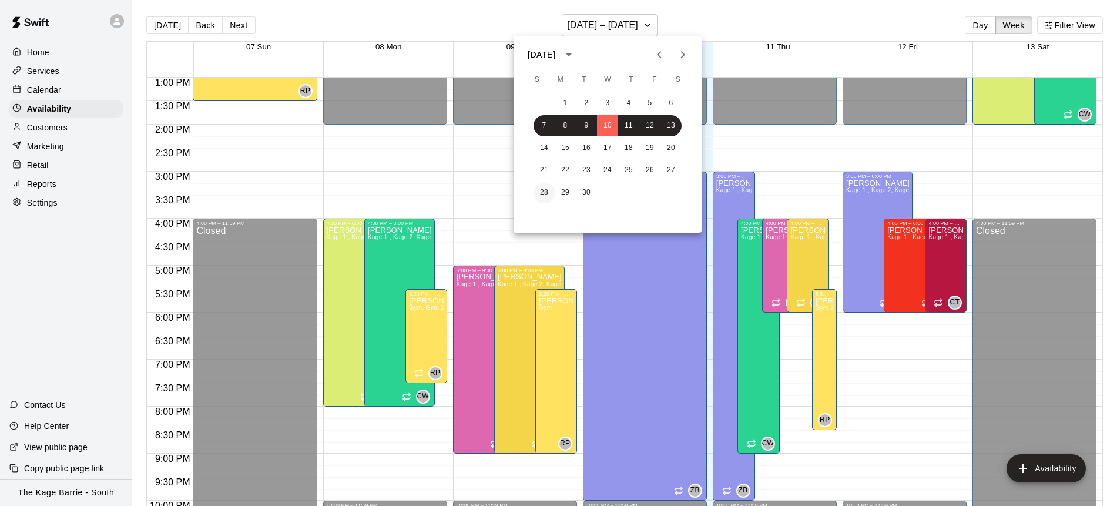
click at [543, 192] on button "28" at bounding box center [543, 192] width 21 height 21
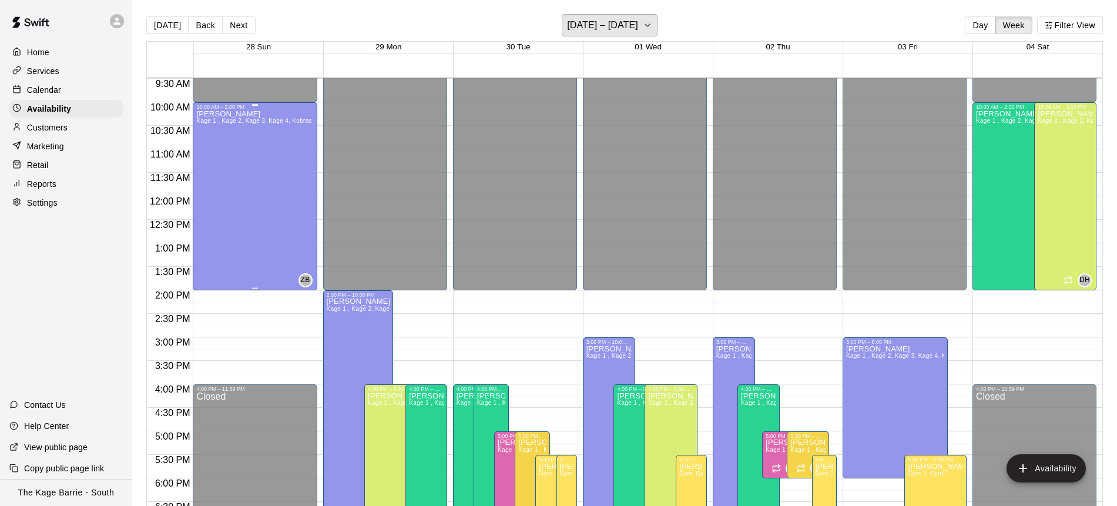
scroll to position [444, 0]
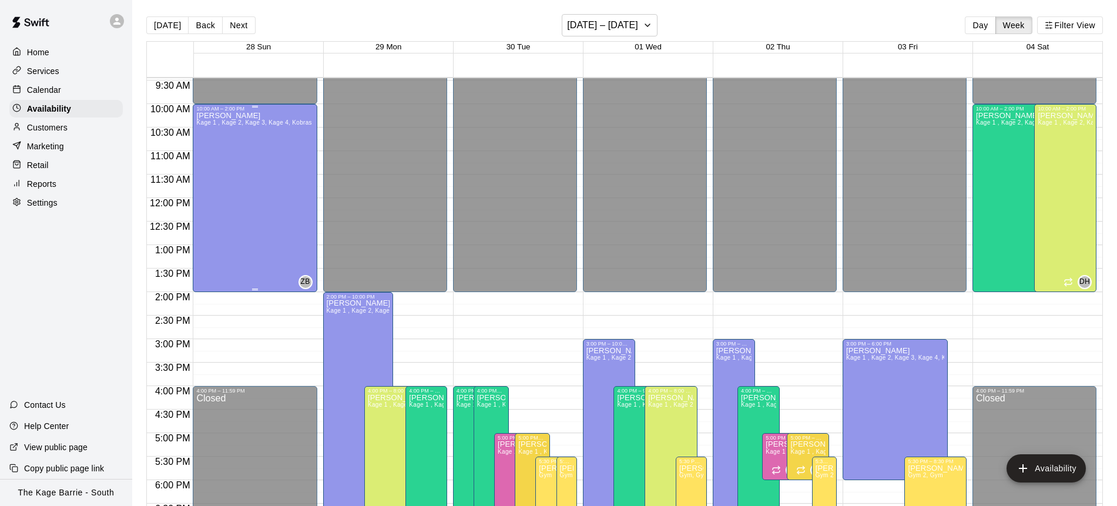
click at [285, 180] on div "[PERSON_NAME] Kage 1 , Kage 2, Kage 3, Kage 4, Kobras Den, Open Area, STAFF SCH…" at bounding box center [254, 365] width 117 height 506
click at [203, 154] on icon "delete" at bounding box center [209, 152] width 14 height 14
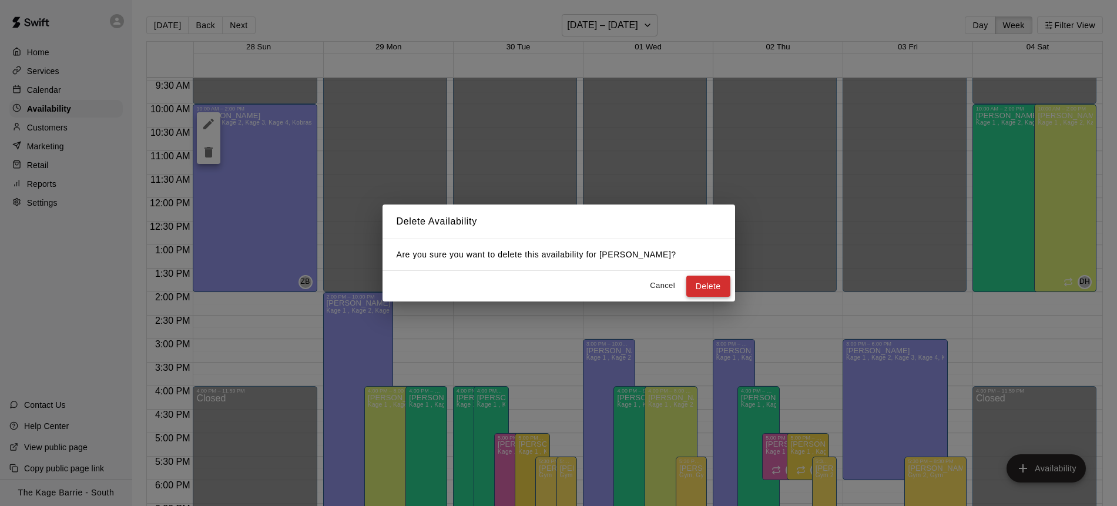
click at [708, 284] on button "Delete" at bounding box center [708, 287] width 44 height 22
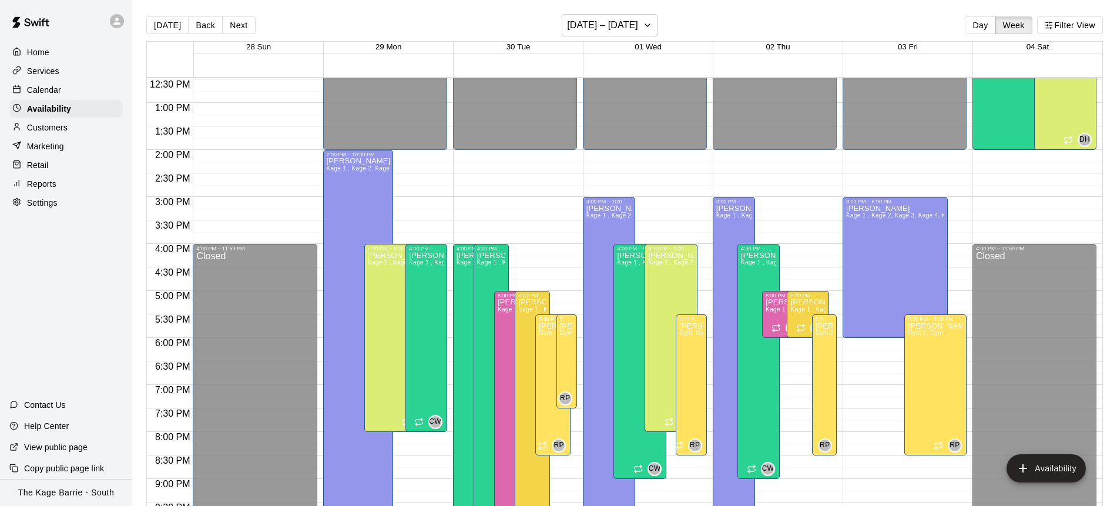
scroll to position [592, 0]
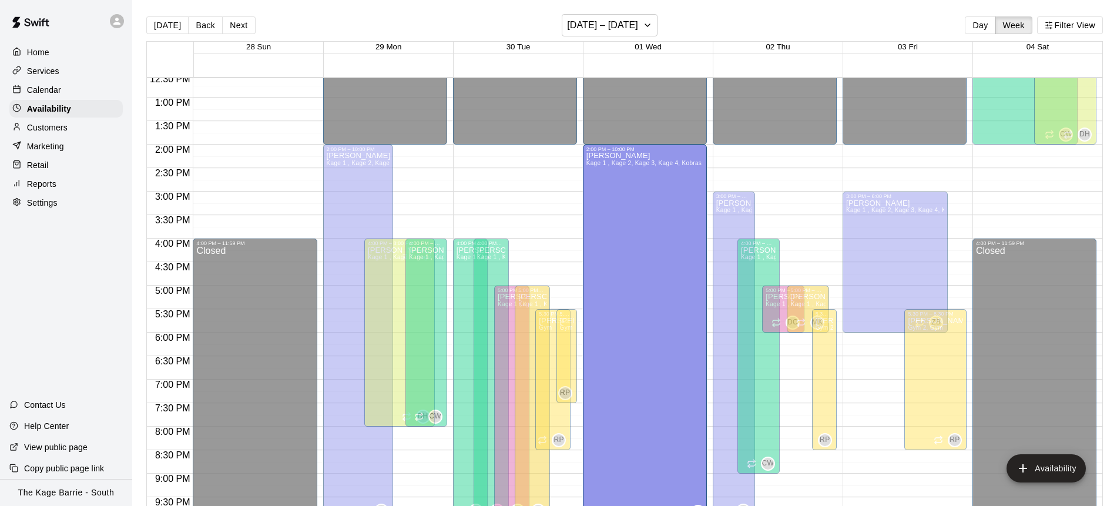
drag, startPoint x: 610, startPoint y: 198, endPoint x: 617, endPoint y: 152, distance: 46.9
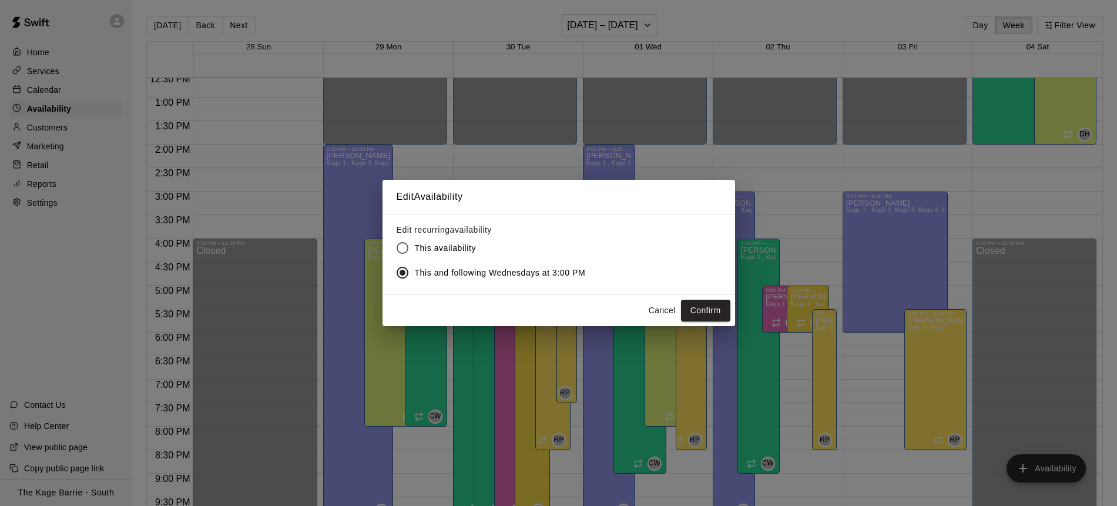
click at [717, 313] on button "Confirm" at bounding box center [705, 311] width 49 height 22
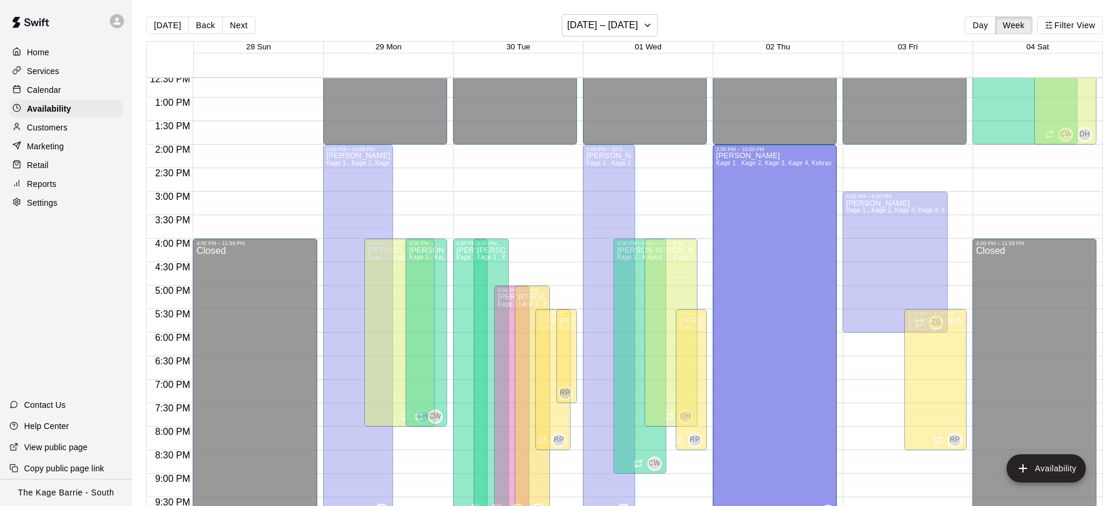
drag, startPoint x: 735, startPoint y: 193, endPoint x: 737, endPoint y: 154, distance: 39.4
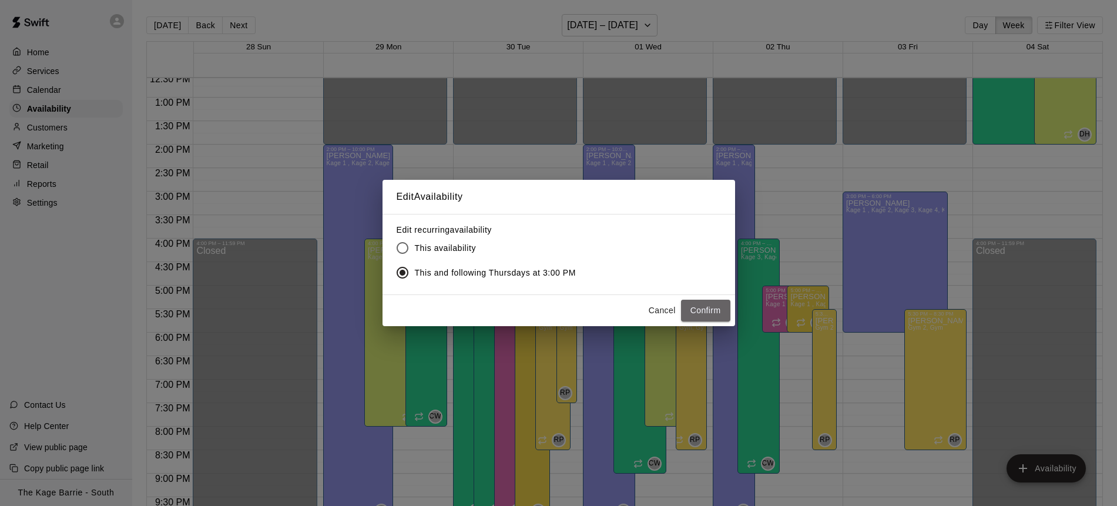
click at [715, 310] on button "Confirm" at bounding box center [705, 311] width 49 height 22
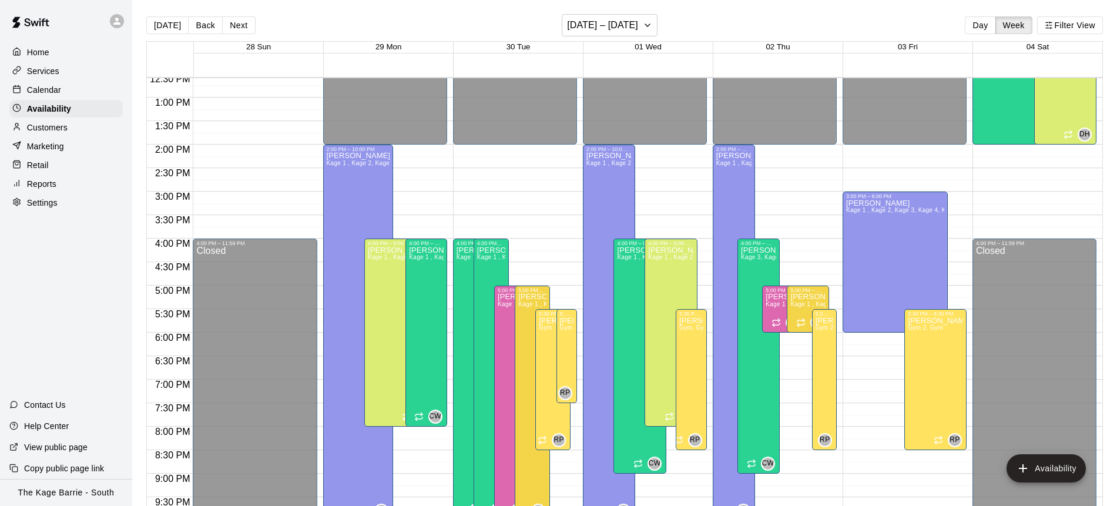
scroll to position [593, 0]
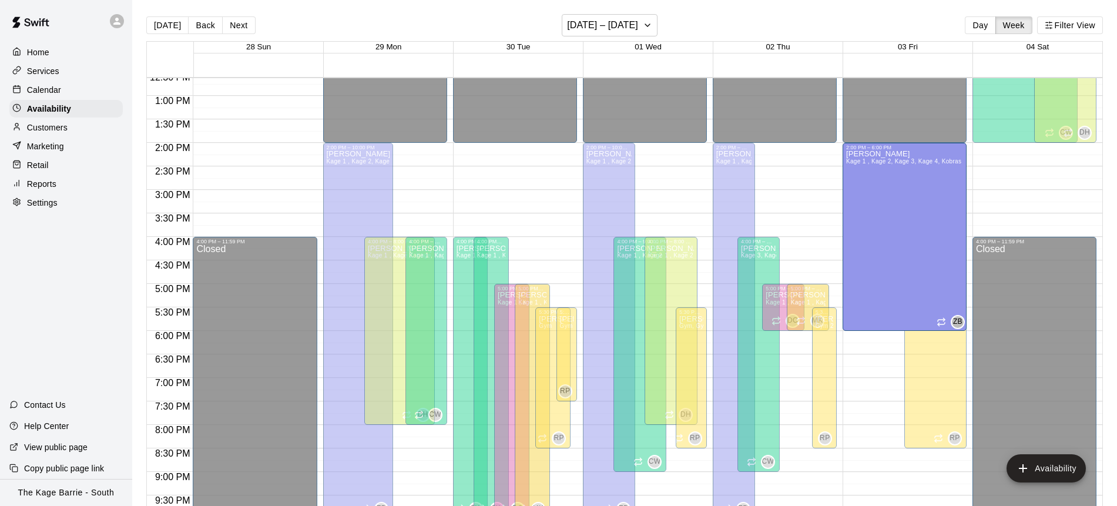
drag, startPoint x: 895, startPoint y: 192, endPoint x: 889, endPoint y: 147, distance: 44.5
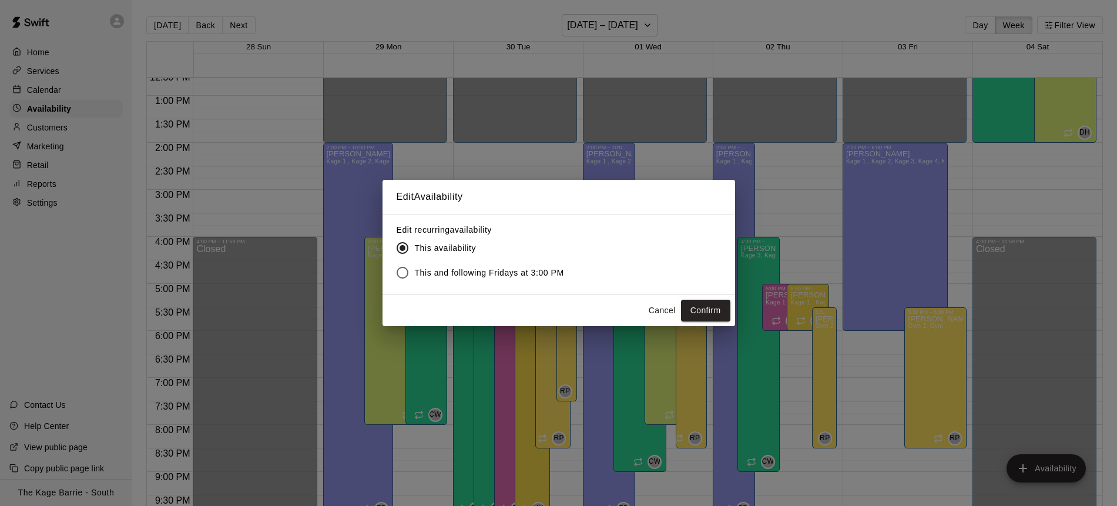
click at [512, 275] on span "This and following Fridays at 3:00 PM" at bounding box center [489, 273] width 149 height 12
click at [714, 314] on button "Confirm" at bounding box center [705, 311] width 49 height 22
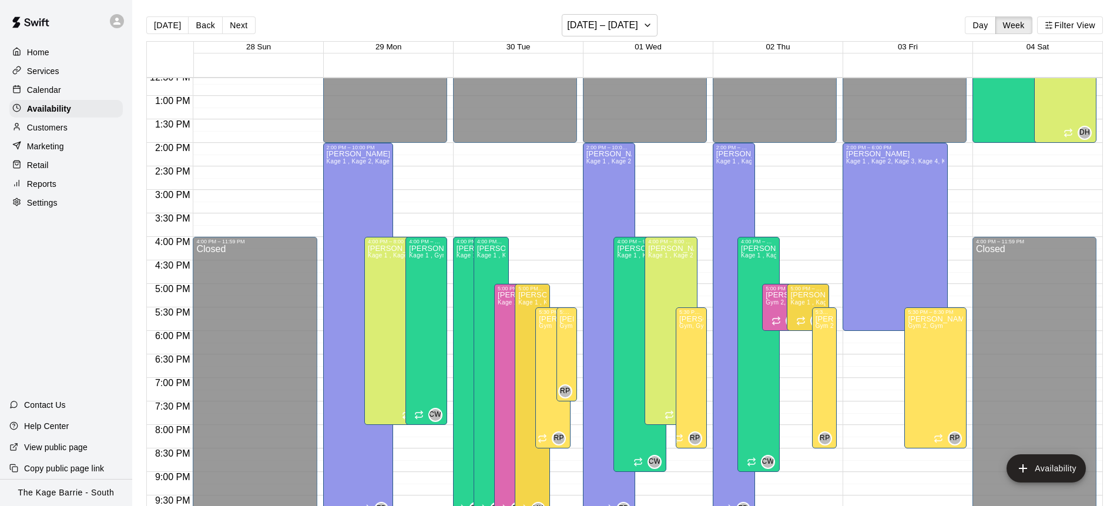
click at [88, 87] on div "Calendar" at bounding box center [65, 90] width 113 height 18
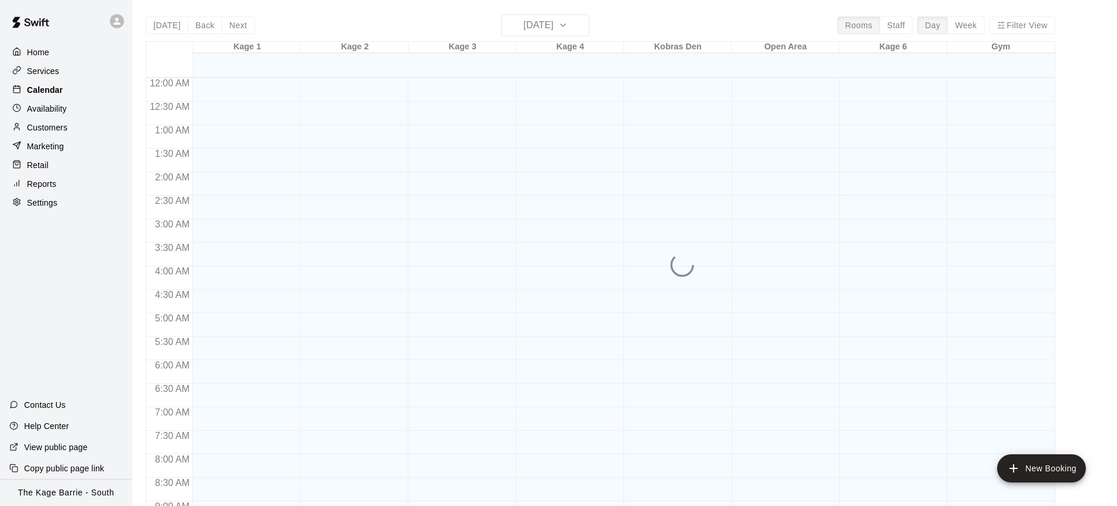
scroll to position [619, 0]
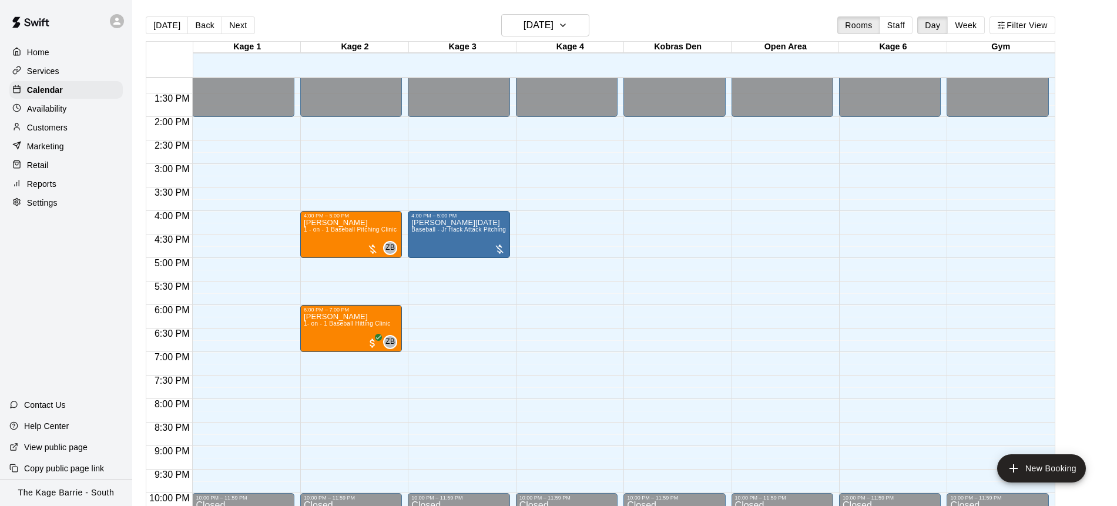
click at [70, 113] on div "Availability" at bounding box center [65, 109] width 113 height 18
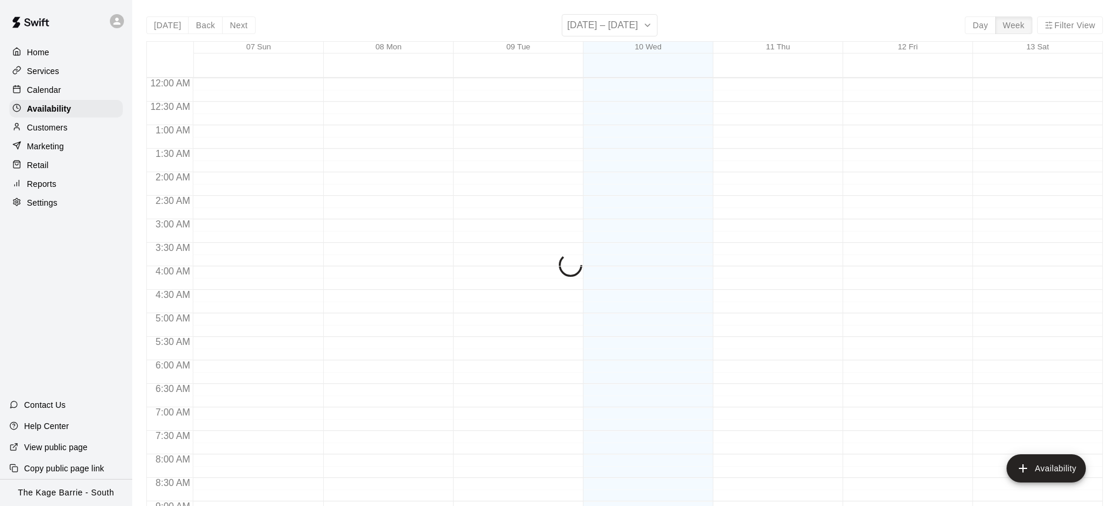
scroll to position [619, 0]
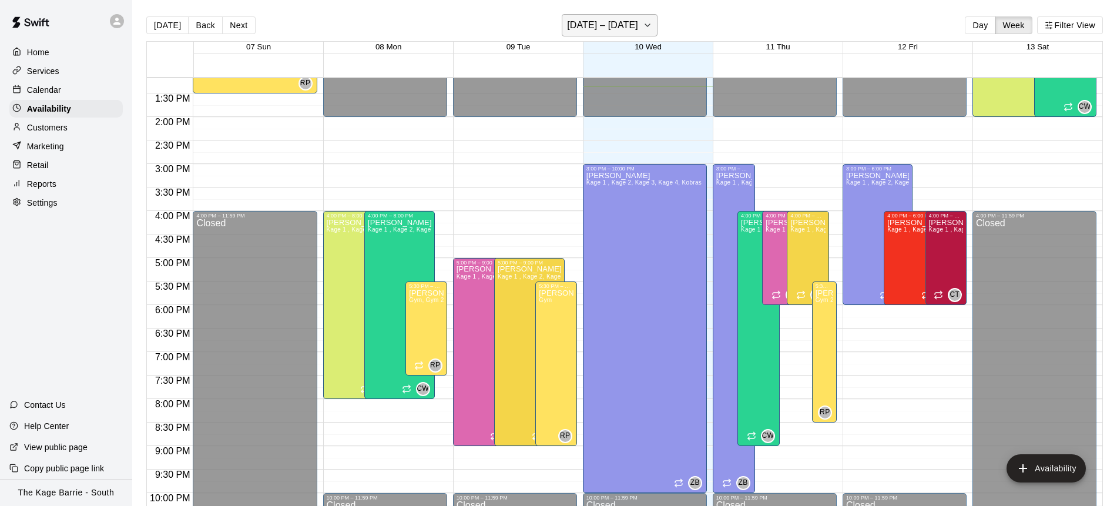
click at [656, 28] on button "[DATE] – [DATE]" at bounding box center [610, 25] width 96 height 22
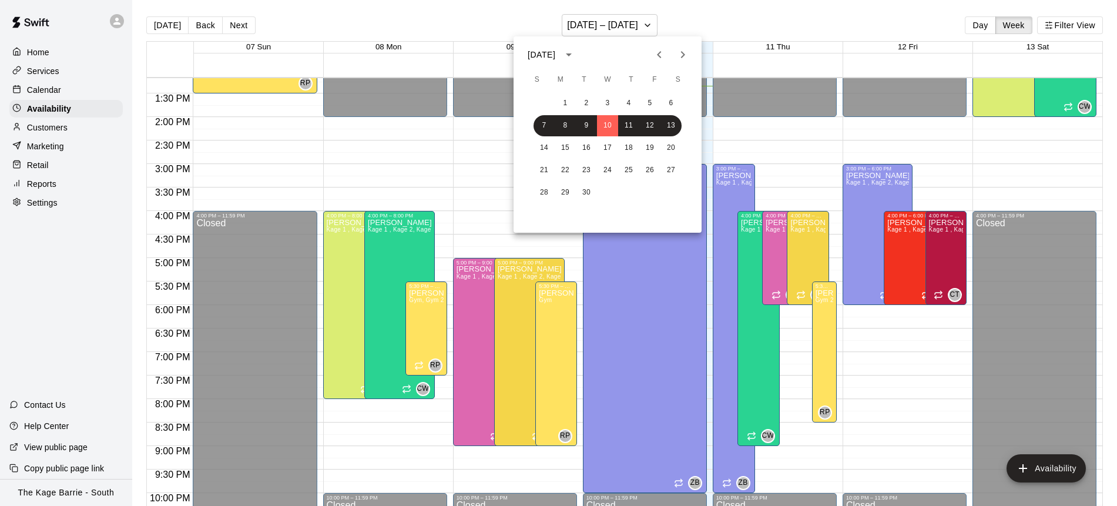
click at [687, 58] on icon "Next month" at bounding box center [683, 55] width 14 height 14
click at [610, 151] on button "15" at bounding box center [607, 147] width 21 height 21
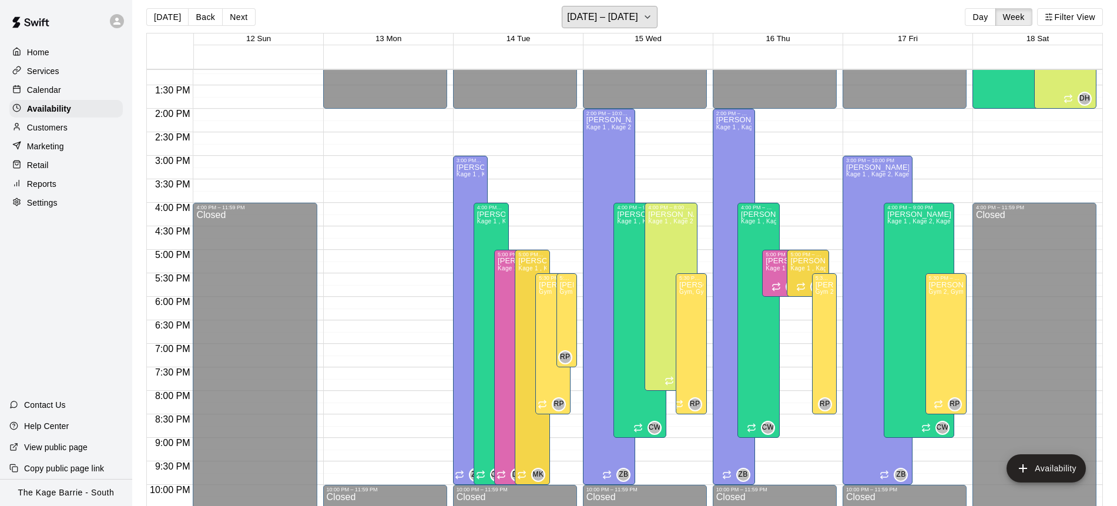
scroll to position [9, 0]
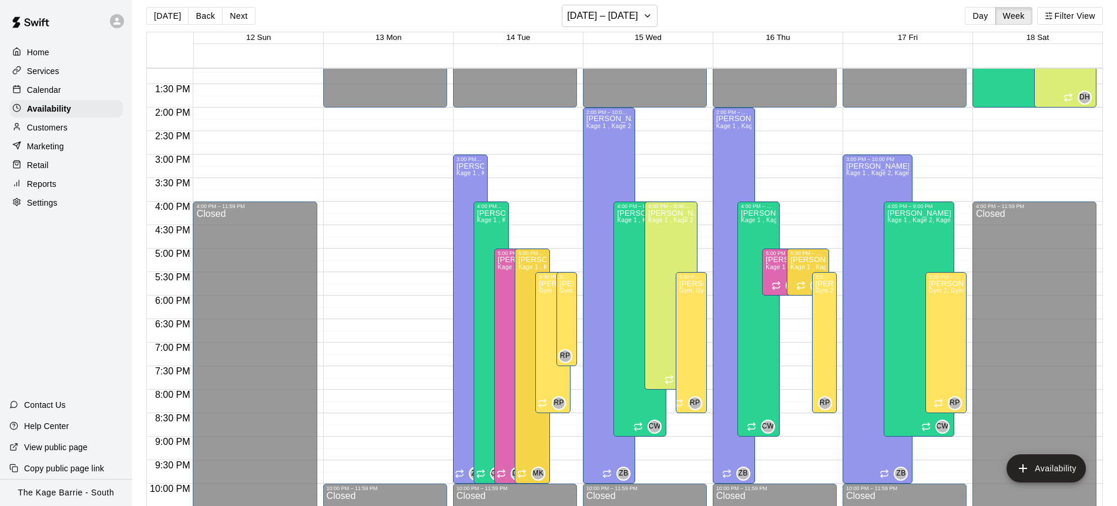
click at [83, 89] on div "Calendar" at bounding box center [65, 90] width 113 height 18
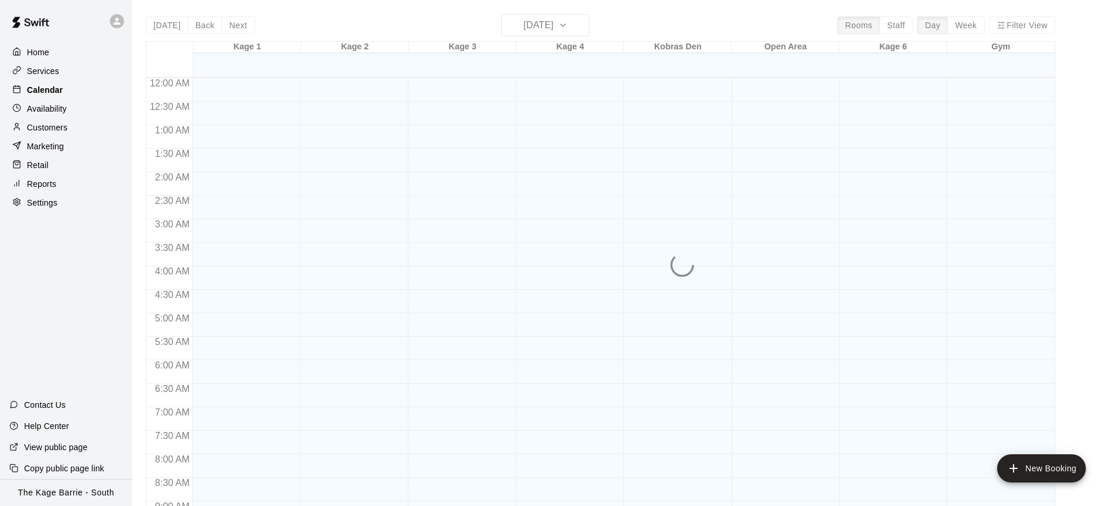
scroll to position [629, 0]
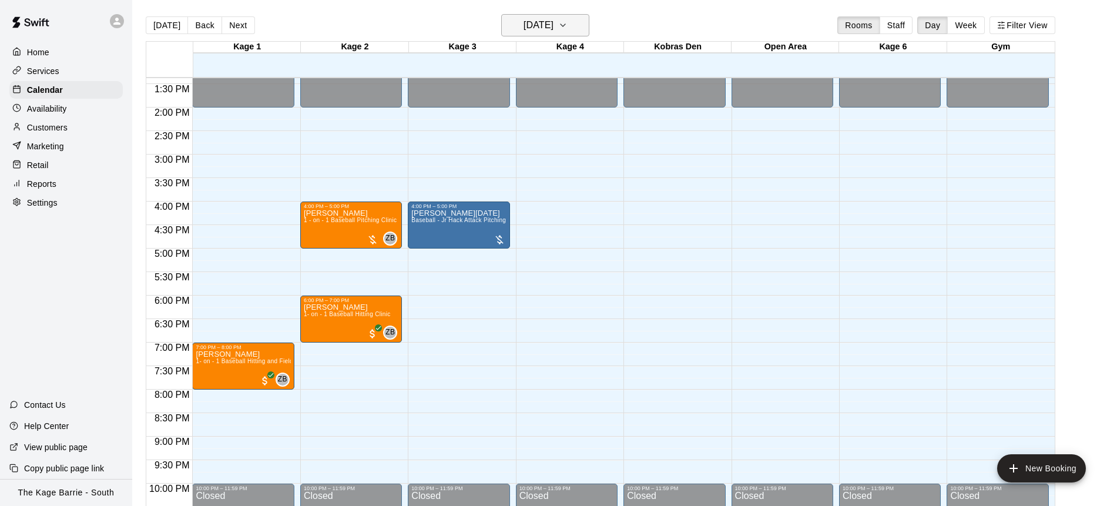
click at [589, 25] on button "[DATE]" at bounding box center [545, 25] width 88 height 22
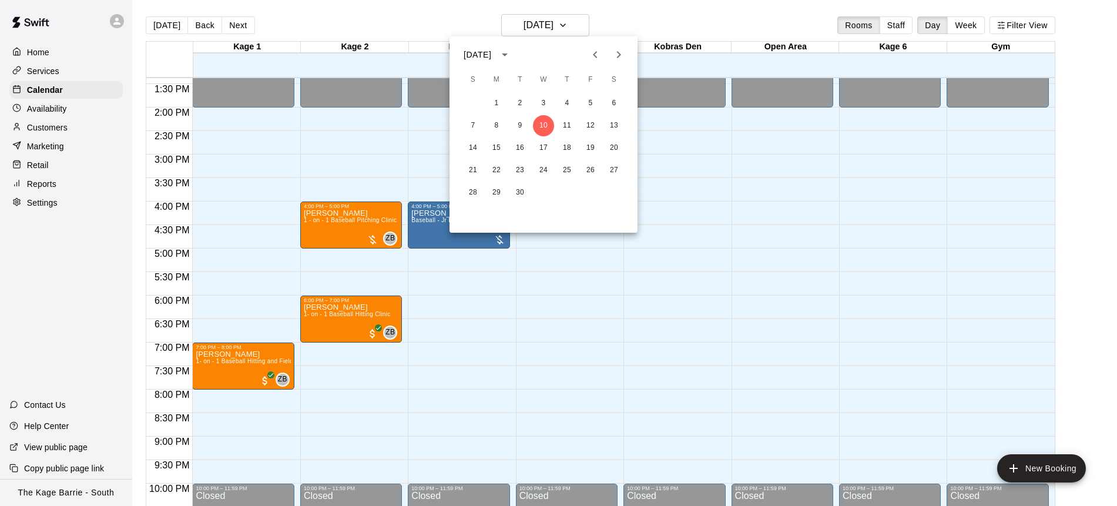
click at [622, 48] on icon "Next month" at bounding box center [619, 55] width 14 height 14
click at [542, 149] on button "15" at bounding box center [543, 147] width 21 height 21
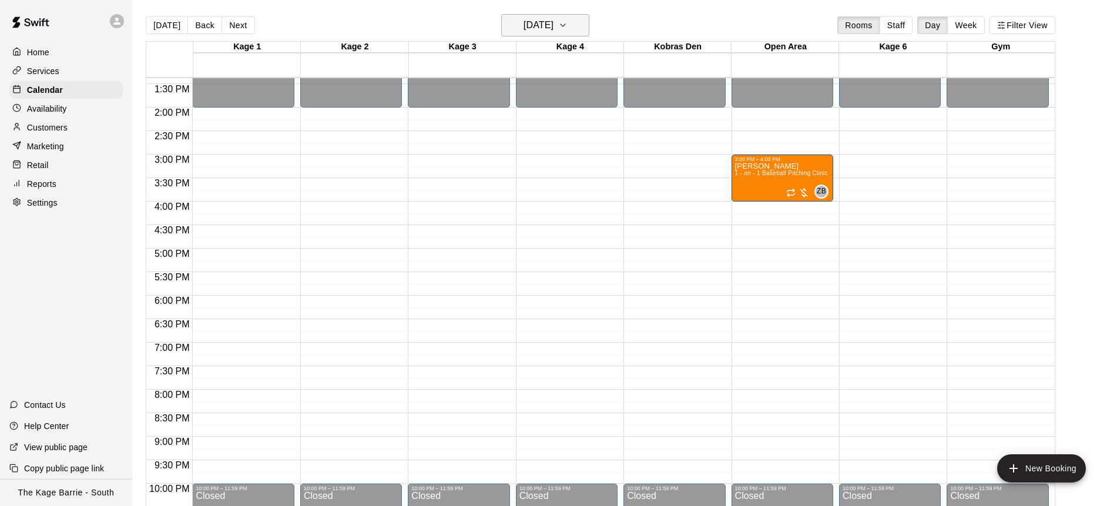
click at [567, 24] on icon "button" at bounding box center [562, 25] width 9 height 14
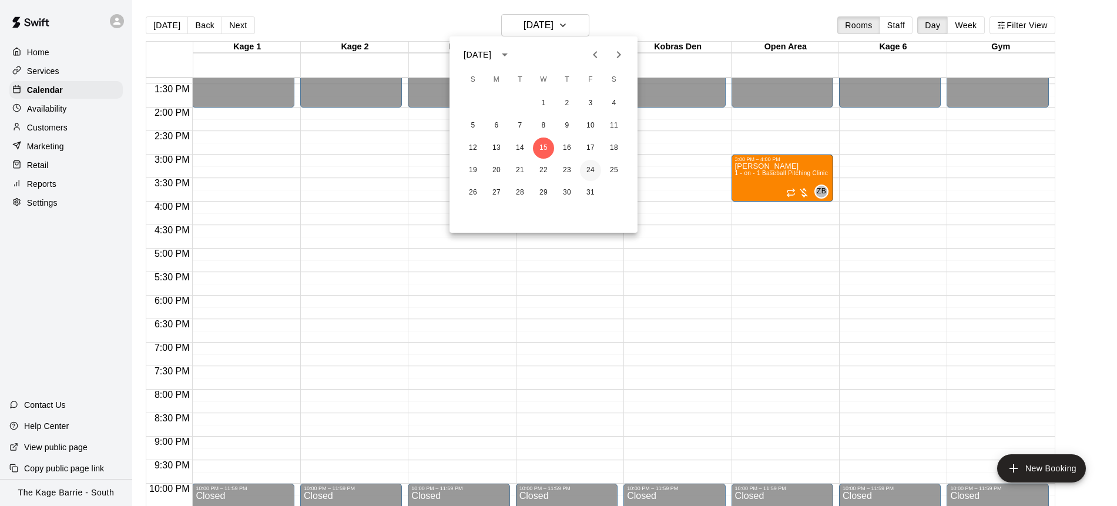
click at [593, 169] on button "24" at bounding box center [590, 170] width 21 height 21
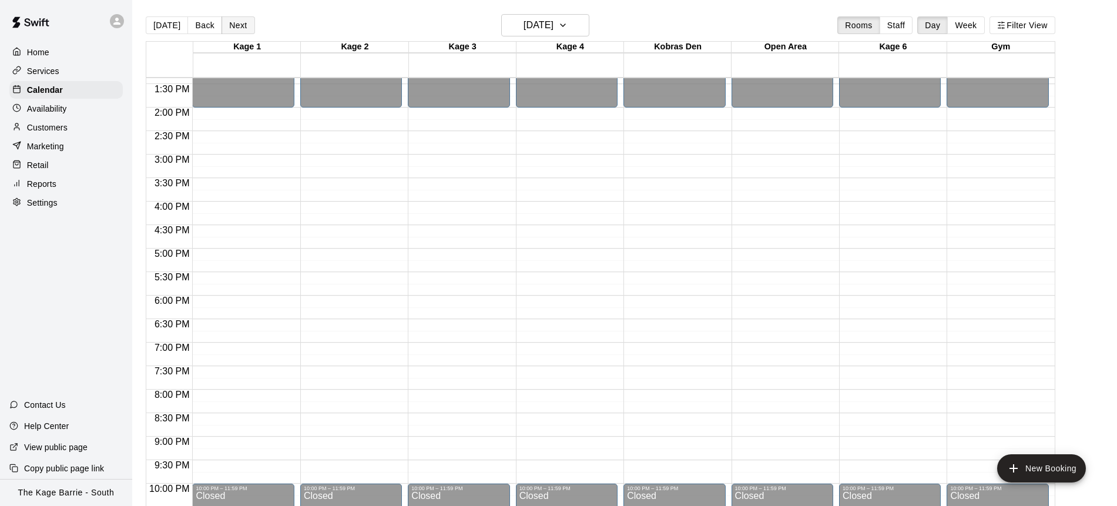
click at [243, 27] on button "Next" at bounding box center [237, 25] width 33 height 18
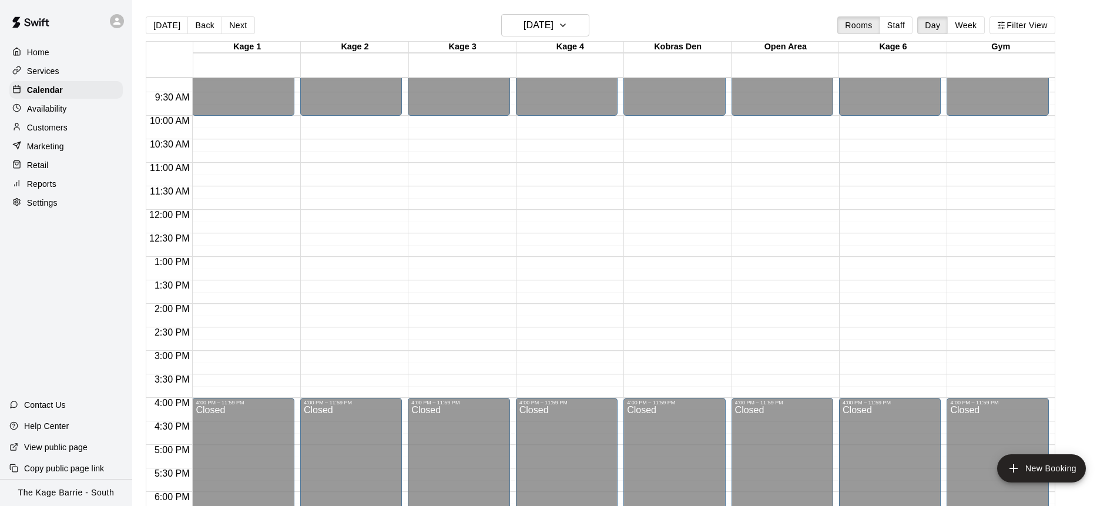
scroll to position [395, 0]
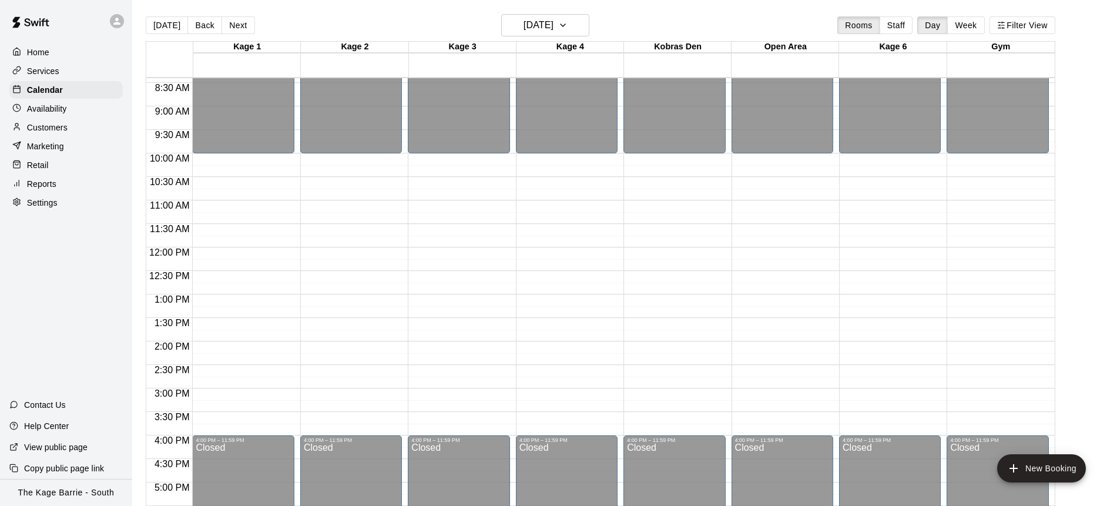
click at [60, 105] on p "Availability" at bounding box center [47, 109] width 40 height 12
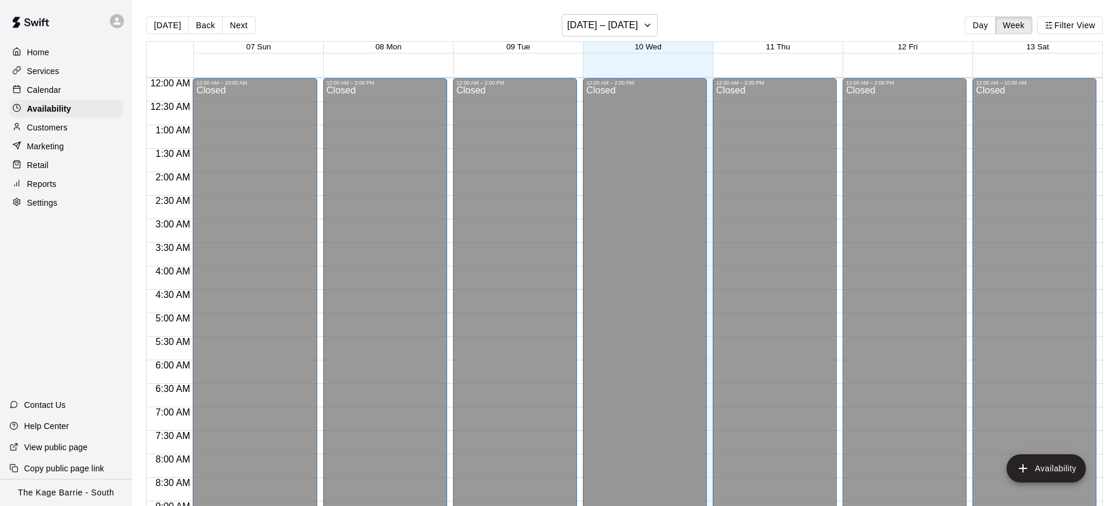
scroll to position [630, 0]
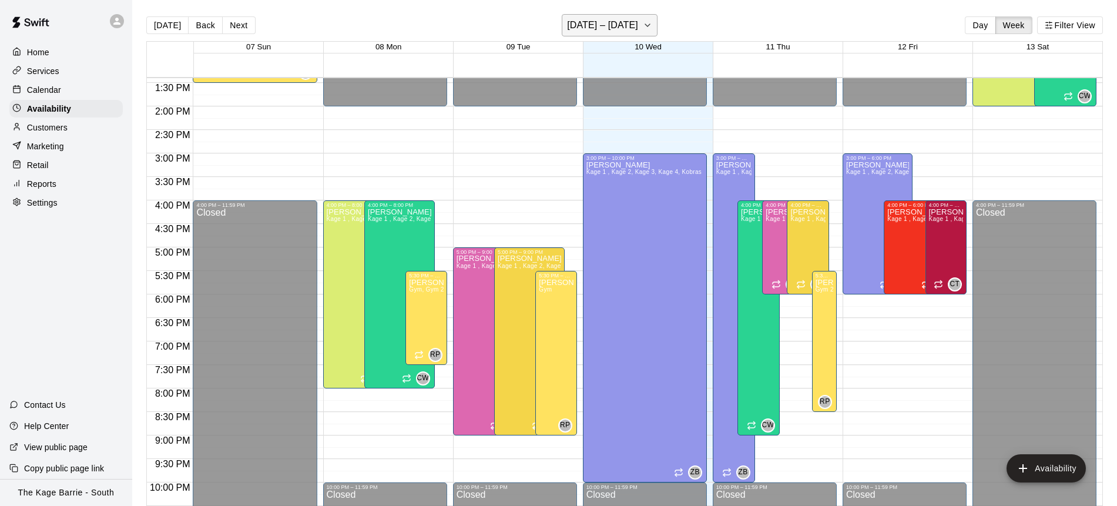
click at [649, 28] on icon "button" at bounding box center [647, 25] width 9 height 14
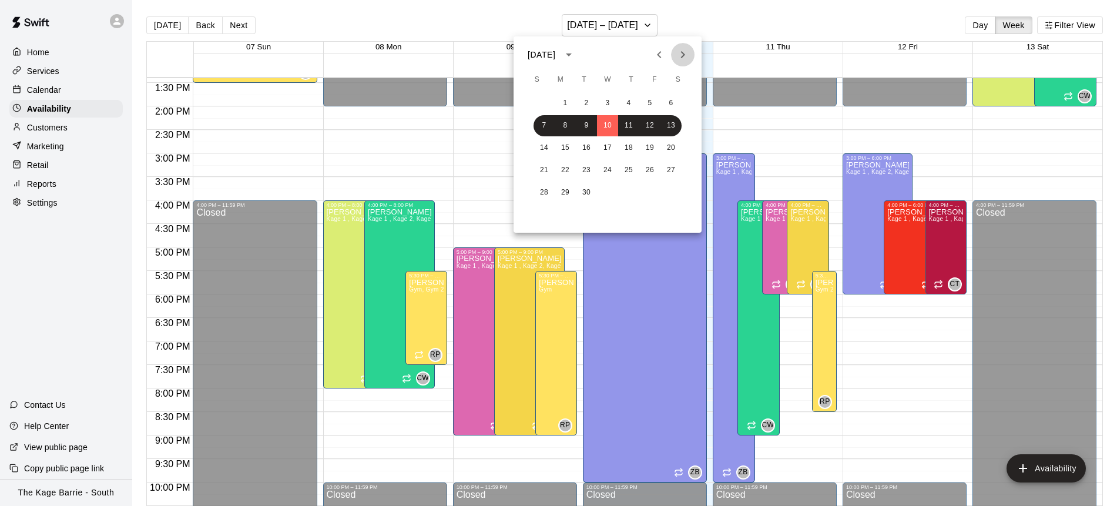
click at [686, 54] on icon "Next month" at bounding box center [683, 55] width 14 height 14
click at [672, 169] on button "25" at bounding box center [670, 170] width 21 height 21
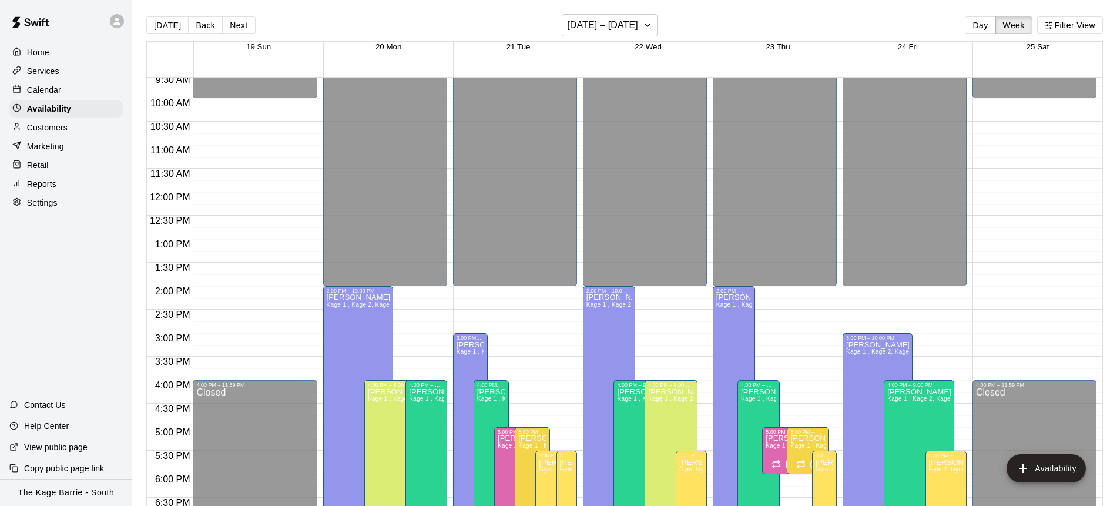
scroll to position [451, 0]
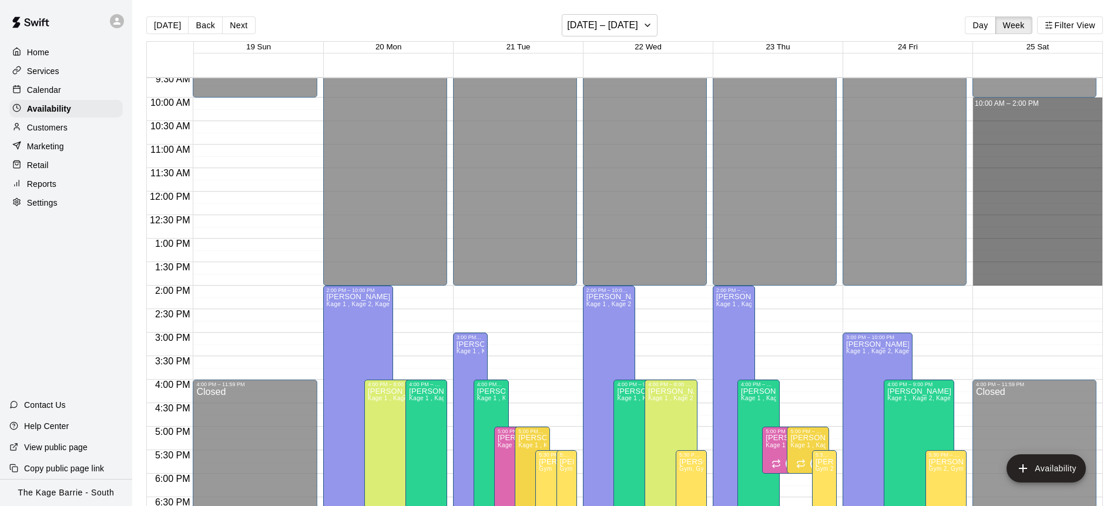
drag, startPoint x: 1047, startPoint y: 102, endPoint x: 1046, endPoint y: 273, distance: 171.5
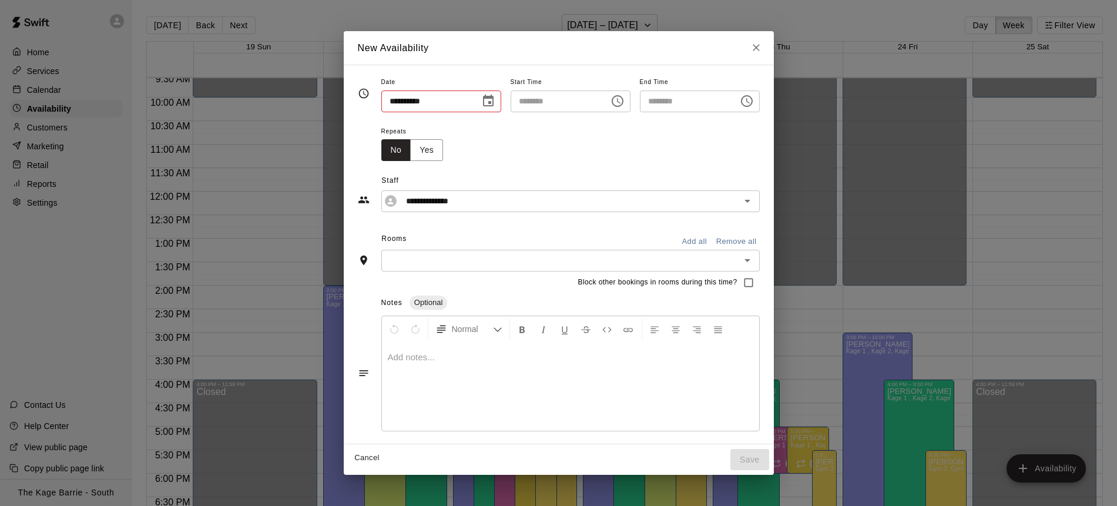
type input "**********"
type input "********"
click at [657, 102] on input "********" at bounding box center [685, 101] width 90 height 22
type input "********"
drag, startPoint x: 421, startPoint y: 152, endPoint x: 439, endPoint y: 153, distance: 18.2
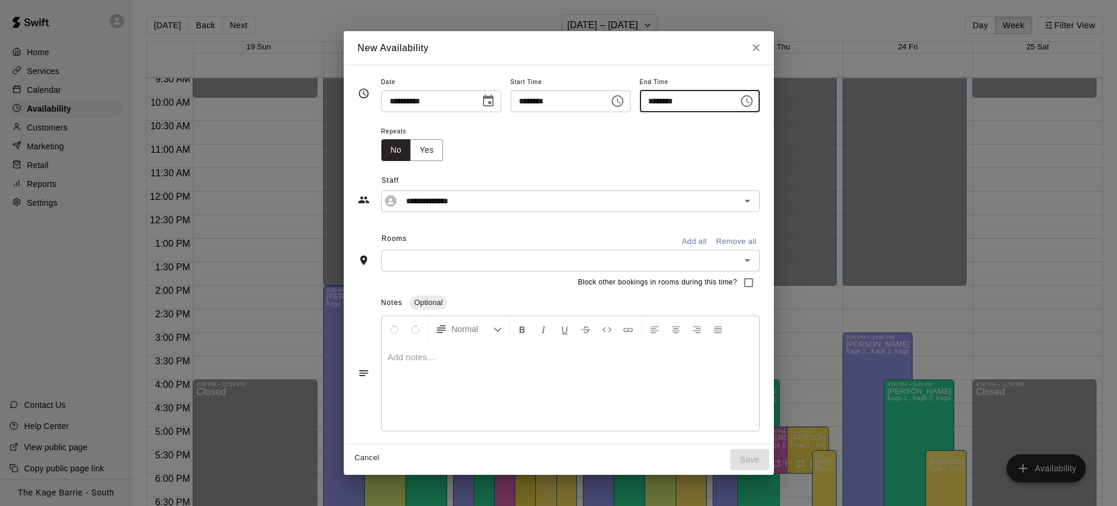
click at [421, 152] on button "Yes" at bounding box center [426, 150] width 33 height 22
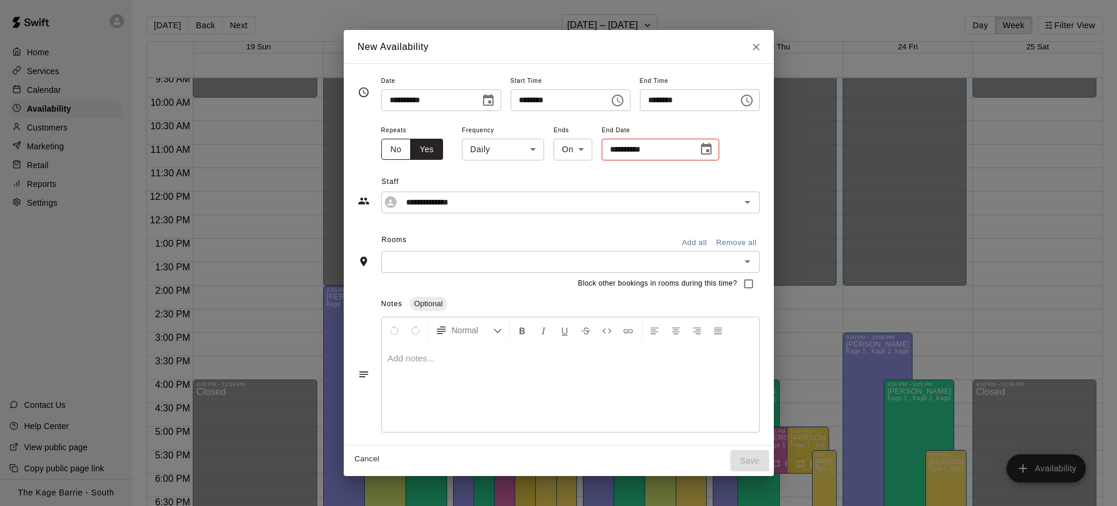
click at [387, 152] on button "No" at bounding box center [396, 150] width 30 height 22
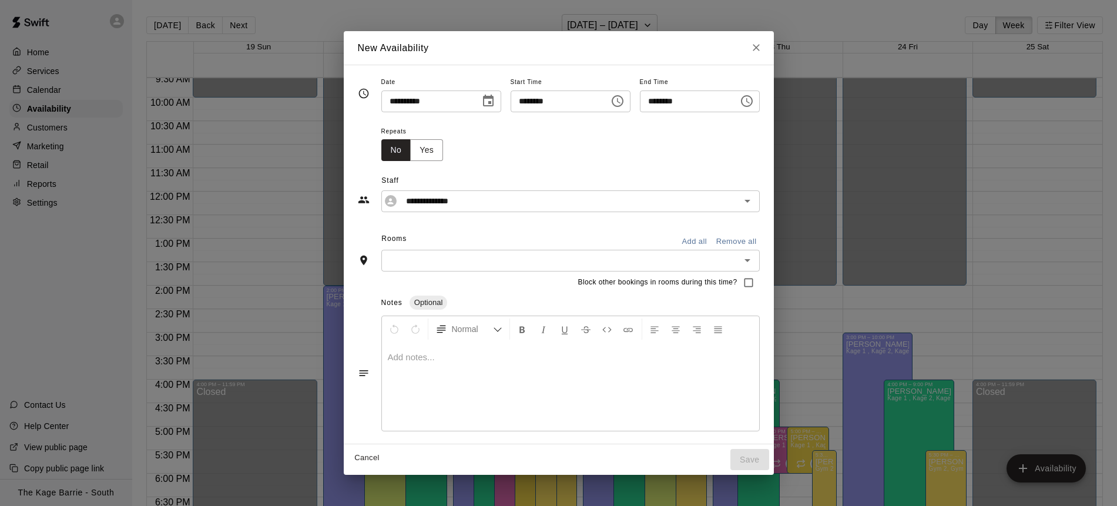
click at [762, 43] on icon "Close" at bounding box center [756, 48] width 12 height 12
type input "**********"
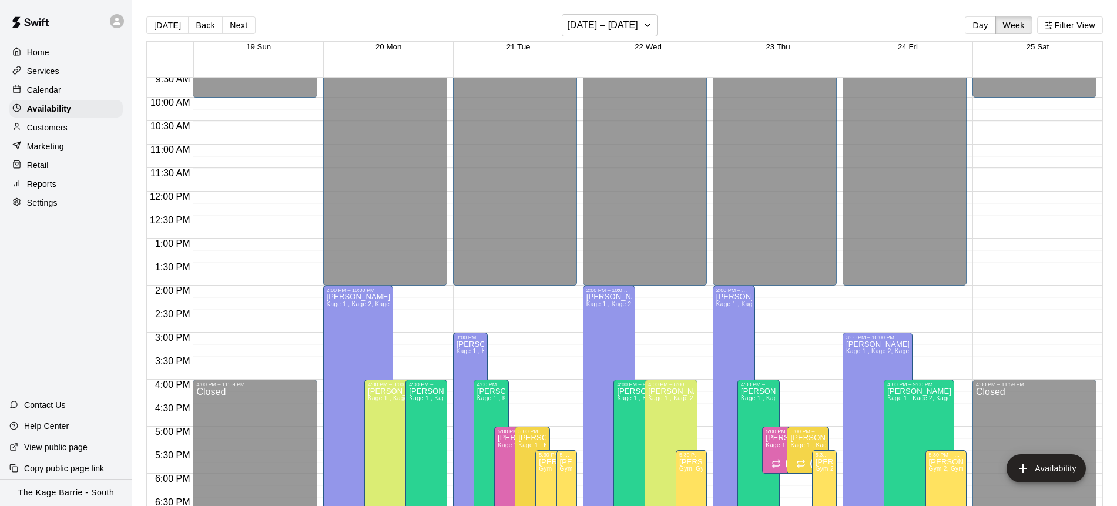
scroll to position [1, 0]
click at [82, 93] on div "Calendar" at bounding box center [65, 90] width 113 height 18
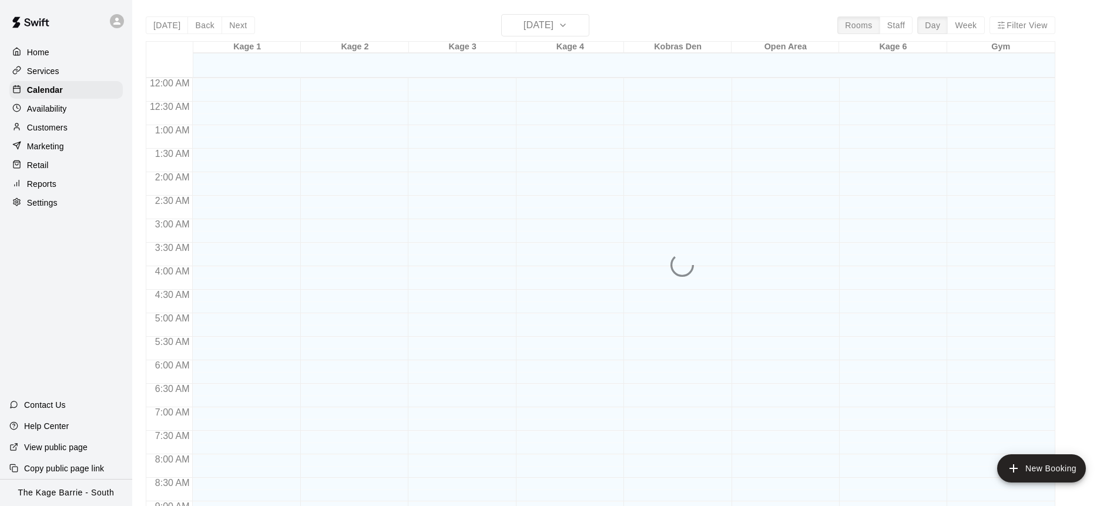
scroll to position [636, 0]
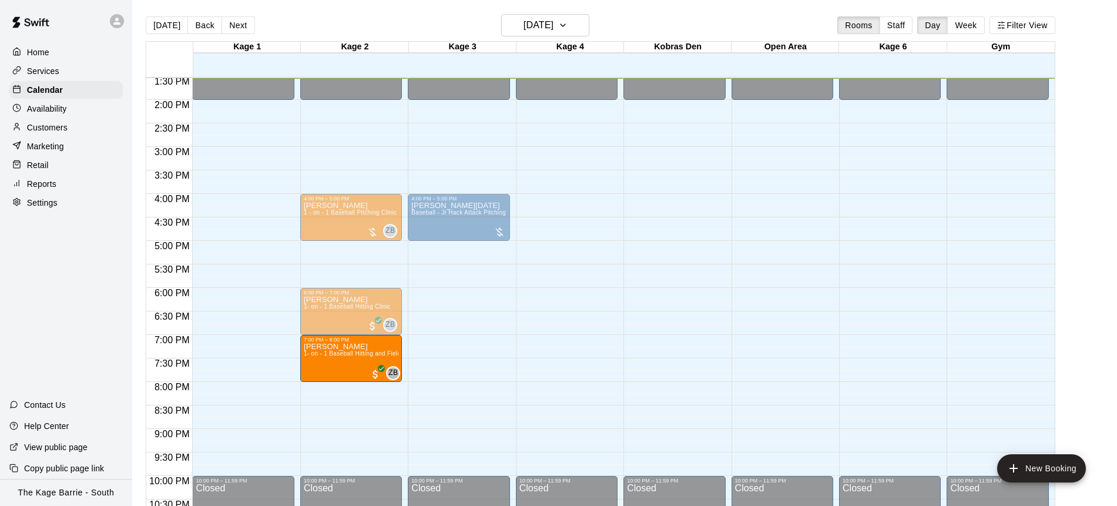
drag, startPoint x: 251, startPoint y: 362, endPoint x: 352, endPoint y: 368, distance: 100.6
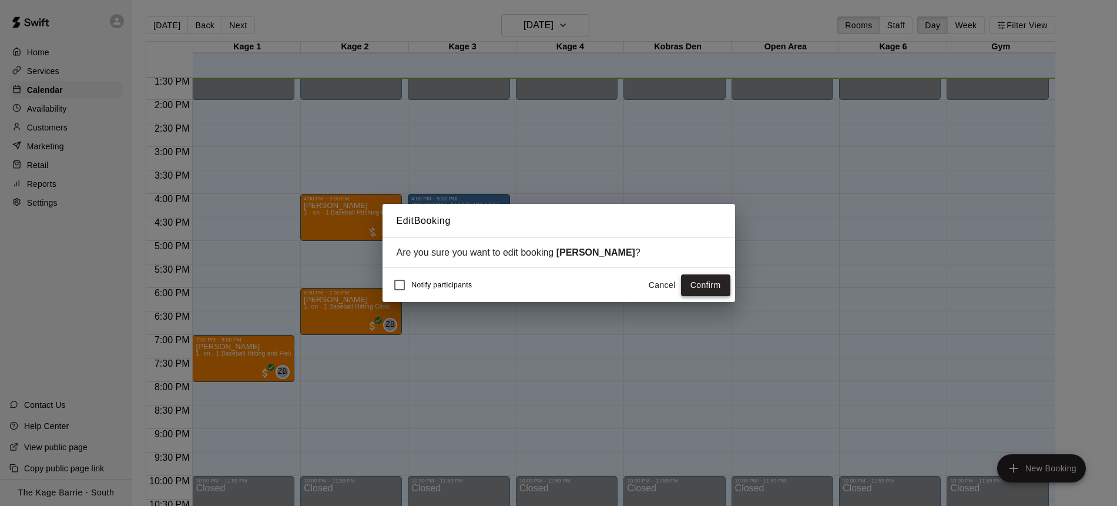
click at [717, 285] on button "Confirm" at bounding box center [705, 285] width 49 height 22
